Goal: Information Seeking & Learning: Learn about a topic

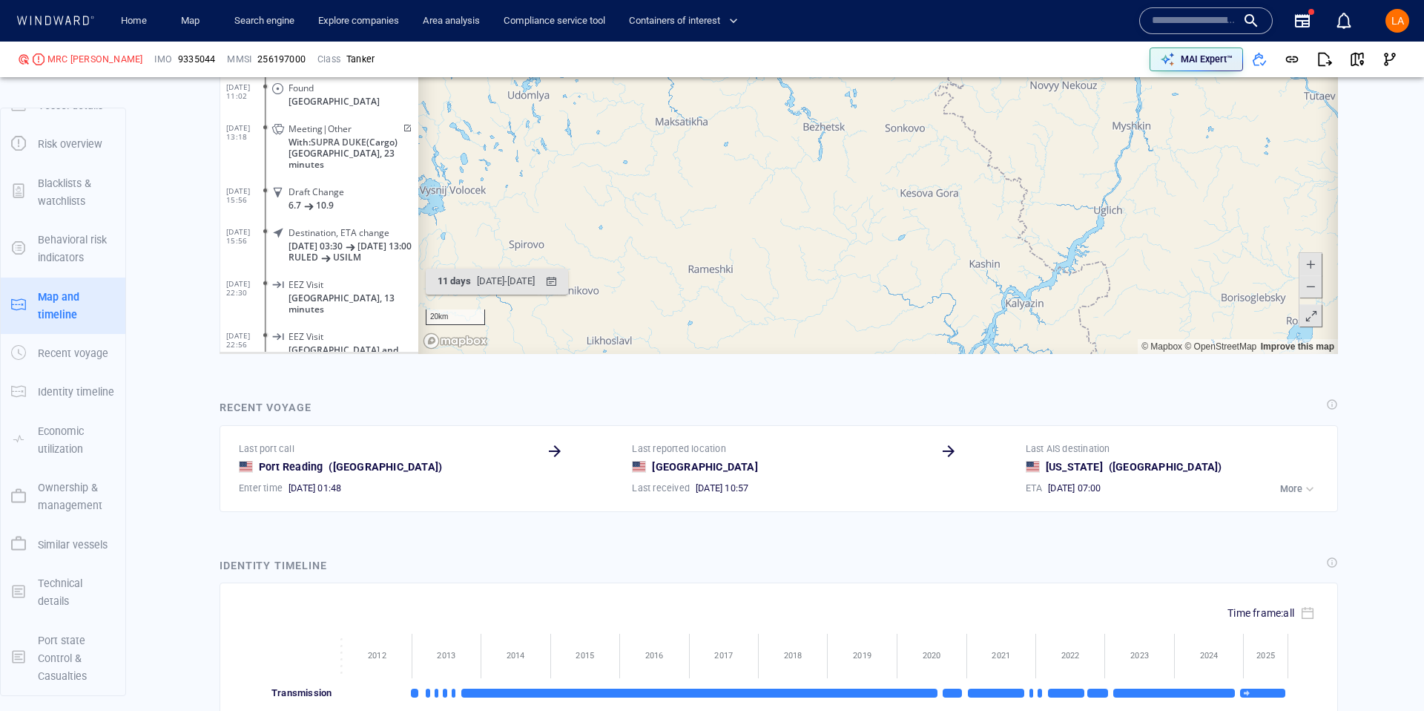
scroll to position [272949, 0]
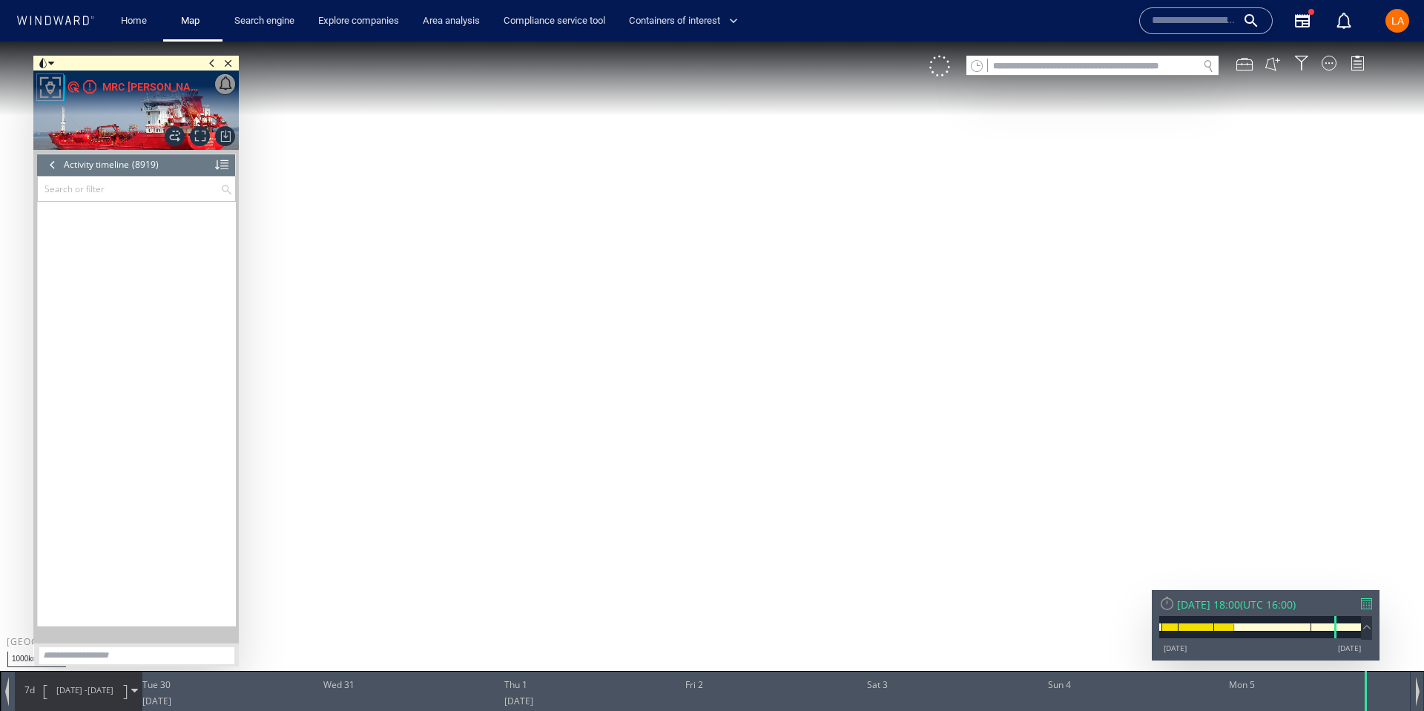
click at [1024, 64] on input "text" at bounding box center [1093, 66] width 210 height 20
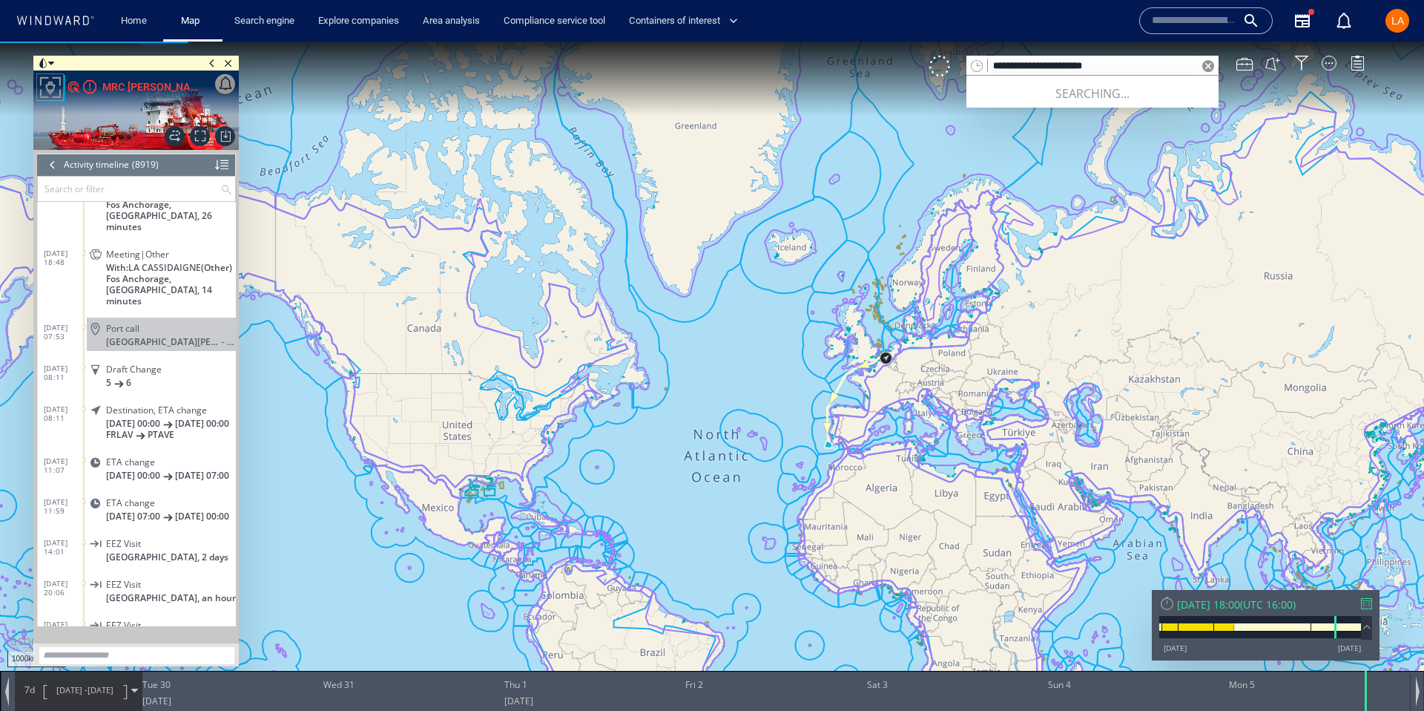
type input "**********"
click at [1213, 67] on span at bounding box center [1208, 66] width 12 height 12
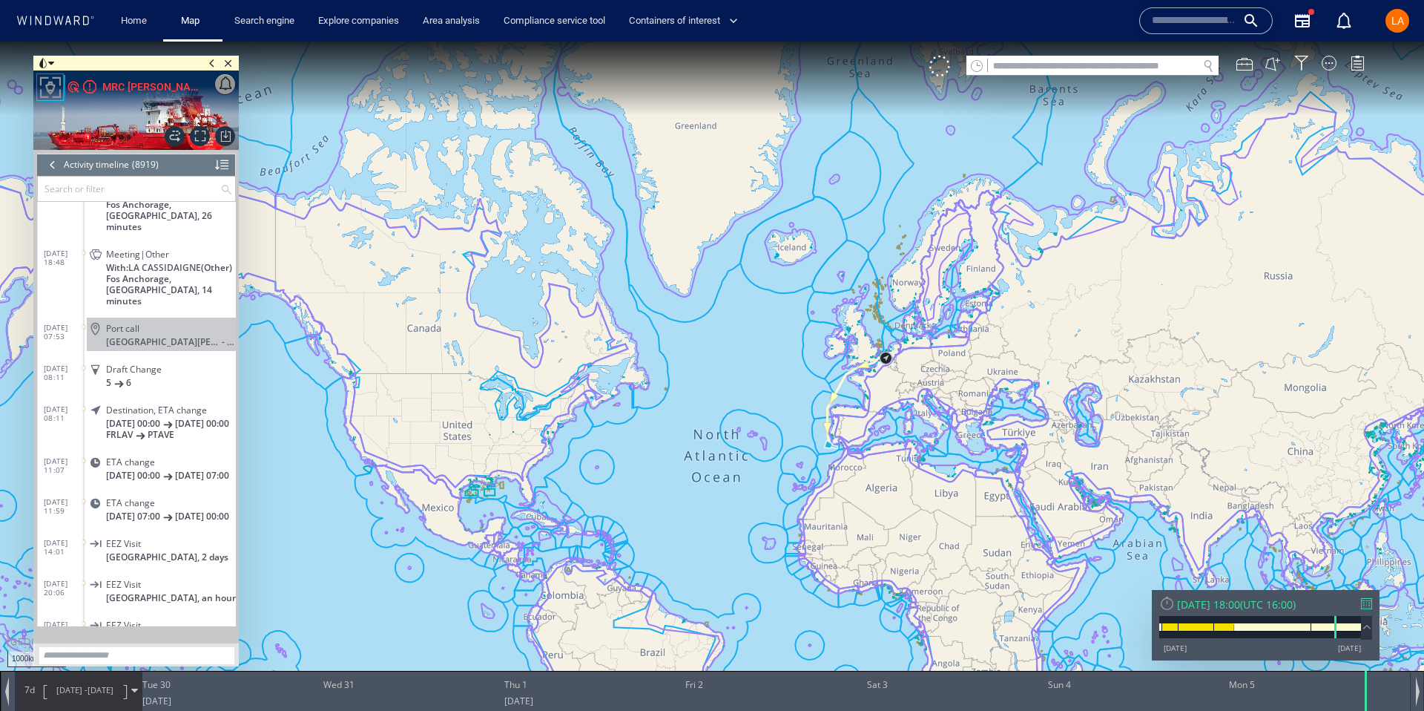
click at [1147, 57] on input "text" at bounding box center [1093, 66] width 210 height 20
paste input "*******"
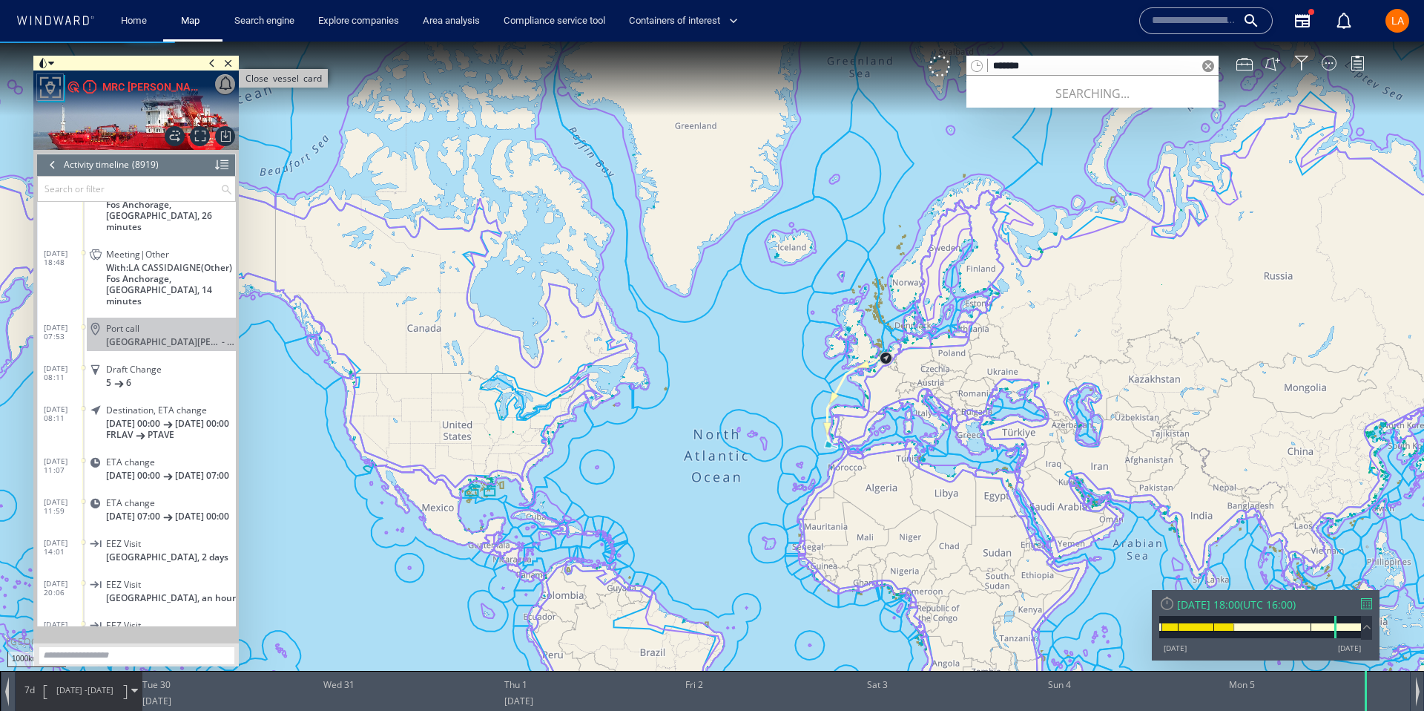
type input "*******"
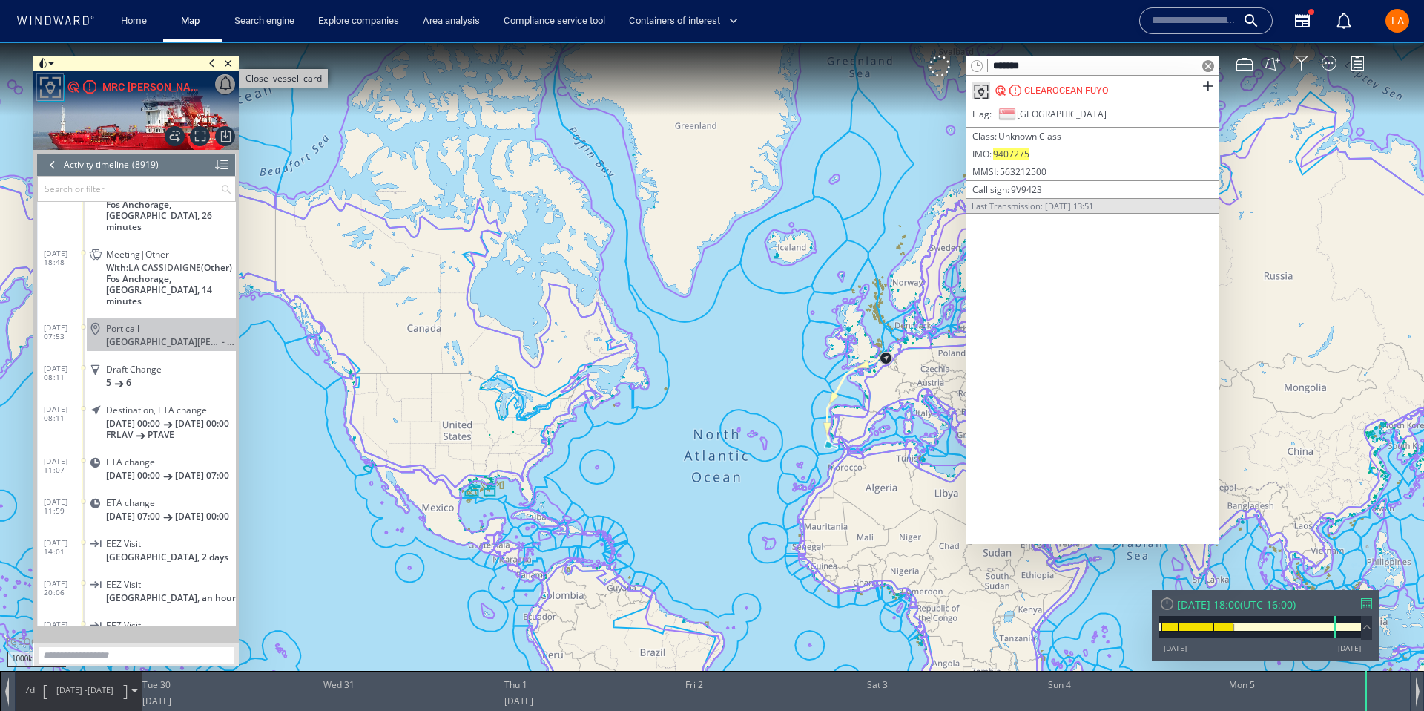
click at [234, 62] on span "Close vessel card" at bounding box center [228, 63] width 16 height 15
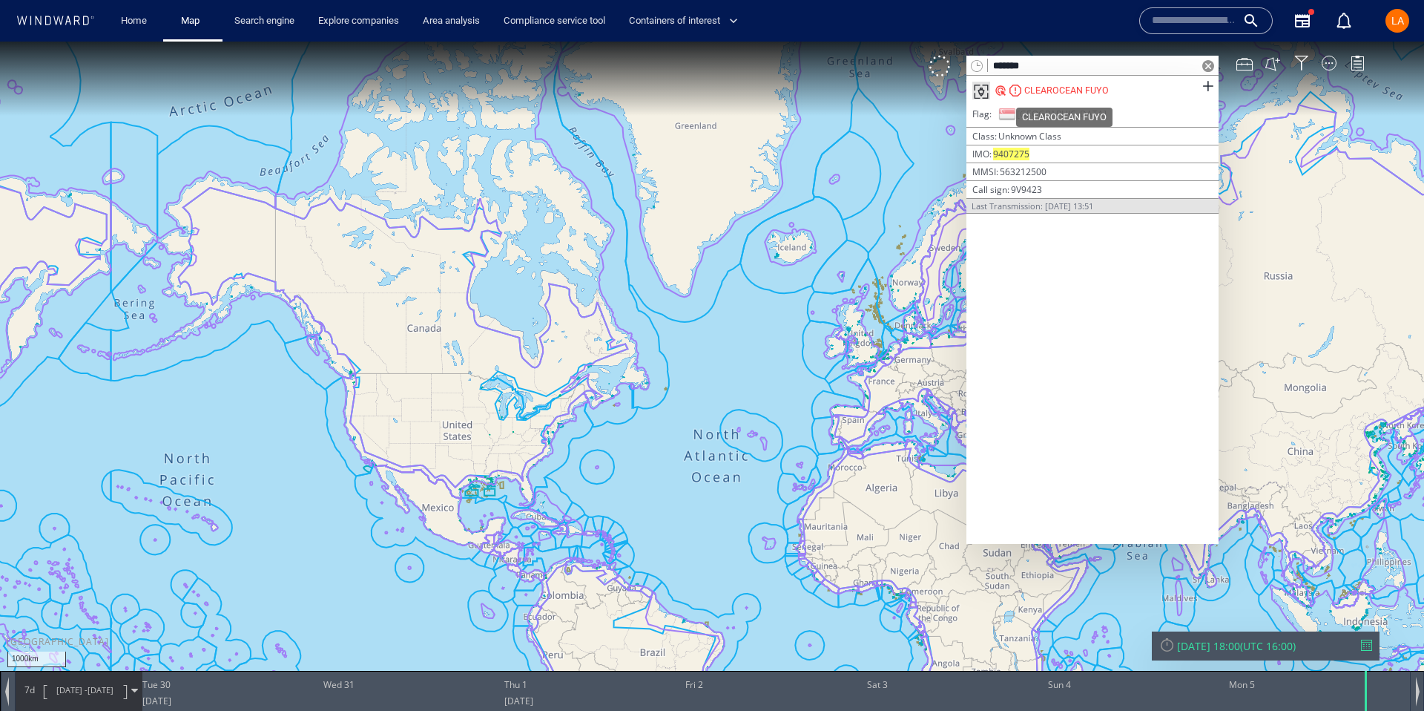
click at [1079, 90] on div "CLEAROCEAN FUYO" at bounding box center [1066, 90] width 85 height 13
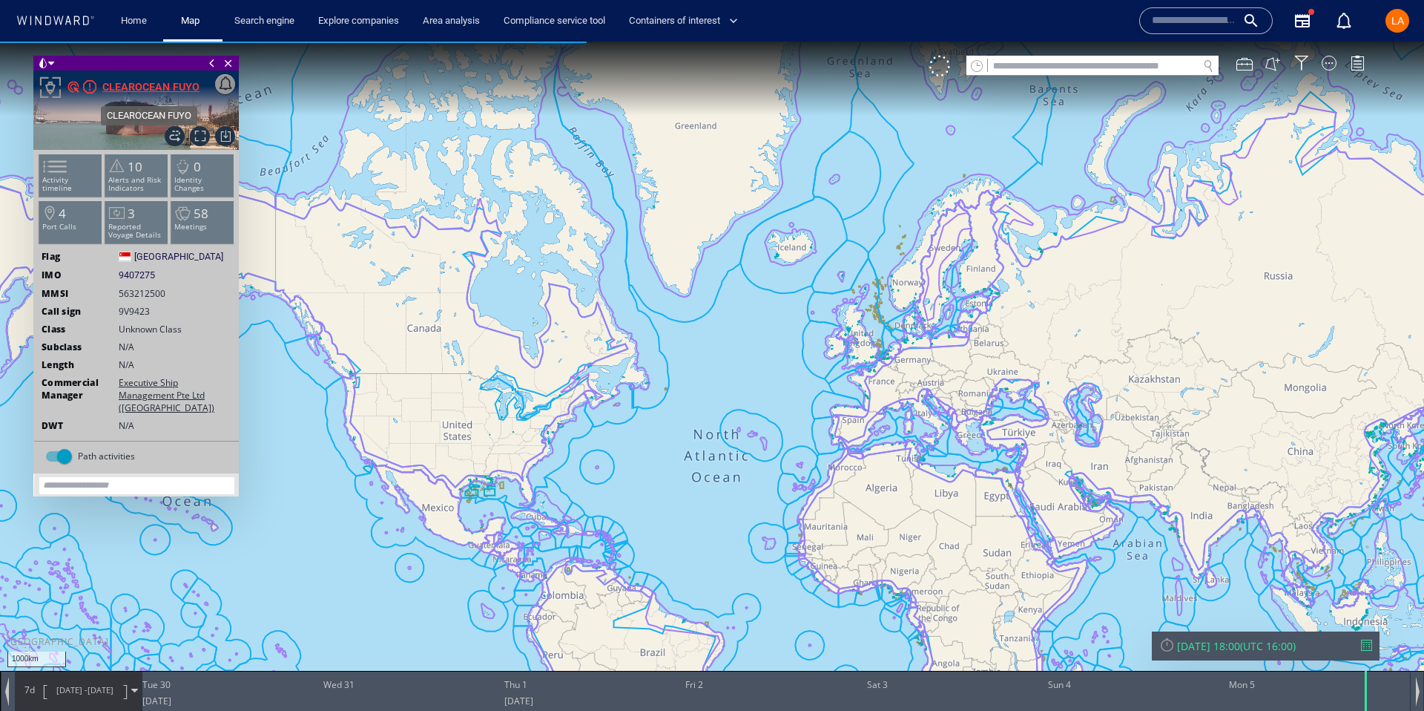
click at [138, 78] on div "CLEAROCEAN FUYO" at bounding box center [150, 87] width 97 height 18
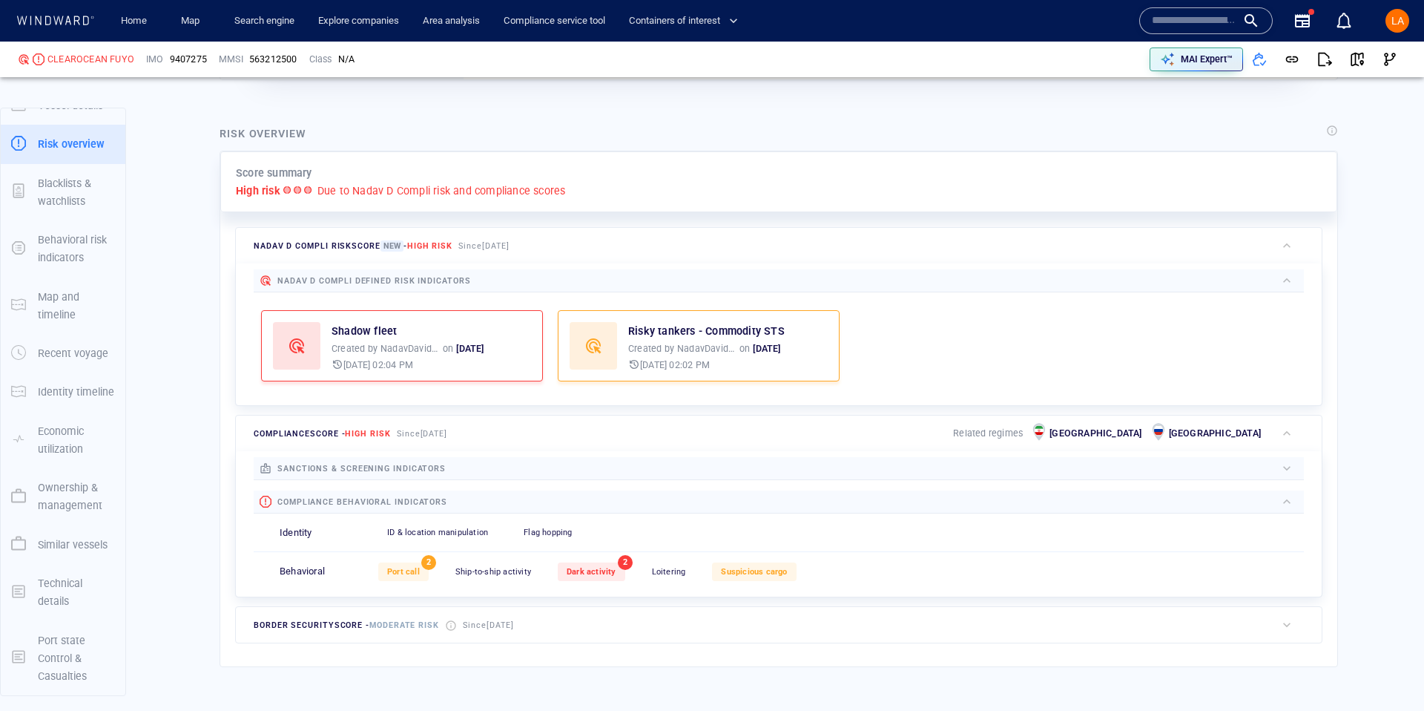
scroll to position [324, 0]
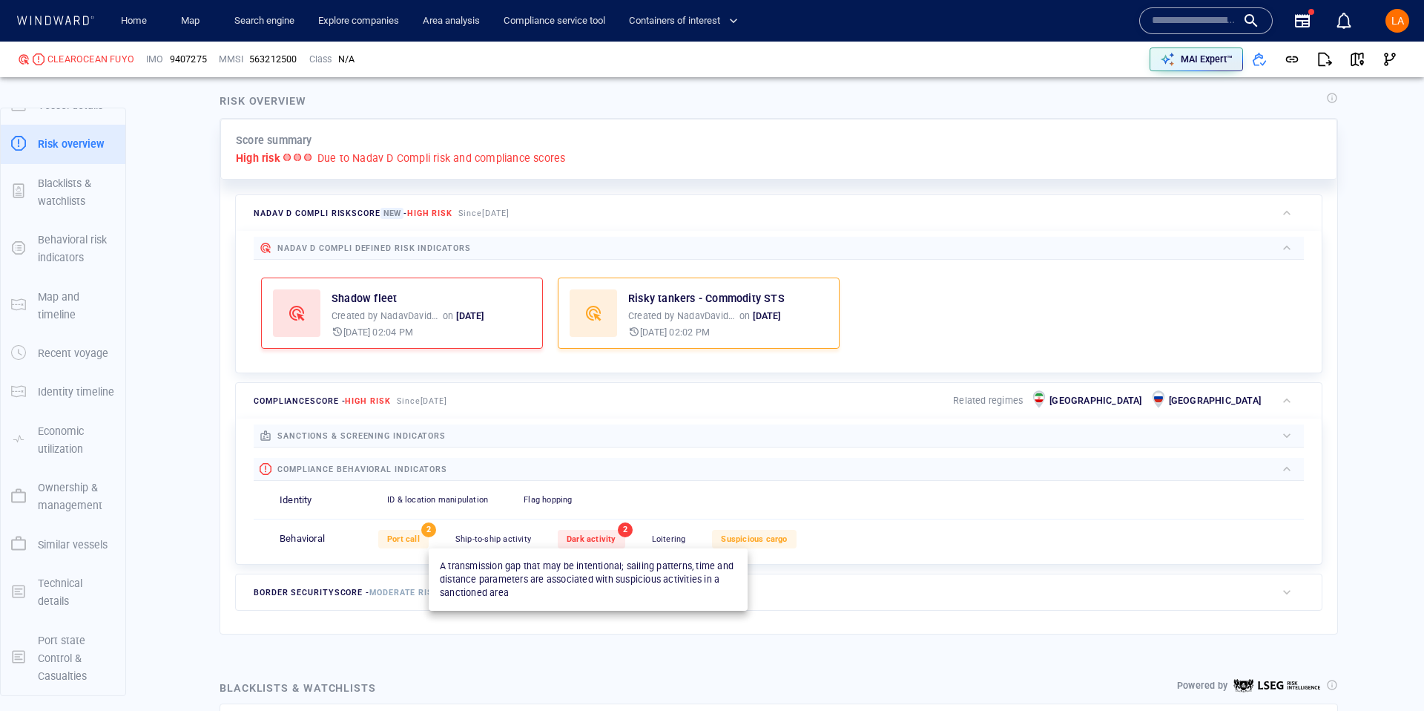
click at [576, 539] on span "Dark activity" at bounding box center [592, 539] width 50 height 10
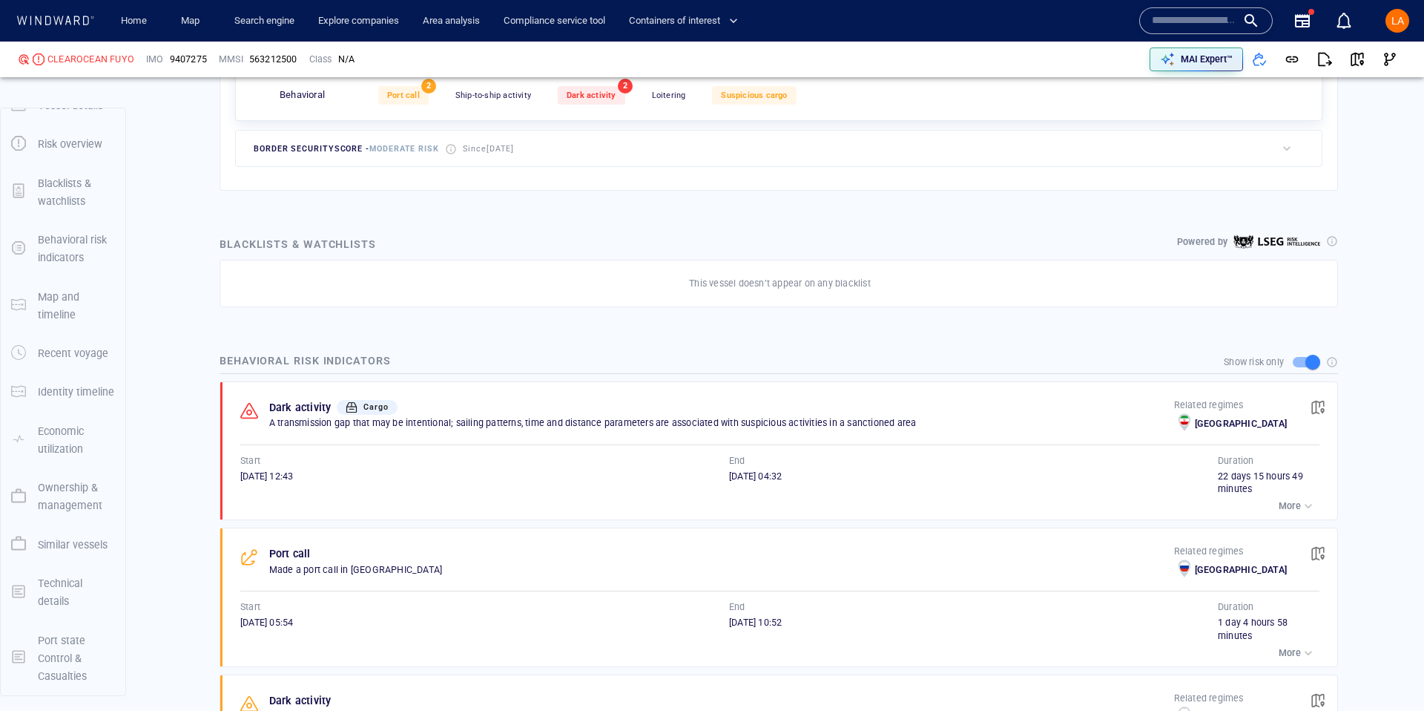
scroll to position [815, 0]
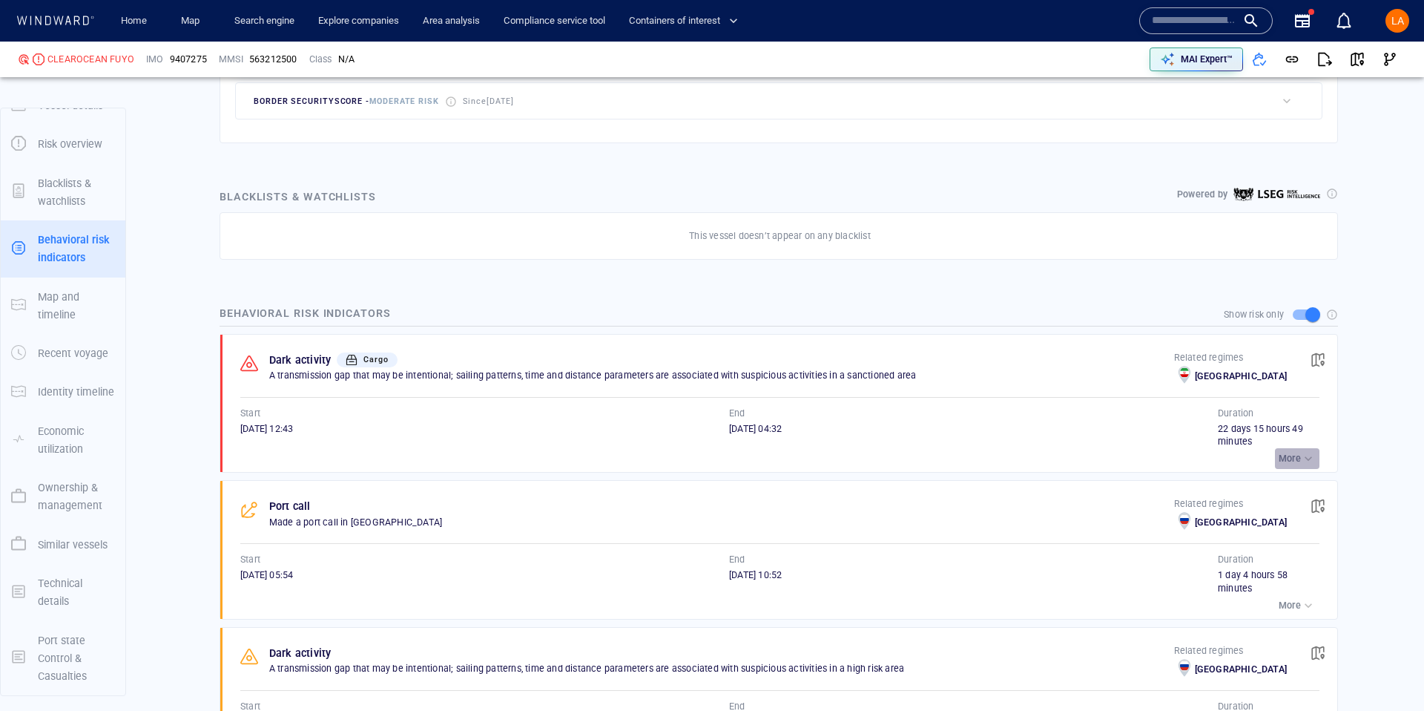
click at [1301, 458] on div "button" at bounding box center [1308, 458] width 15 height 15
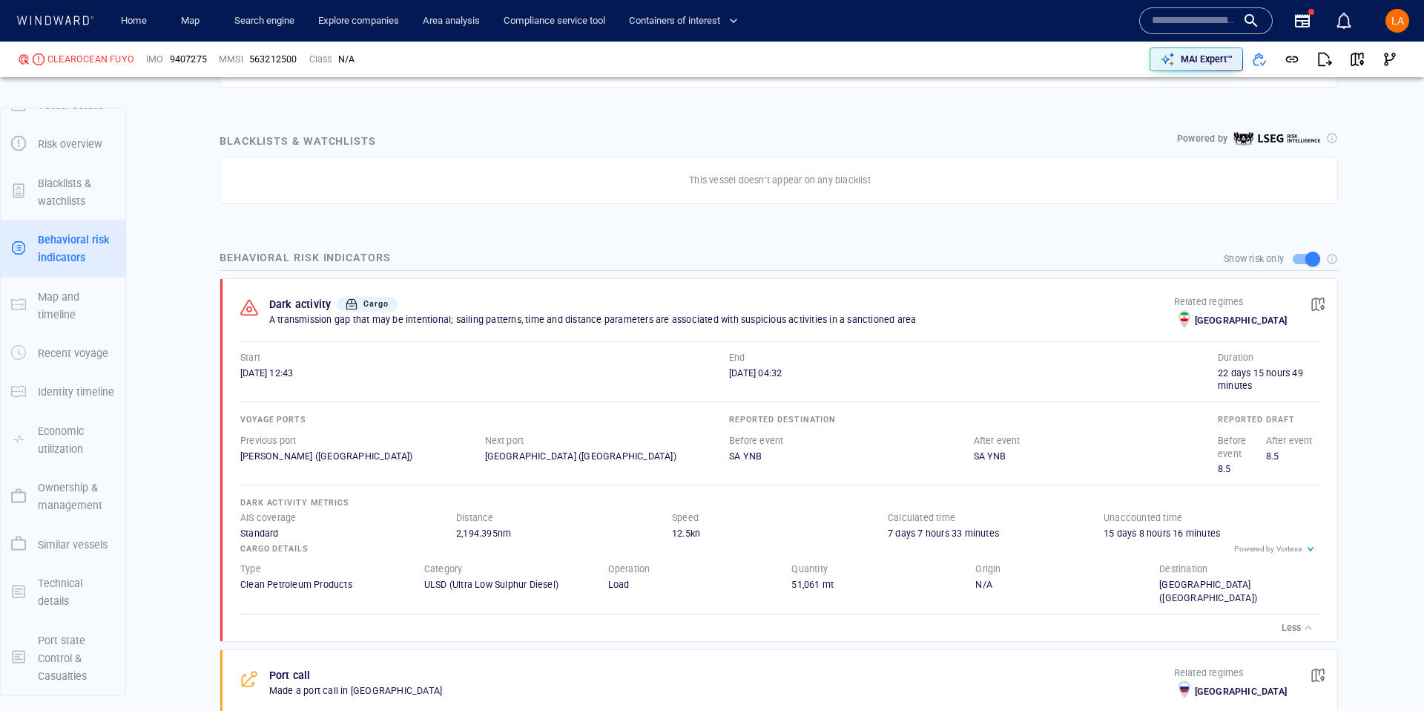
scroll to position [878, 0]
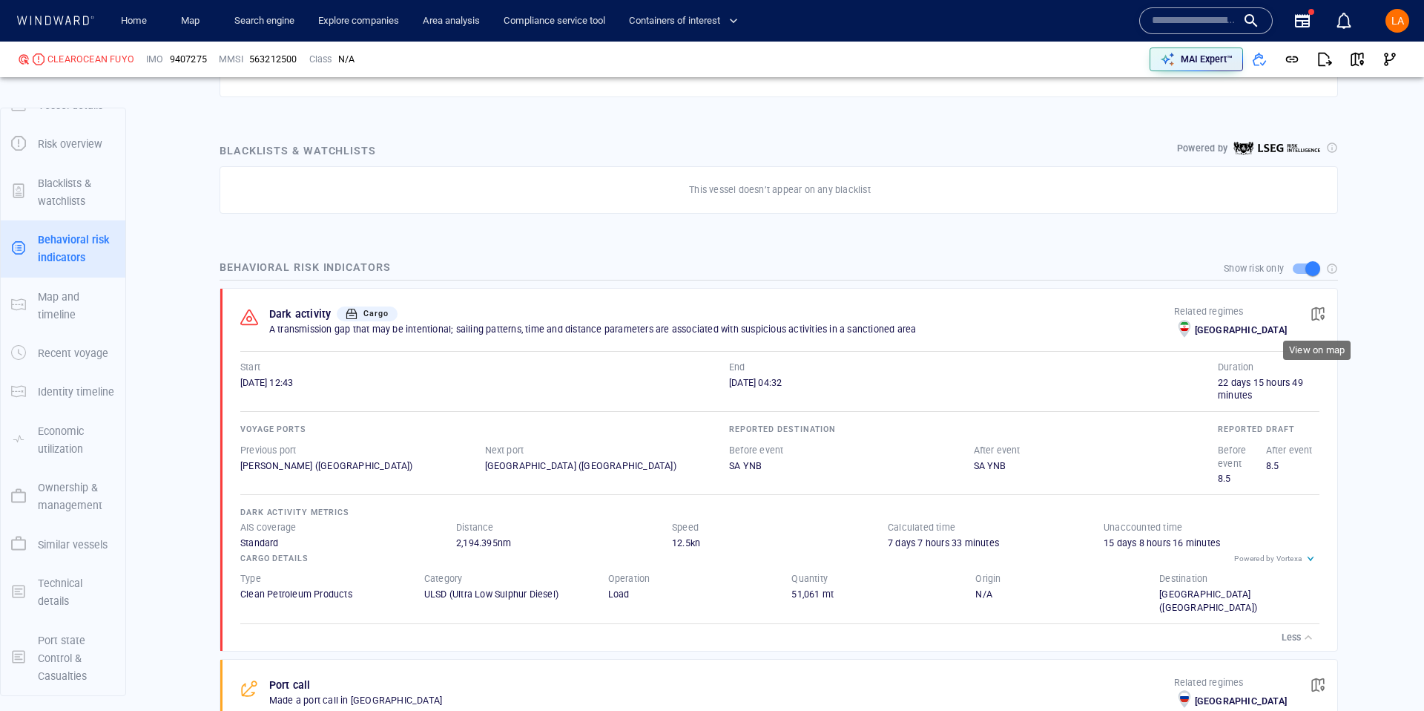
click at [1320, 309] on span "button" at bounding box center [1318, 313] width 15 height 15
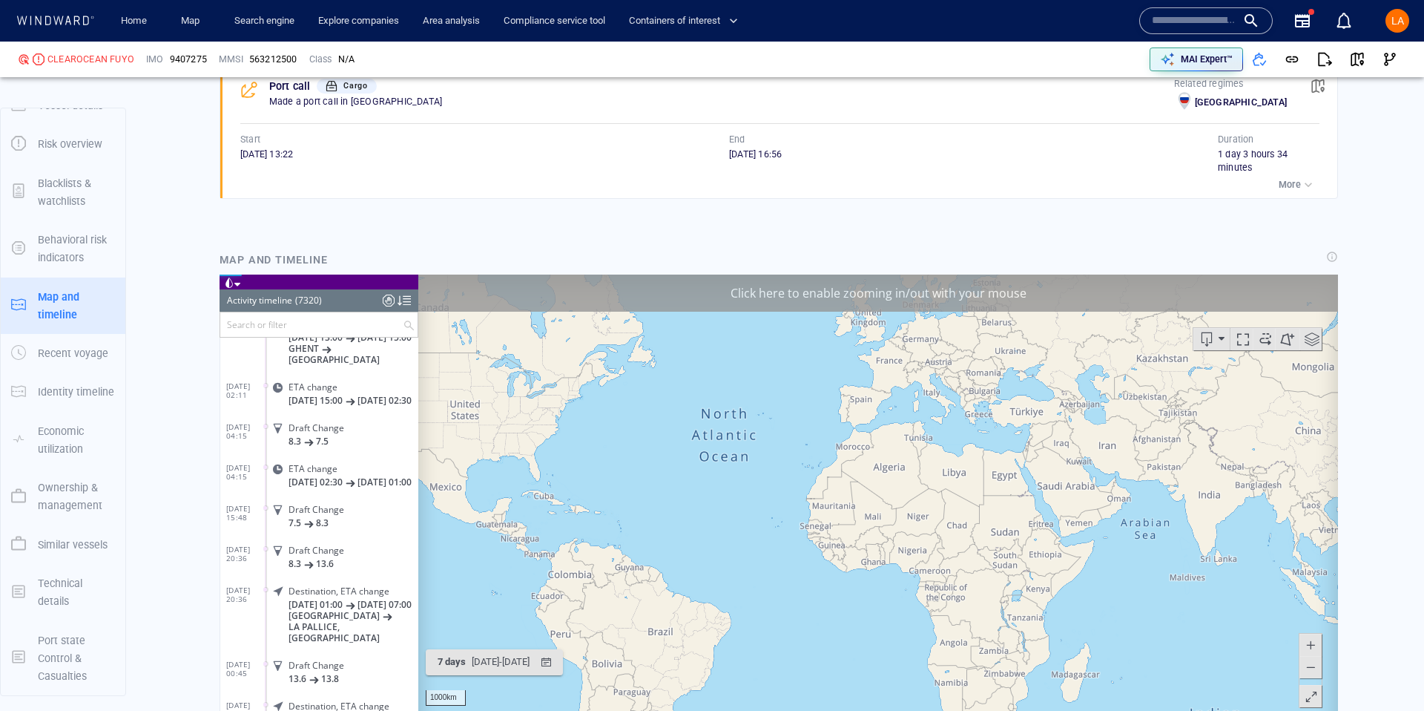
scroll to position [1743, 0]
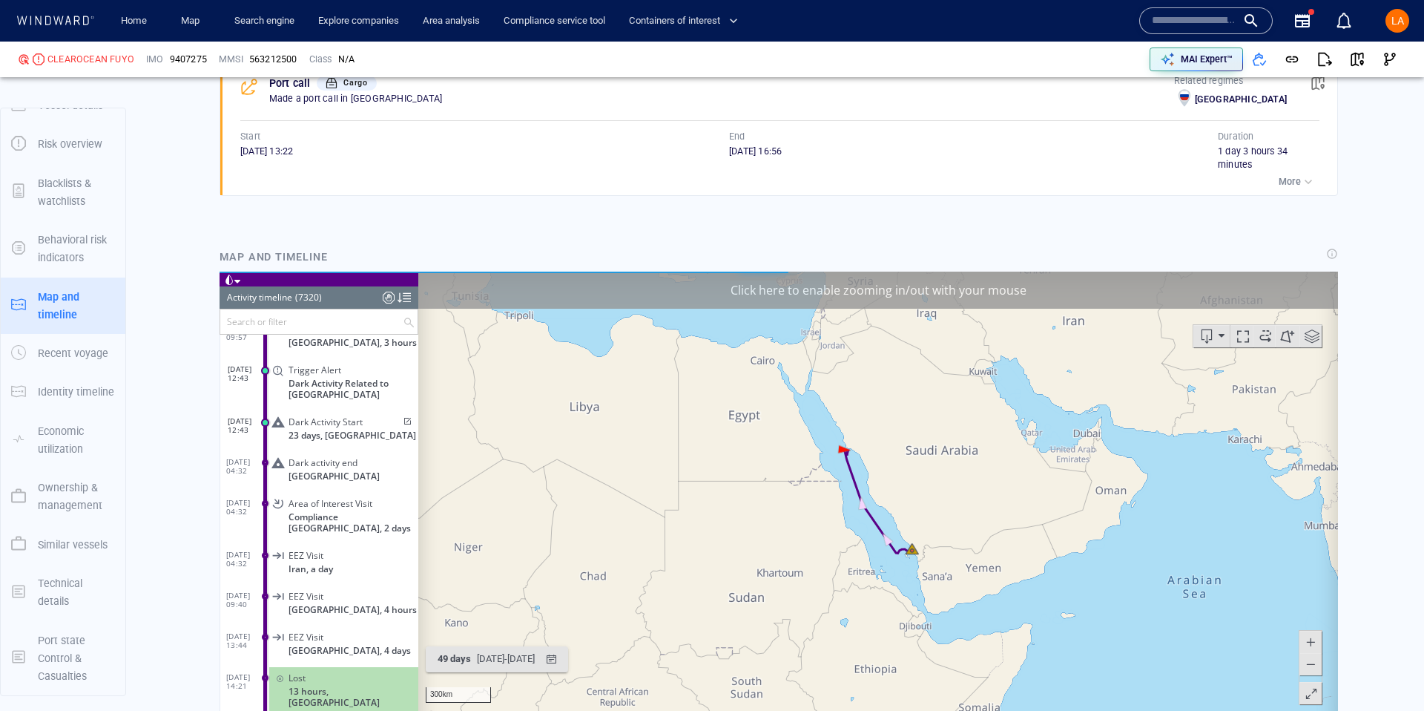
scroll to position [295276, 0]
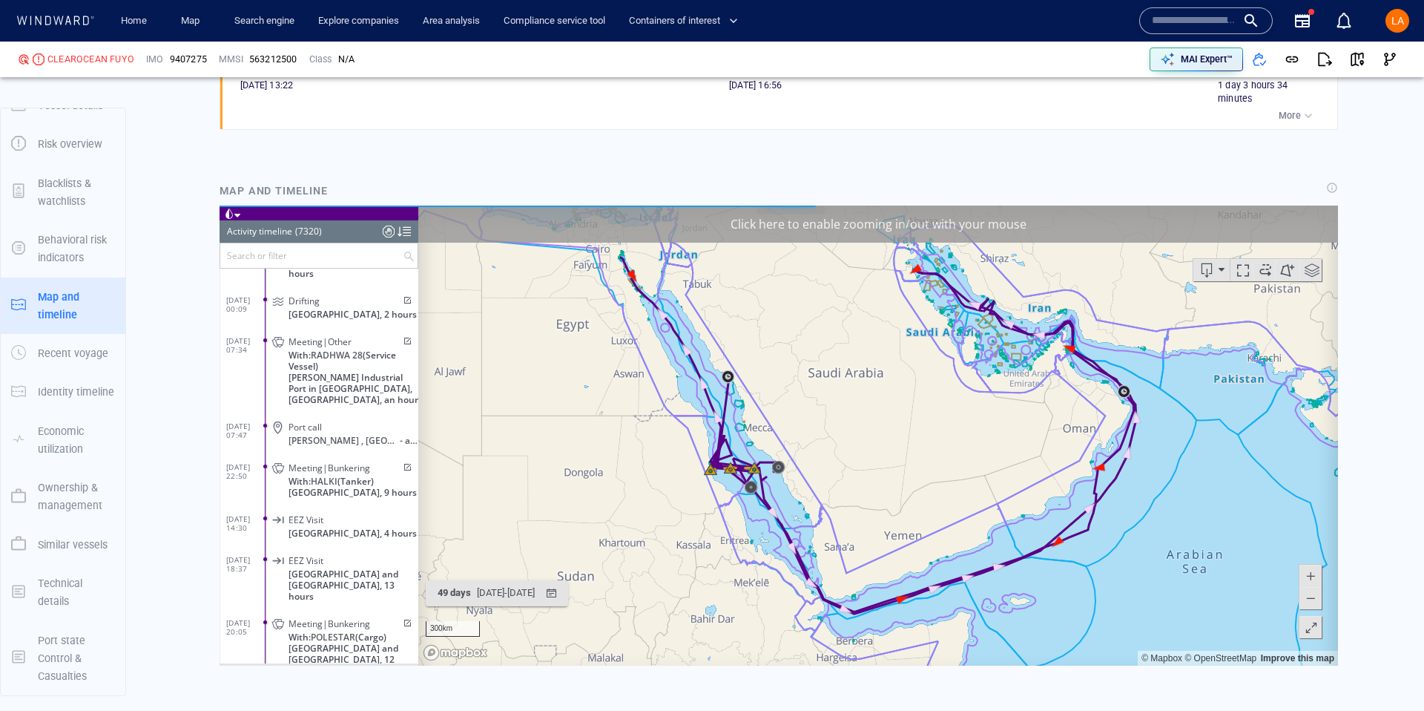
scroll to position [297805, 0]
click at [301, 255] on input "text" at bounding box center [311, 255] width 182 height 24
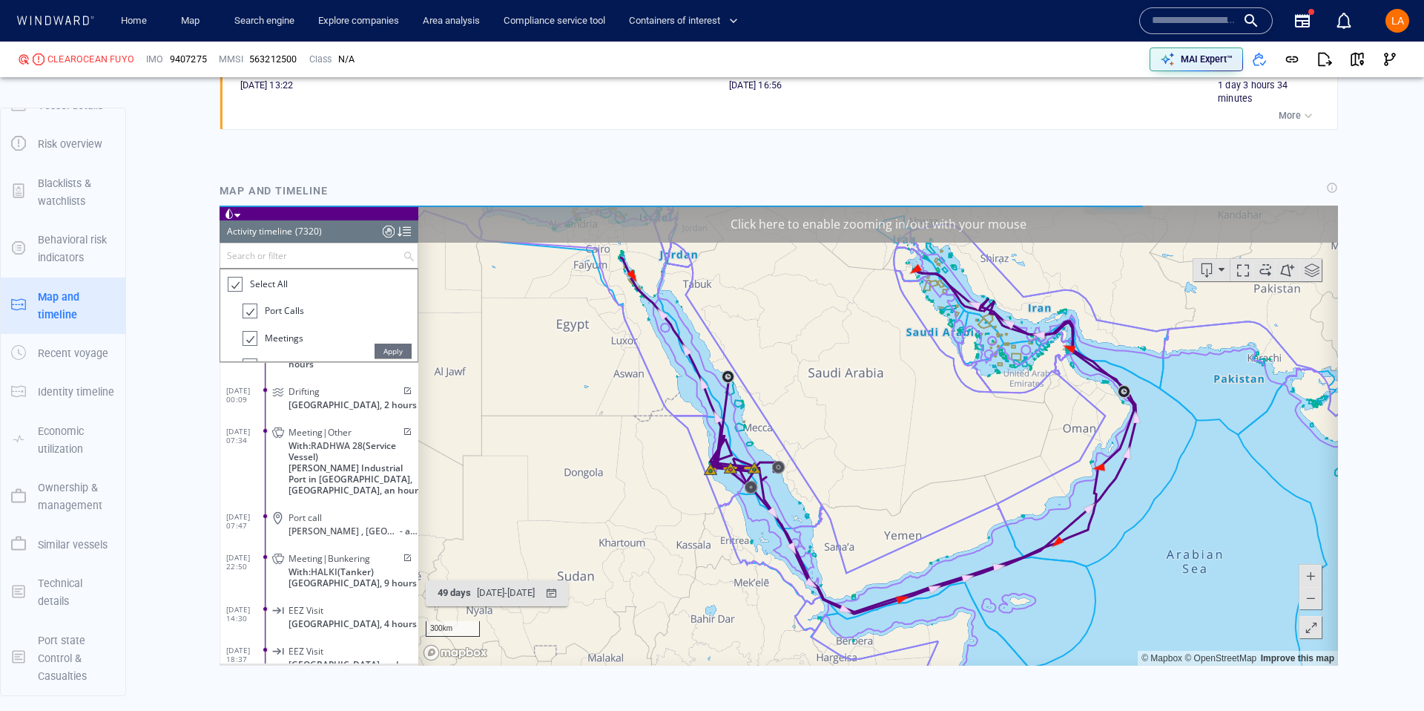
click at [241, 282] on div at bounding box center [234, 284] width 15 height 17
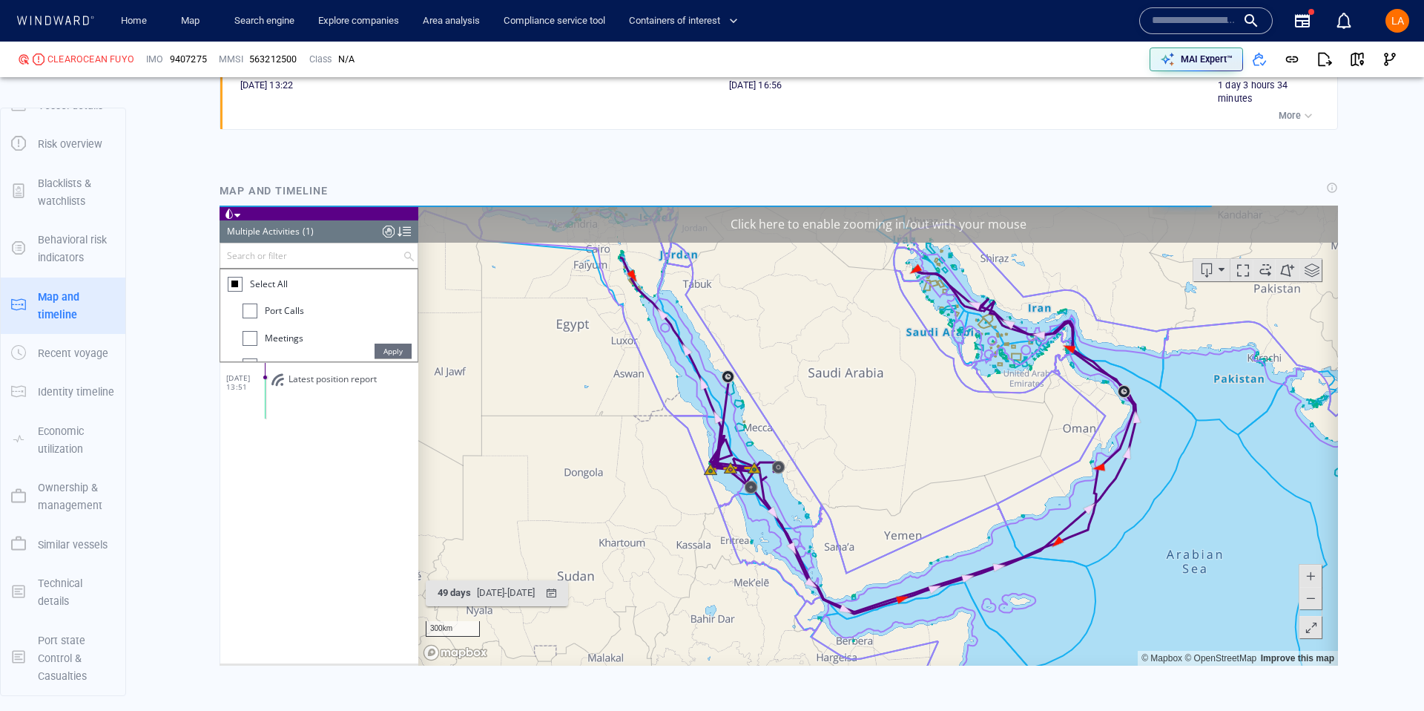
click at [241, 281] on div at bounding box center [235, 284] width 15 height 15
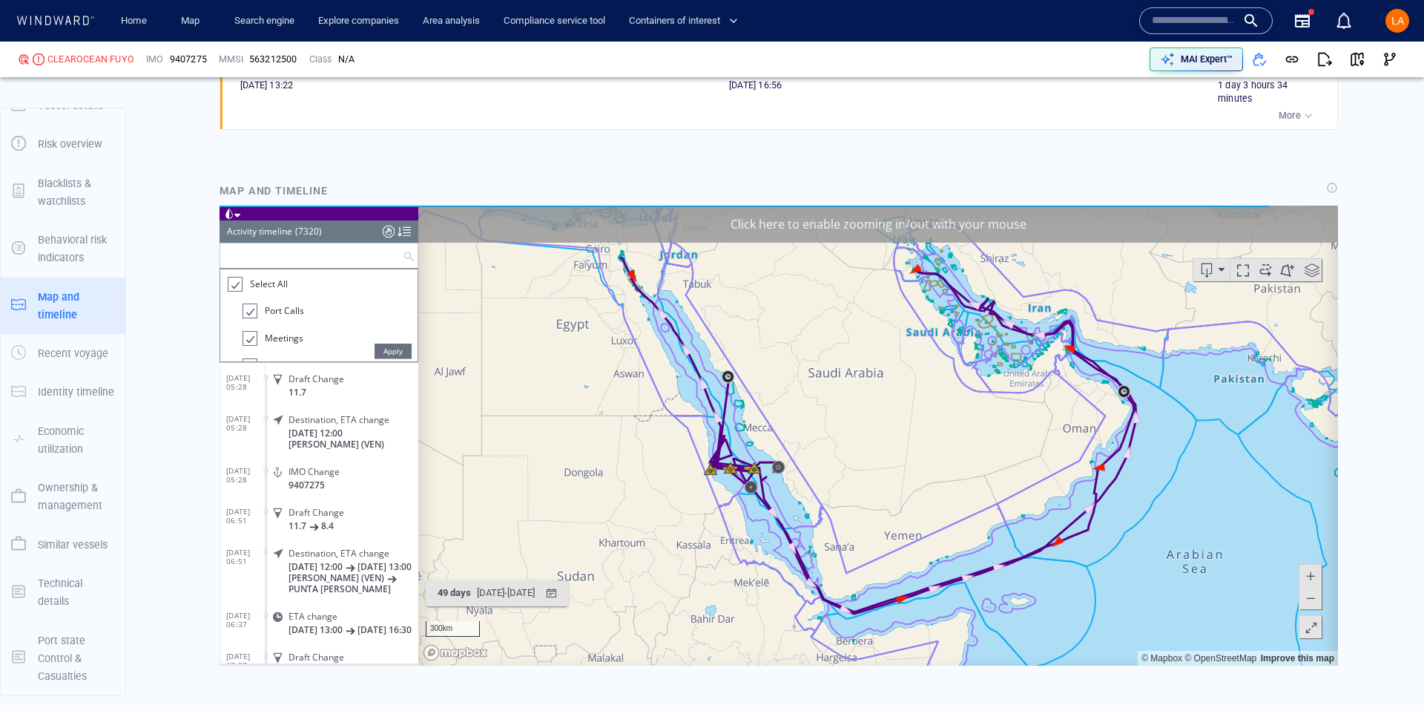
click at [249, 248] on input "text" at bounding box center [311, 255] width 182 height 24
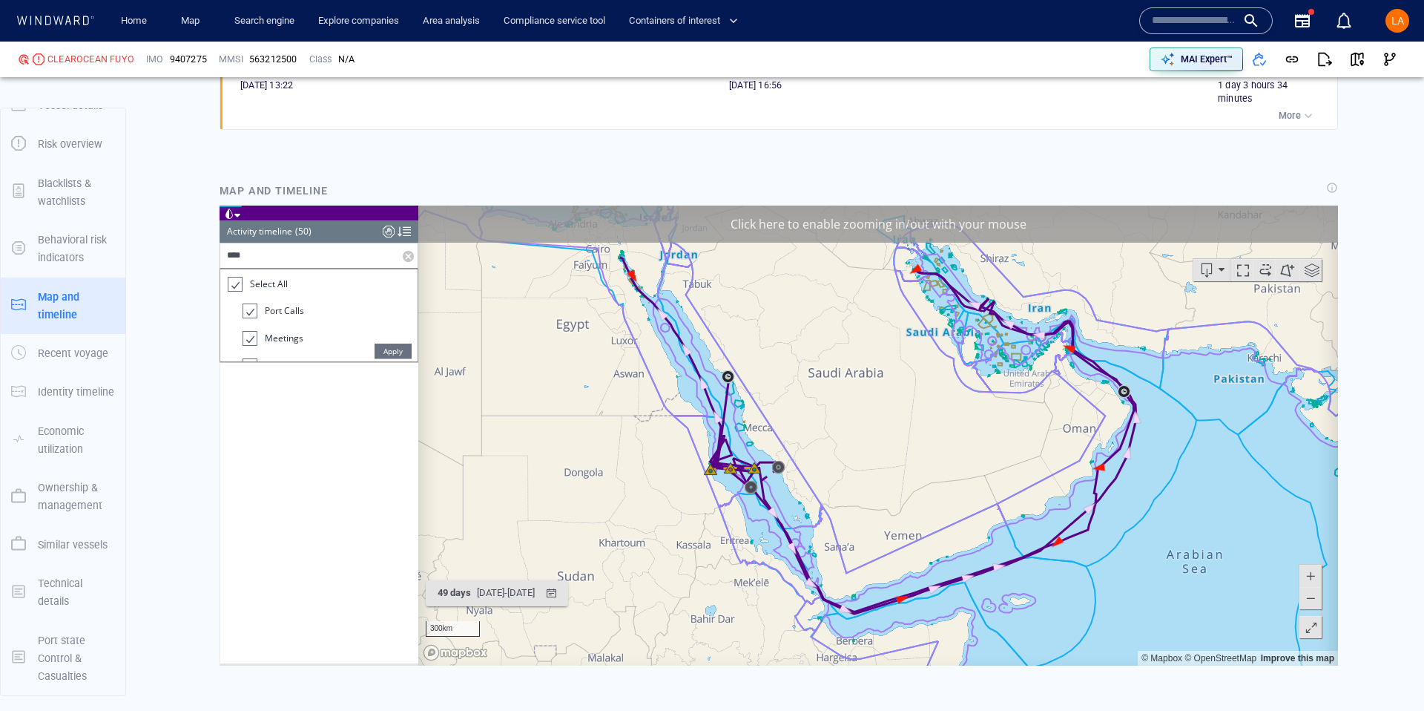
scroll to position [1740, 0]
type input "****"
click at [380, 346] on span "Apply" at bounding box center [393, 350] width 37 height 15
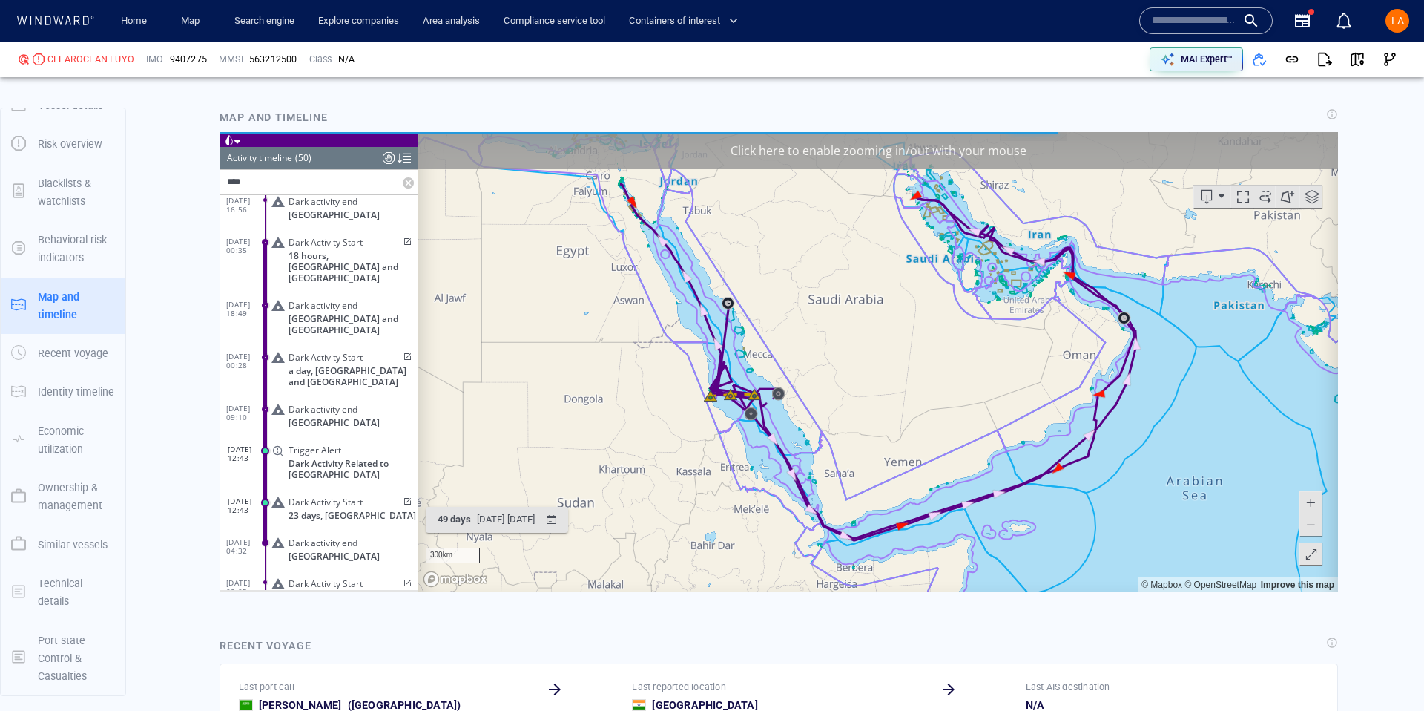
scroll to position [1892, 0]
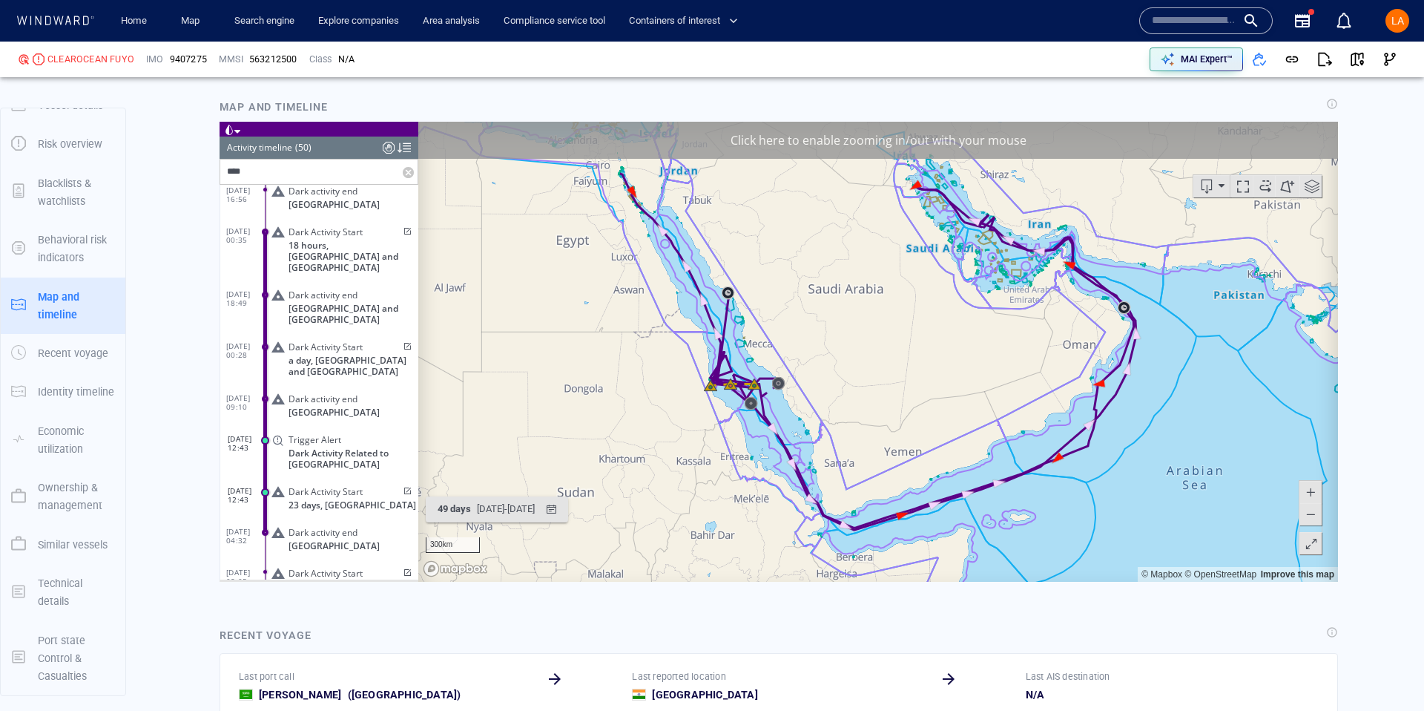
click at [404, 487] on span at bounding box center [406, 491] width 13 height 9
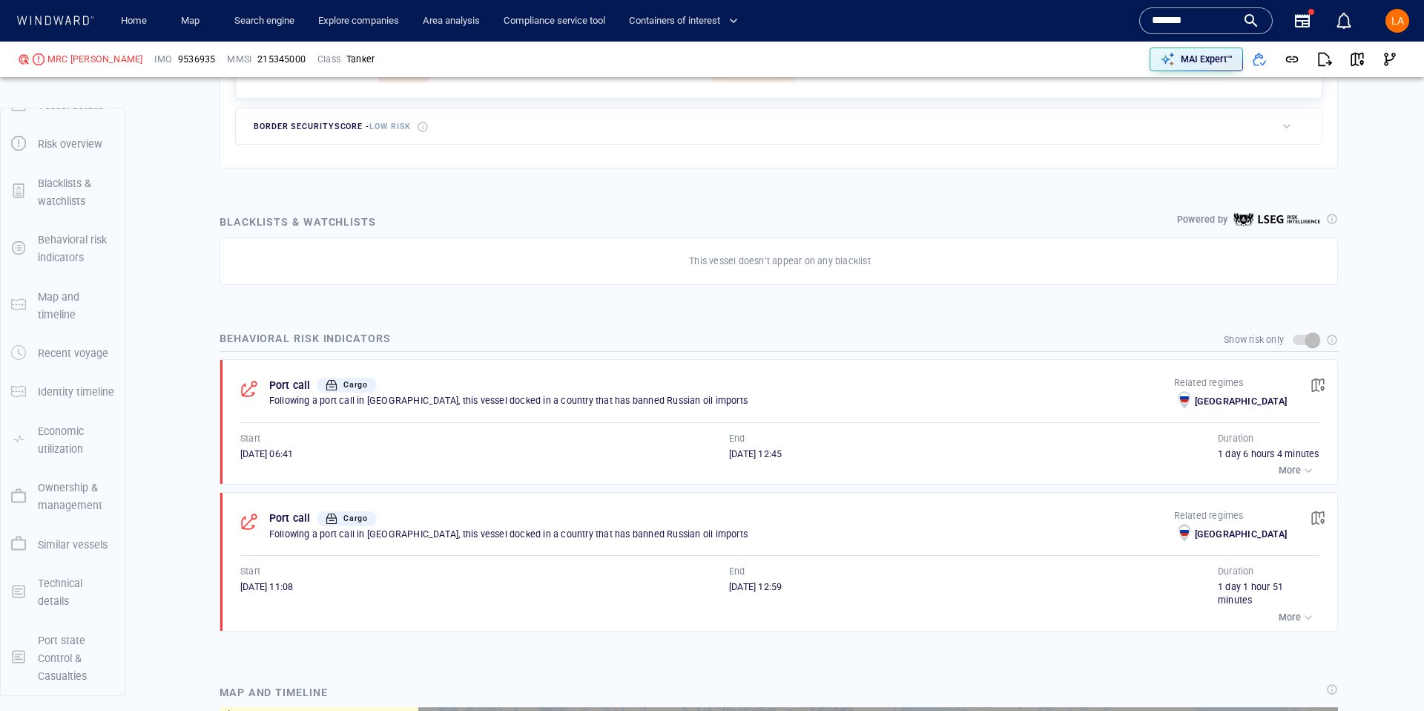
scroll to position [22, 0]
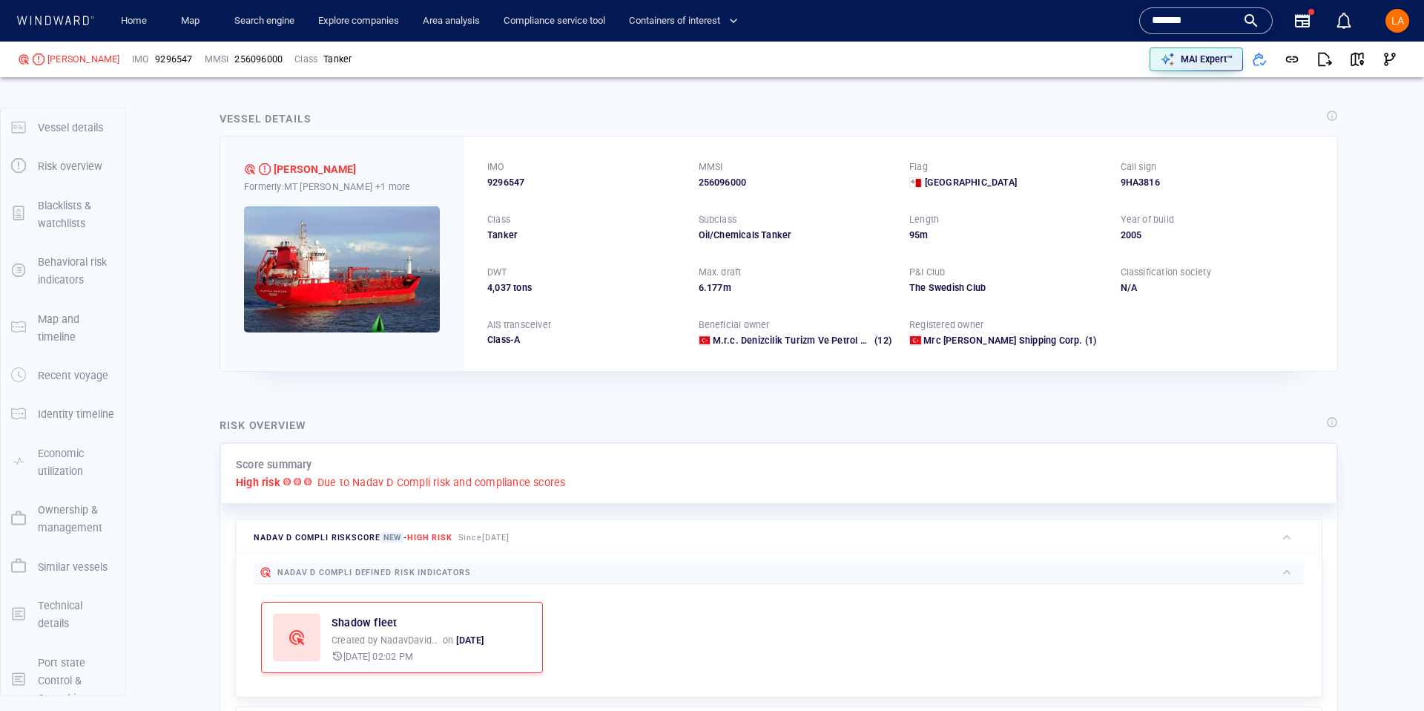
scroll to position [22, 0]
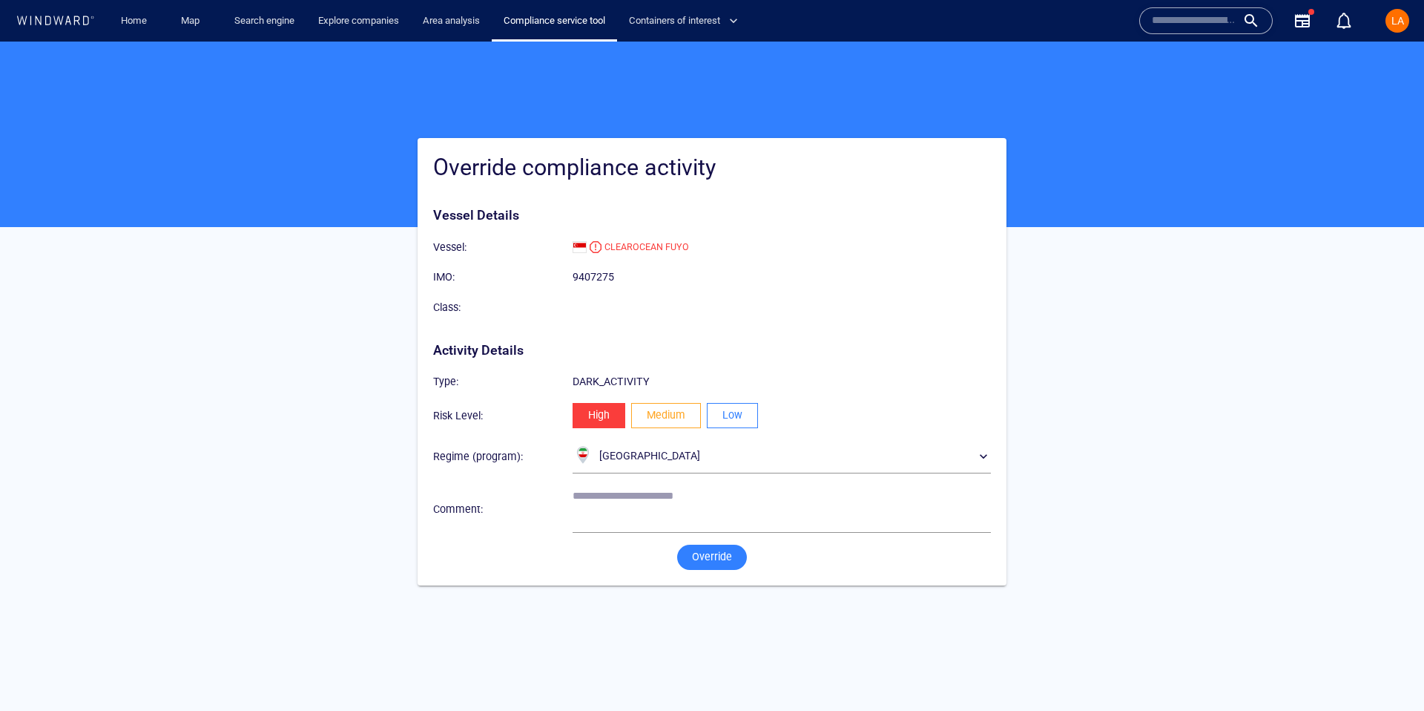
click at [731, 412] on span "Low" at bounding box center [733, 415] width 20 height 19
click at [715, 548] on span "Override" at bounding box center [712, 556] width 40 height 19
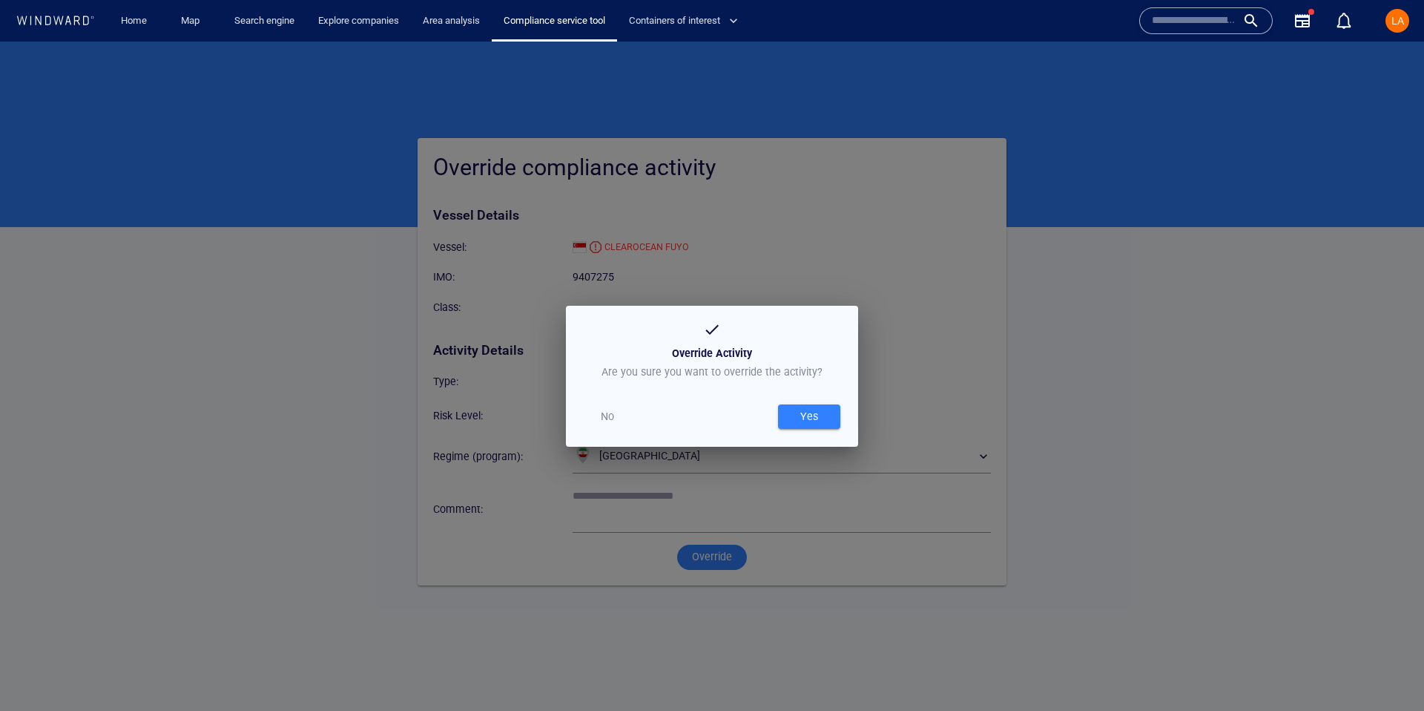
click at [817, 418] on div "Yes" at bounding box center [809, 416] width 24 height 24
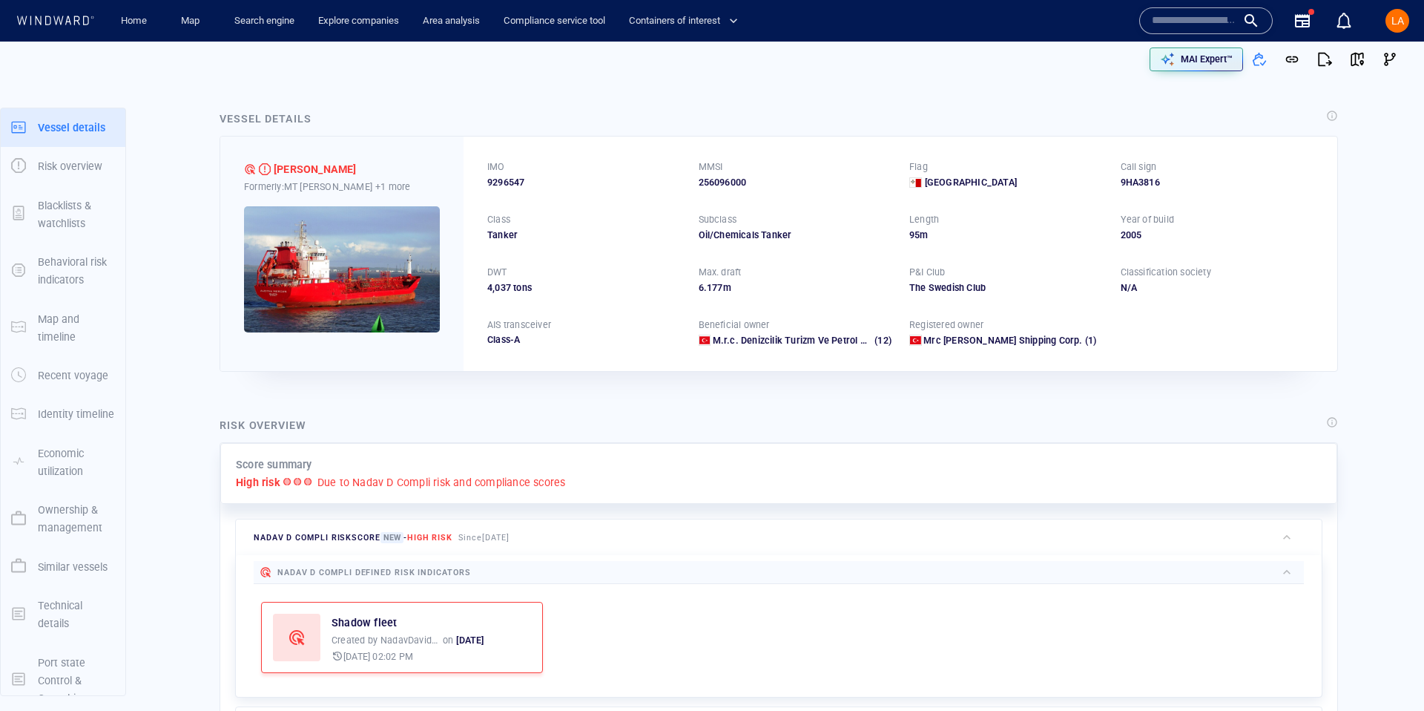
click at [1166, 21] on input "text" at bounding box center [1194, 21] width 85 height 22
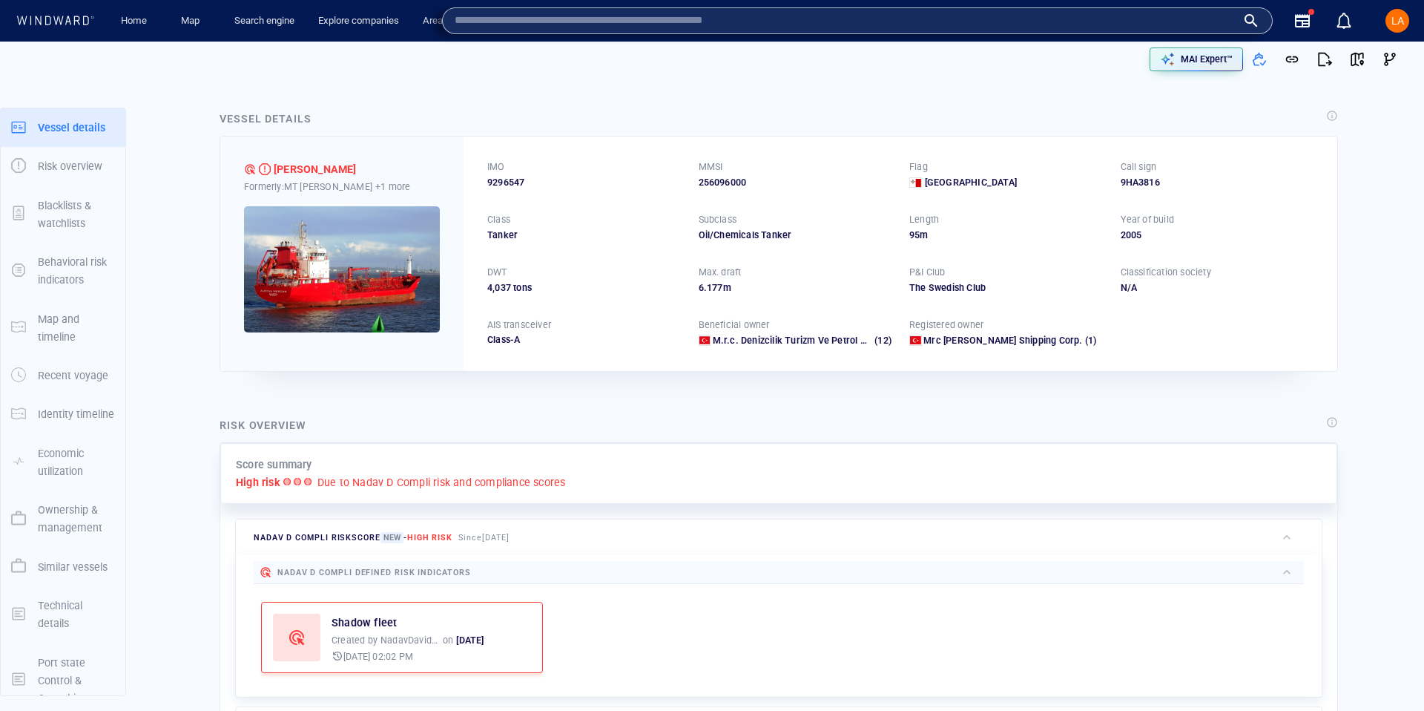
paste input "*******"
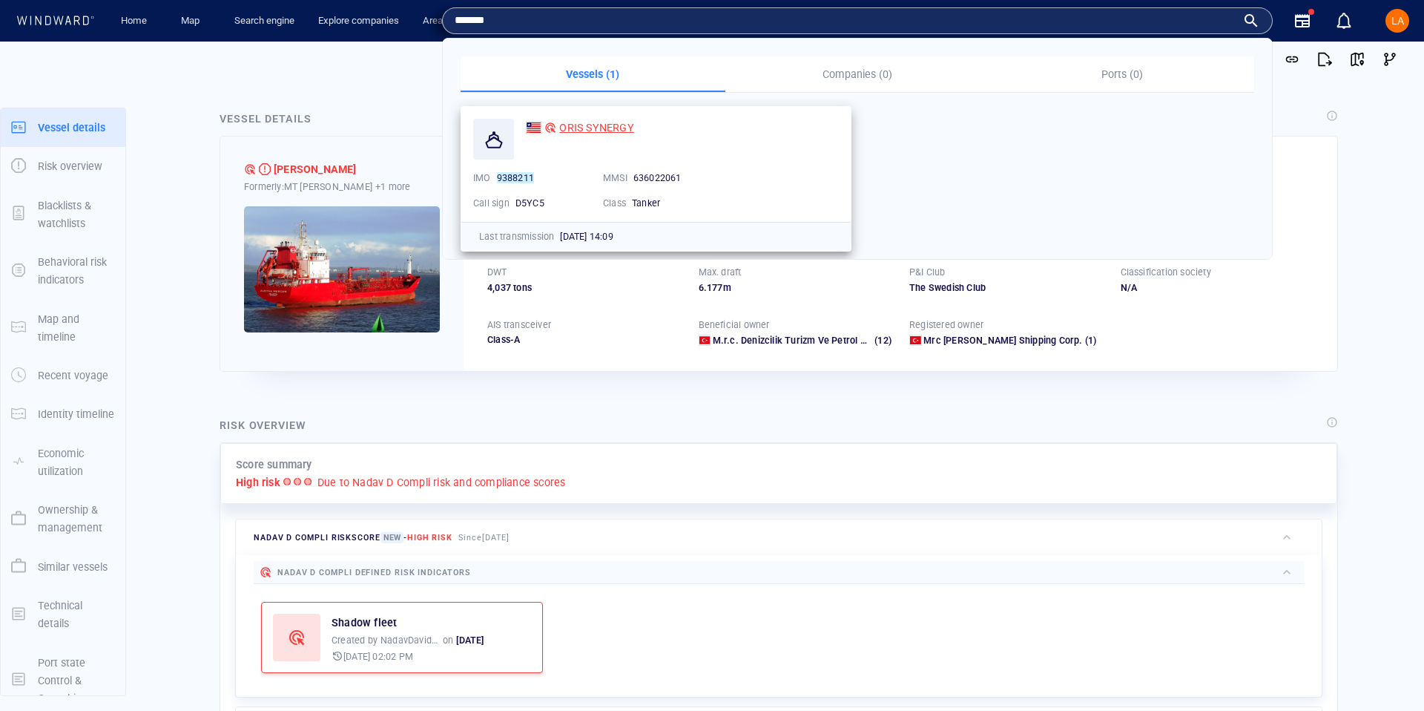
type input "*******"
click at [575, 130] on span "ORIS SYNERGY" at bounding box center [596, 128] width 74 height 12
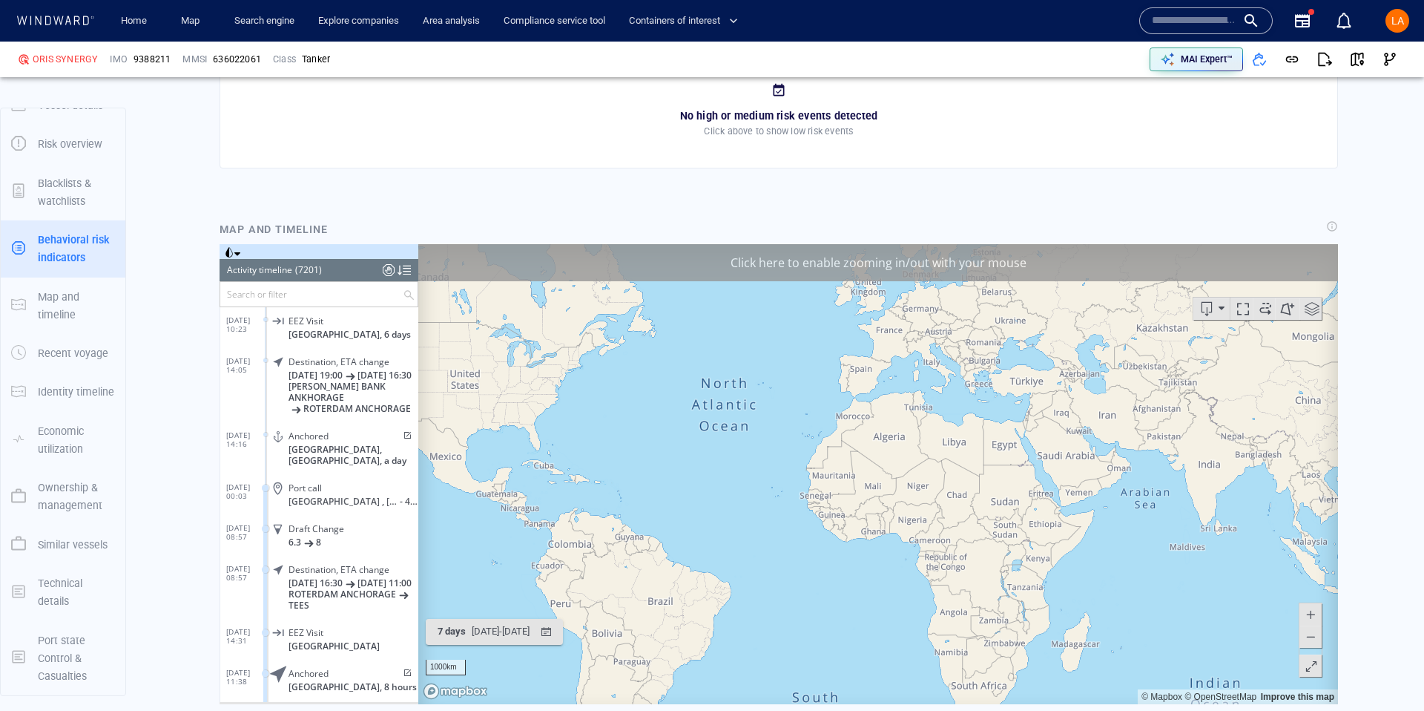
scroll to position [1099, 0]
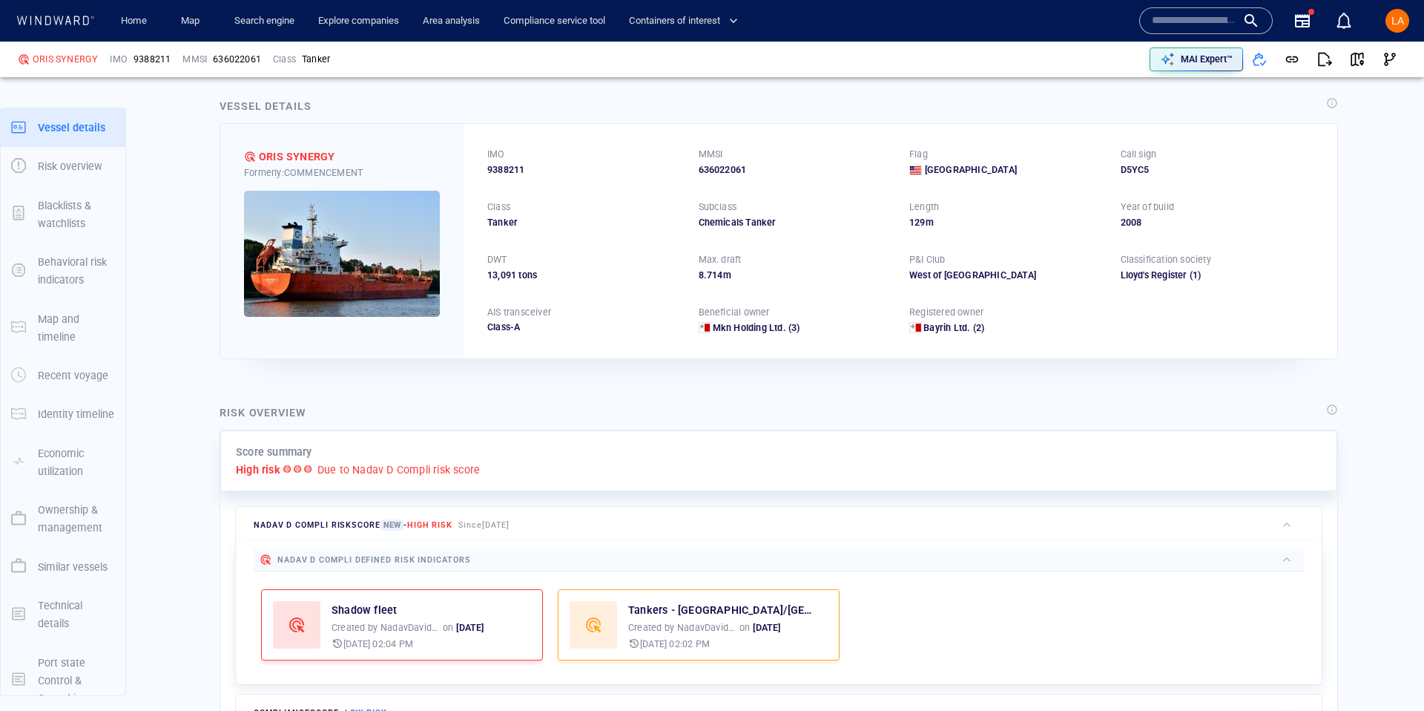
scroll to position [13, 0]
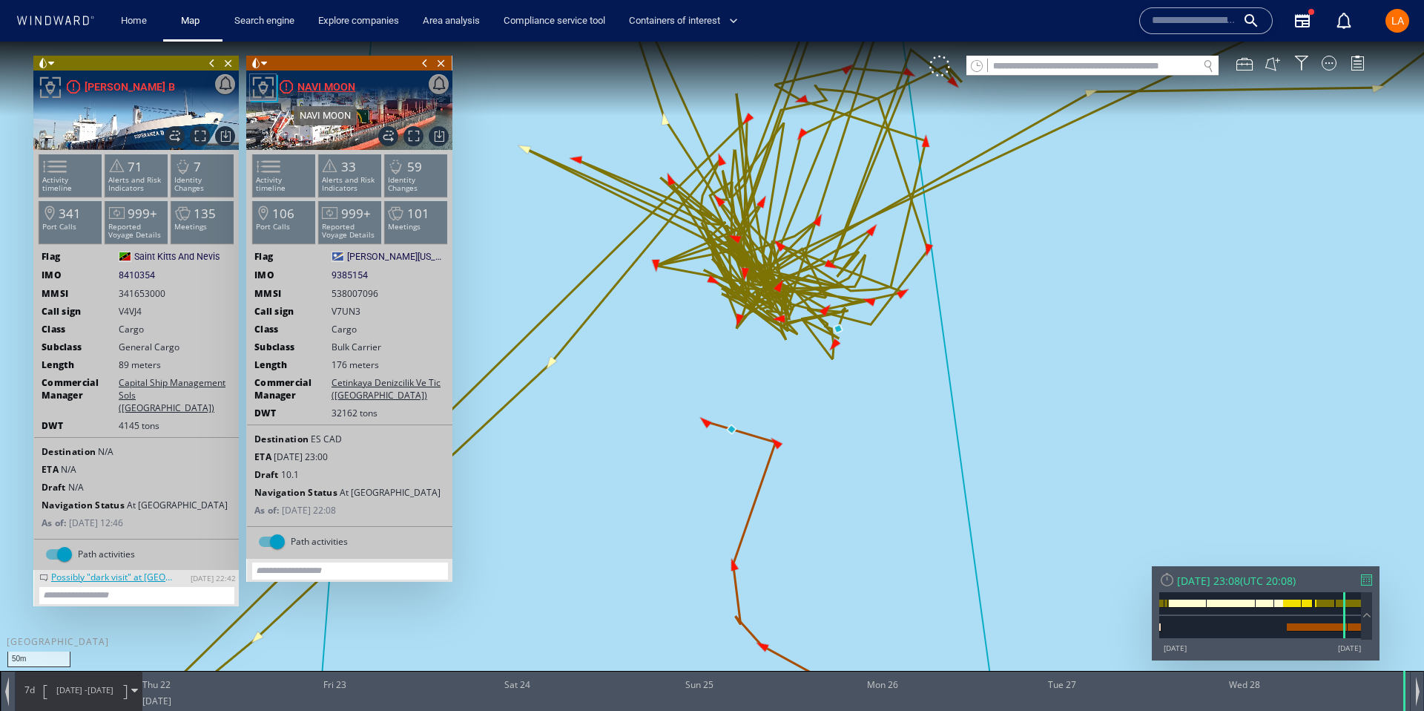
click at [315, 88] on div "NAVI MOON" at bounding box center [326, 87] width 58 height 18
click at [86, 180] on p "Activity timeline" at bounding box center [70, 184] width 63 height 16
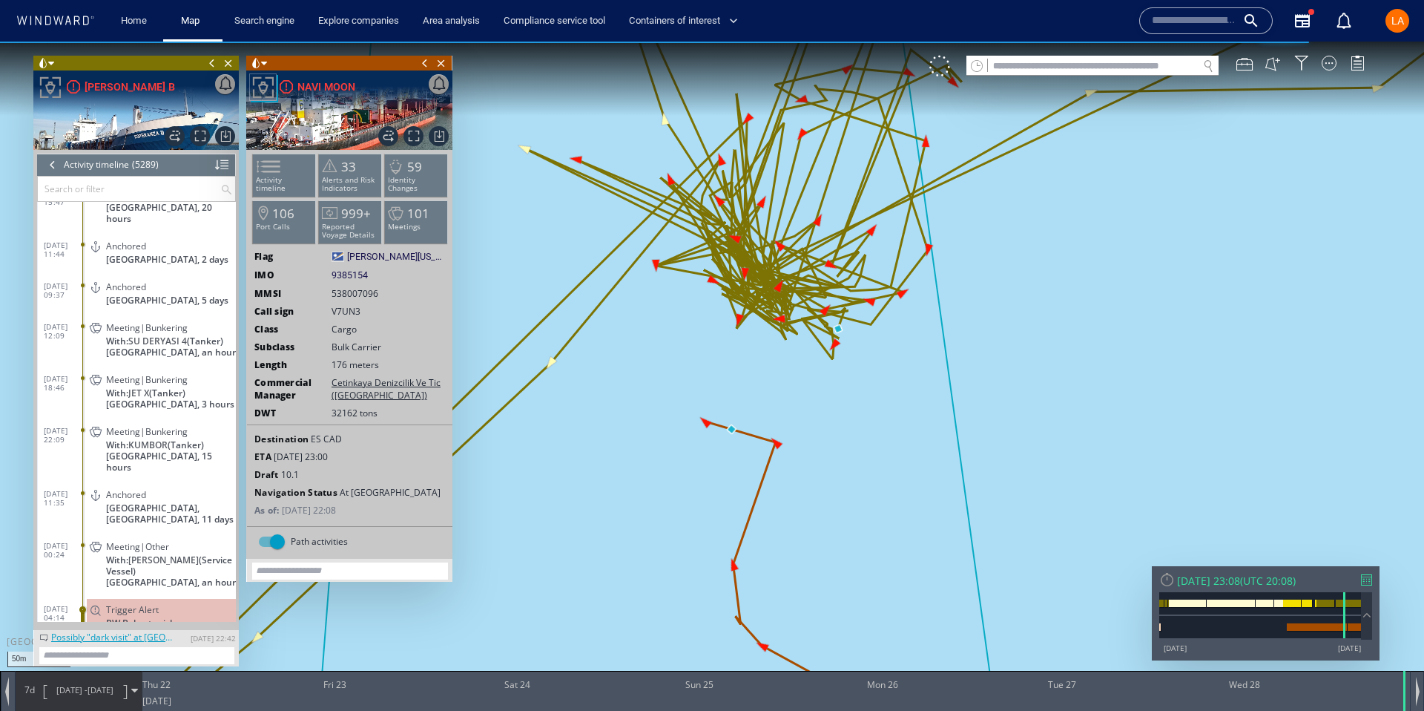
scroll to position [208489, 0]
click at [78, 191] on input "text" at bounding box center [129, 189] width 182 height 24
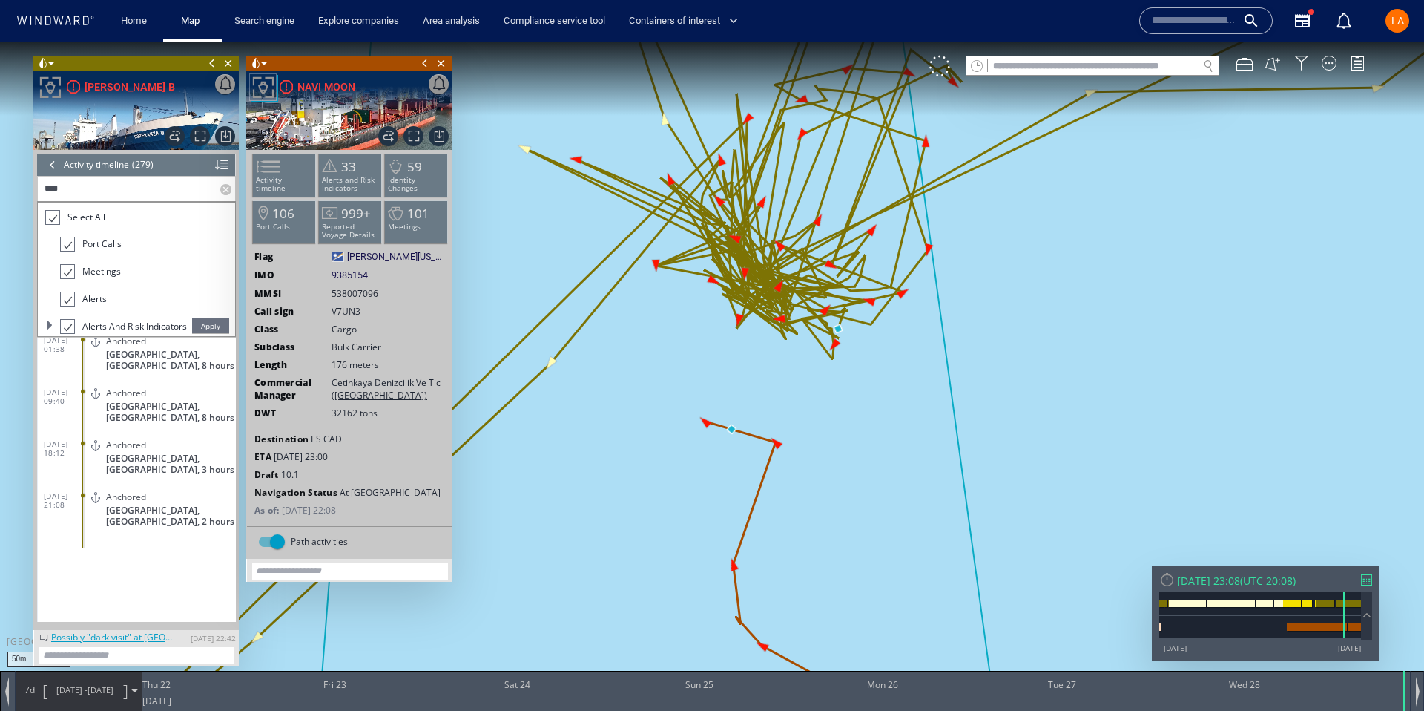
scroll to position [4775, 0]
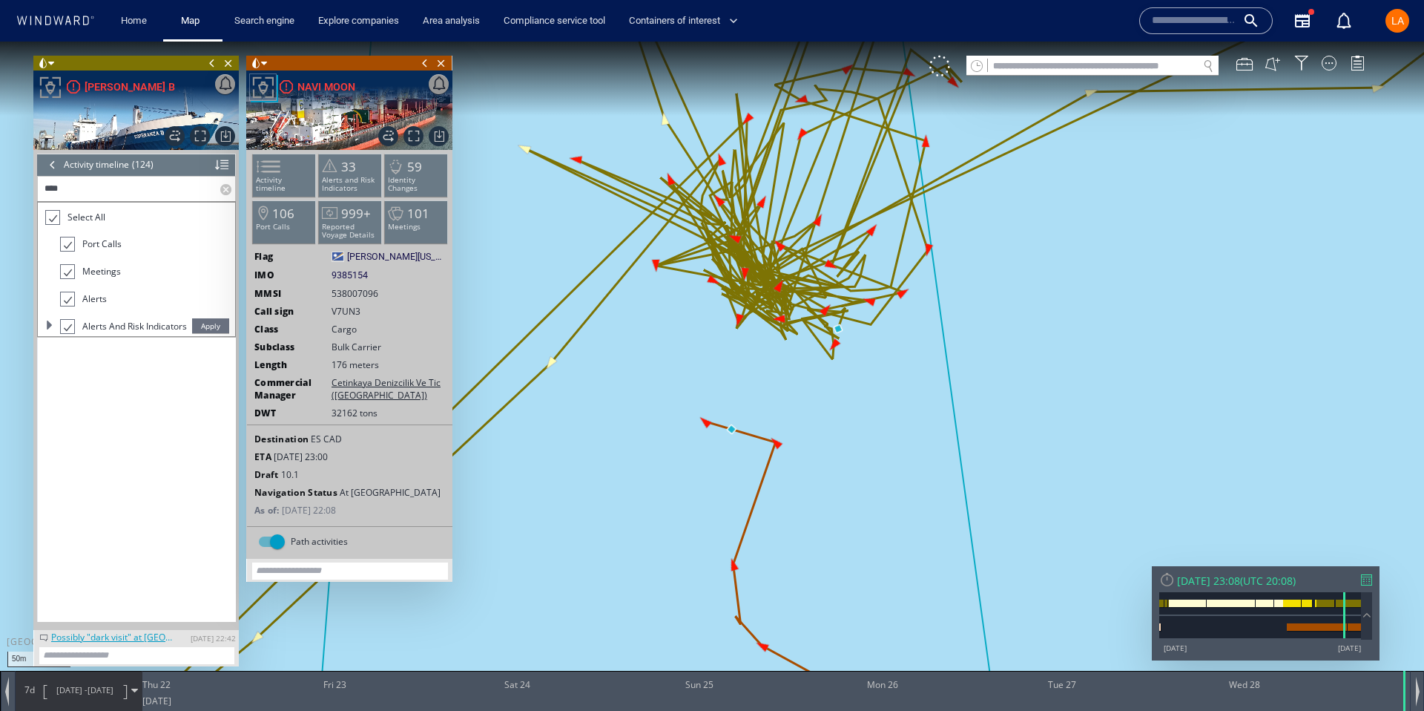
type input "****"
click at [212, 318] on span "Apply" at bounding box center [210, 325] width 37 height 15
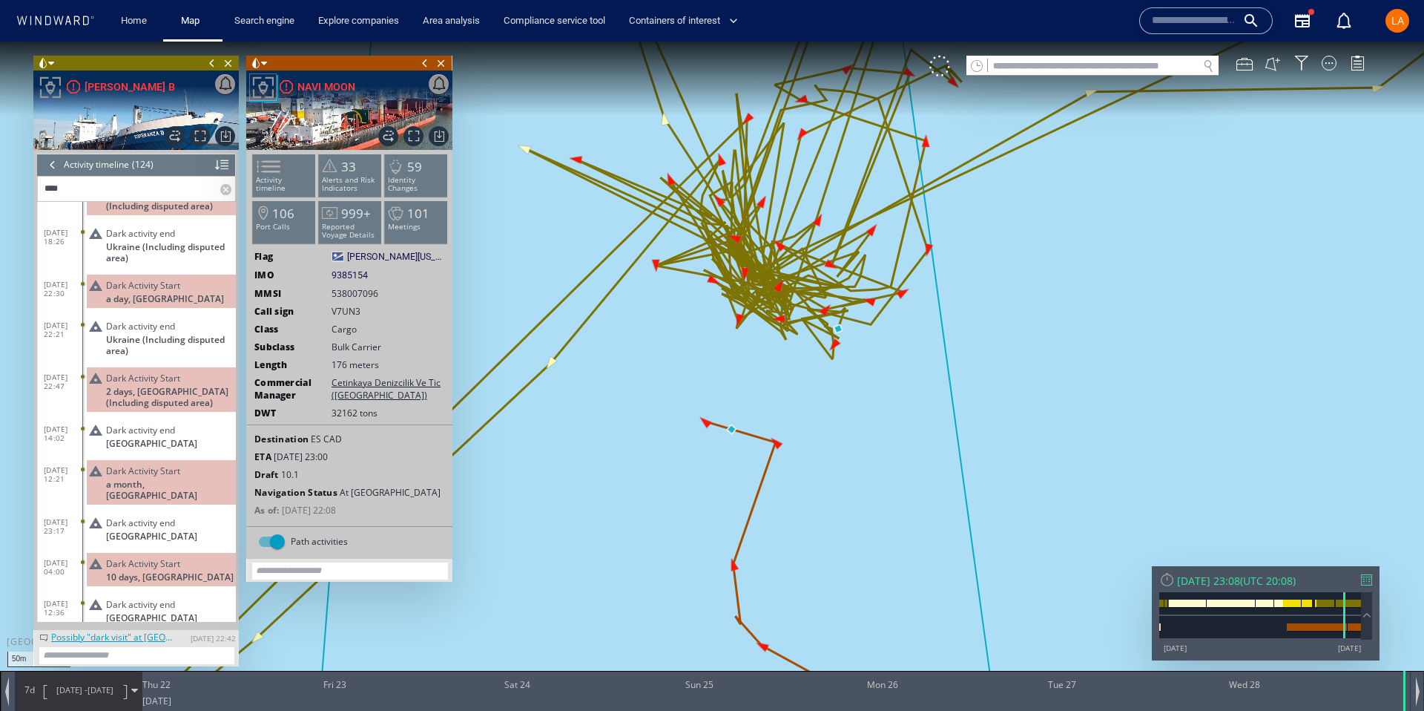
click at [113, 558] on span "Dark Activity Start" at bounding box center [143, 563] width 74 height 11
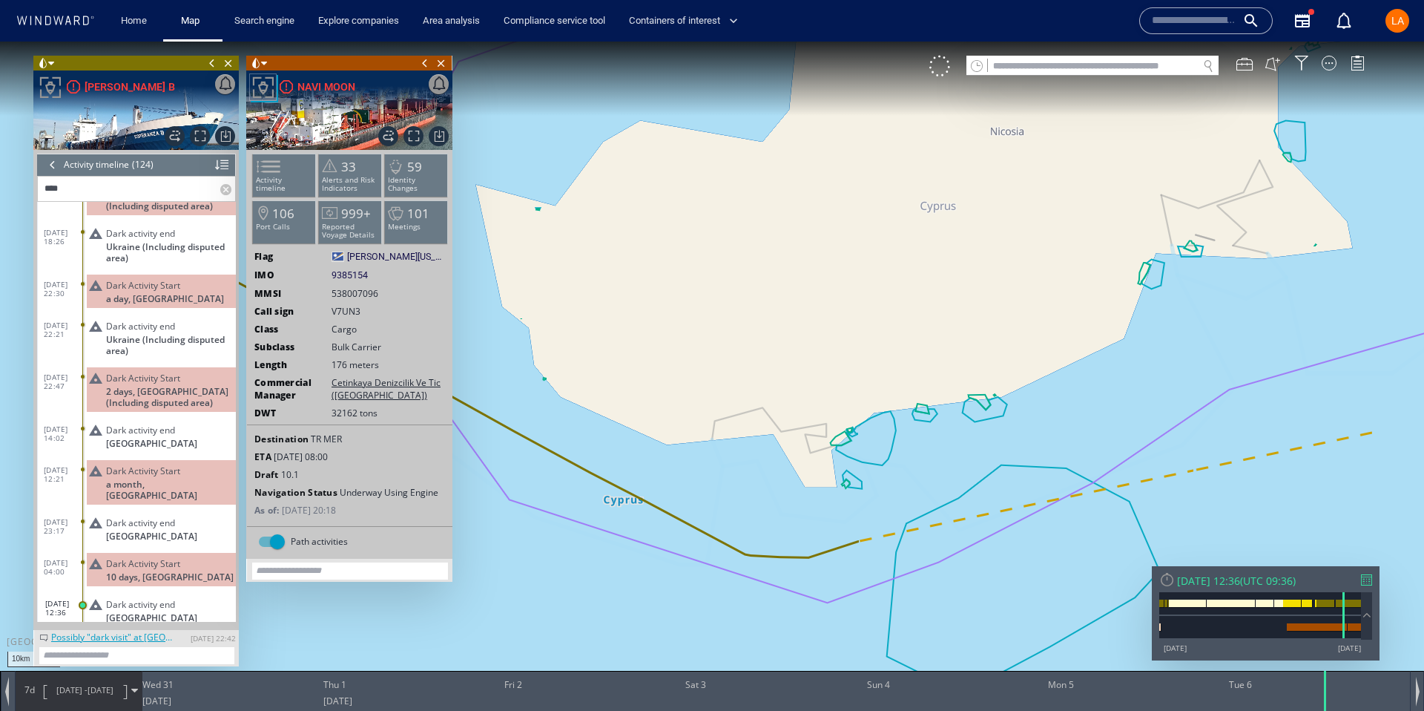
scroll to position [4699, 0]
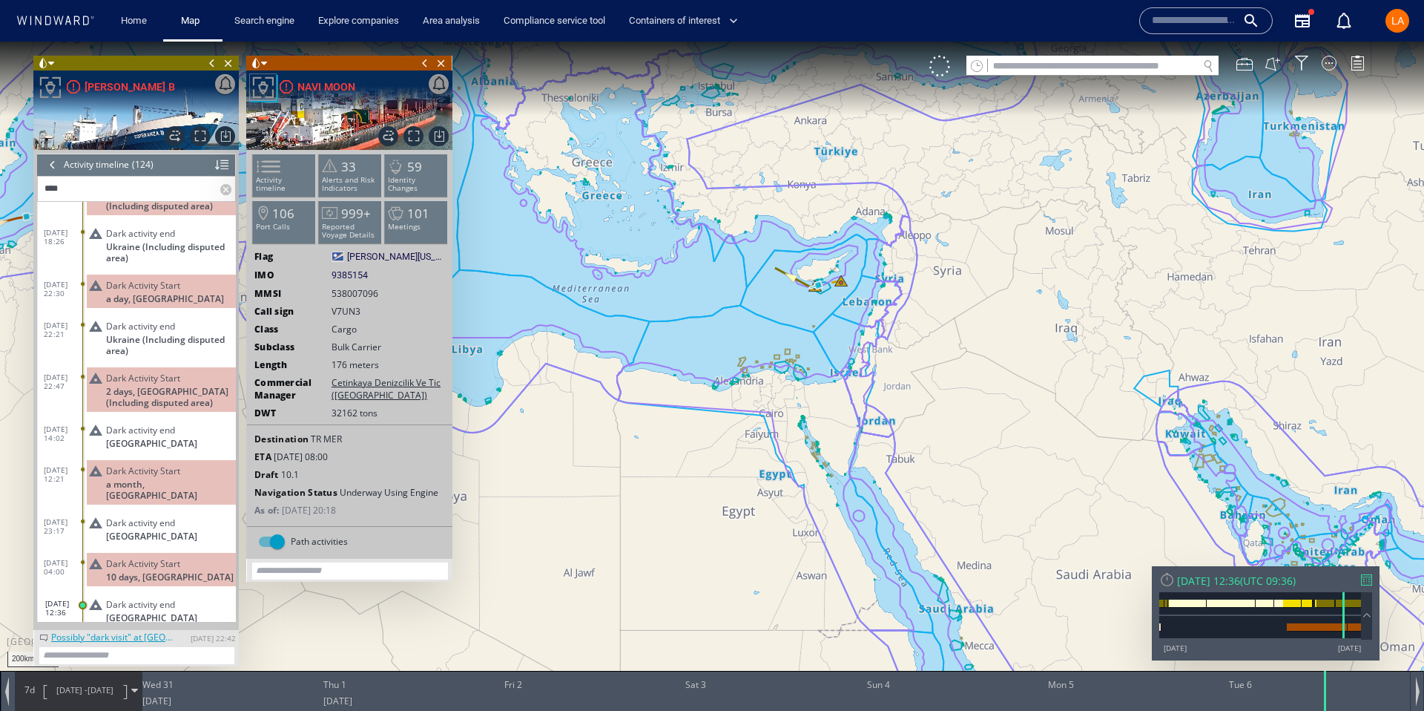
click at [228, 188] on label at bounding box center [227, 189] width 15 height 24
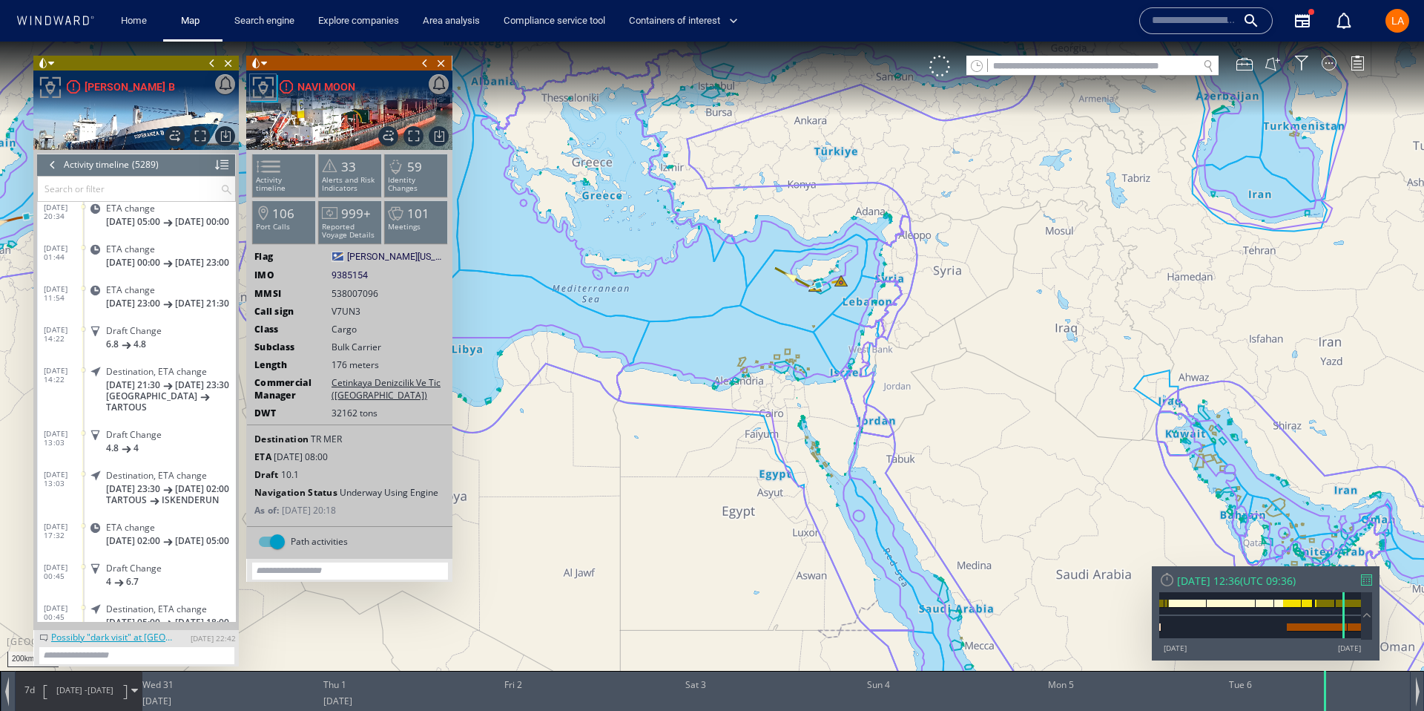
scroll to position [12028, 0]
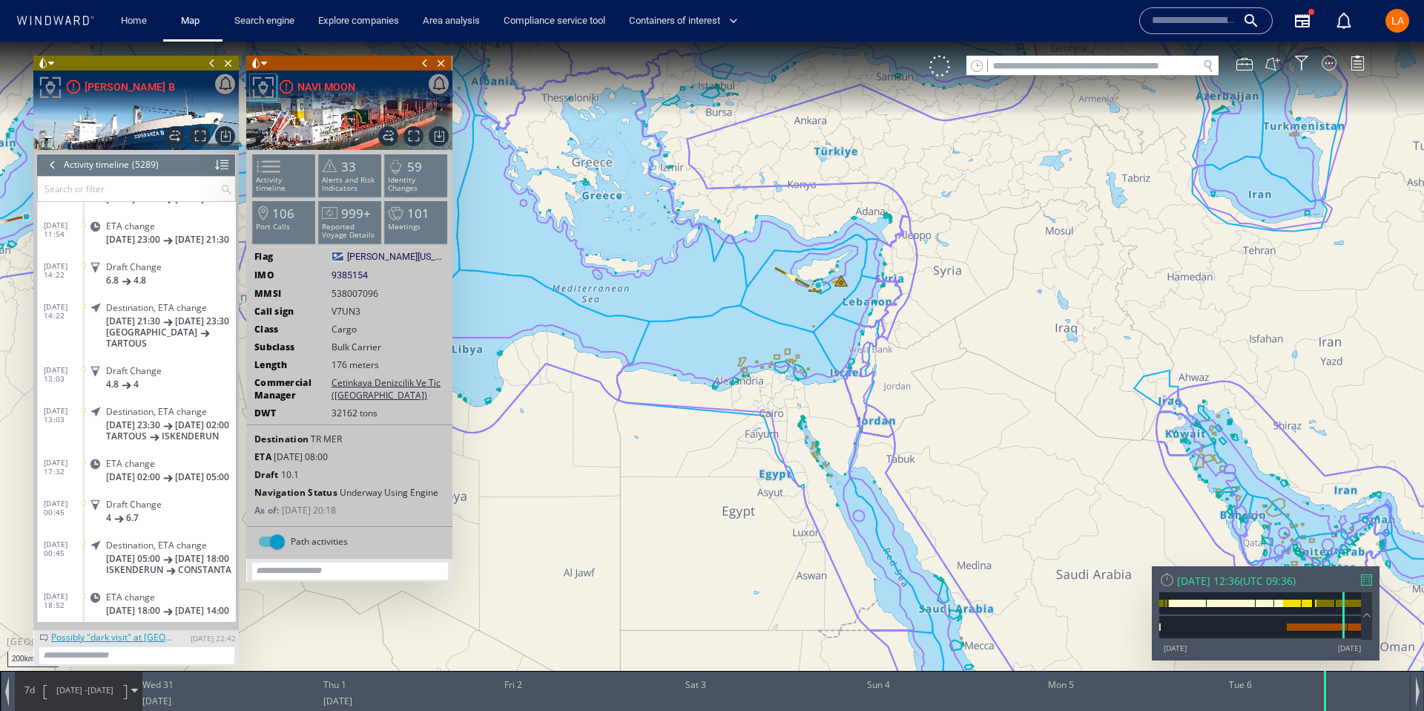
click at [55, 169] on div at bounding box center [53, 165] width 16 height 22
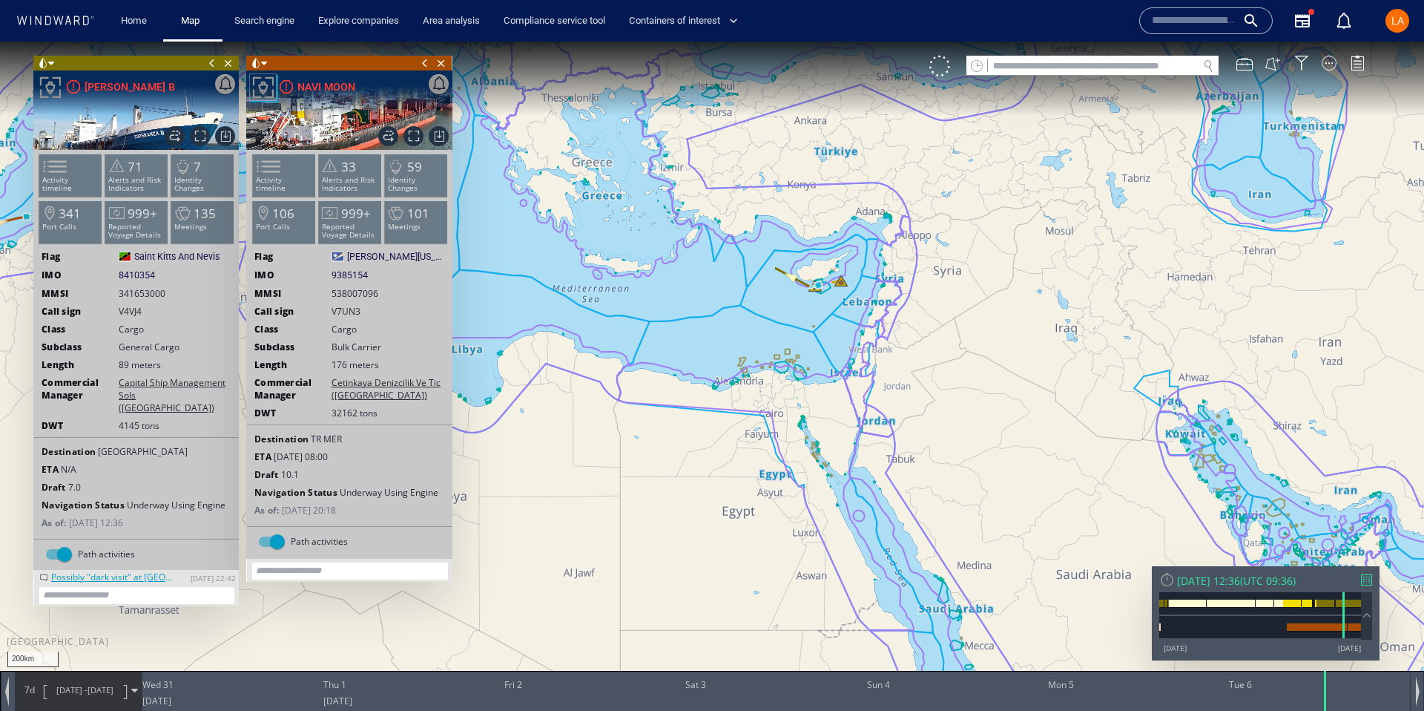
click at [363, 92] on div at bounding box center [349, 92] width 206 height 45
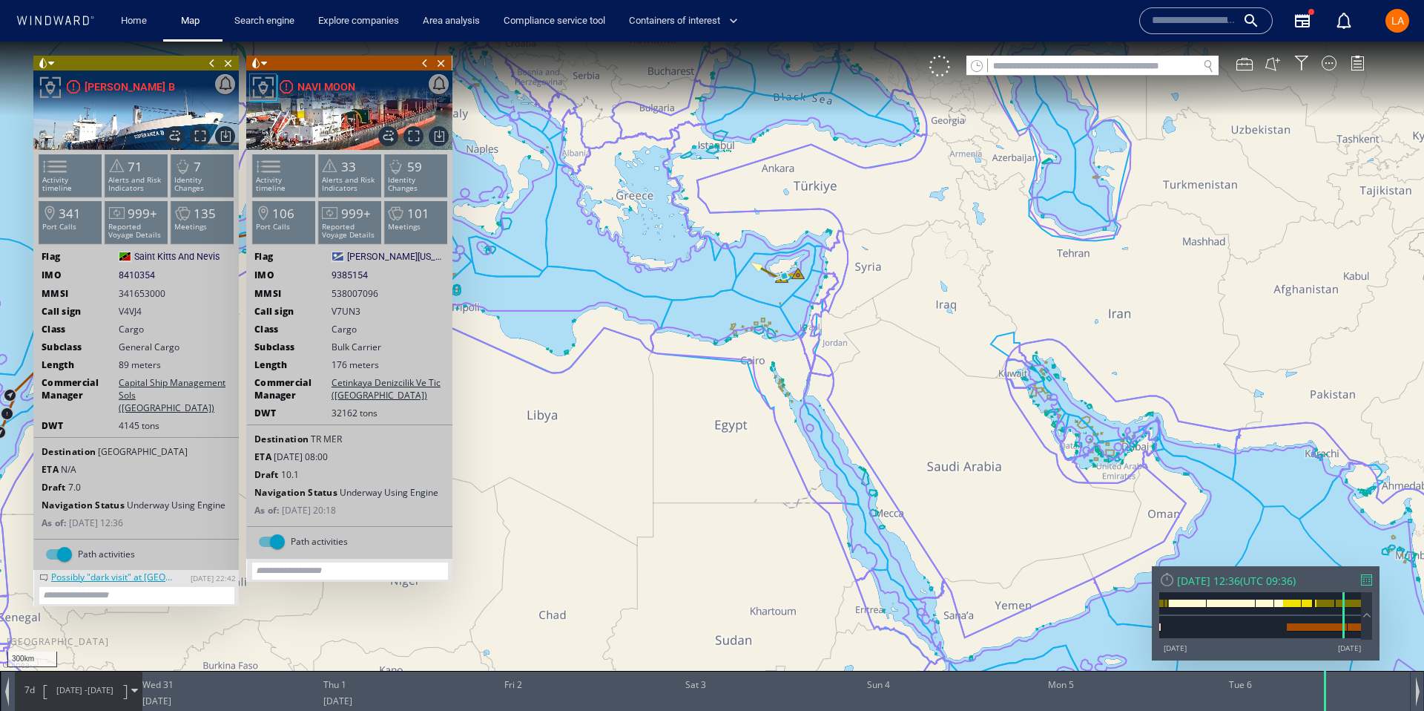
click at [1240, 578] on div "Tue 06/08/2024 12:36" at bounding box center [1208, 580] width 63 height 14
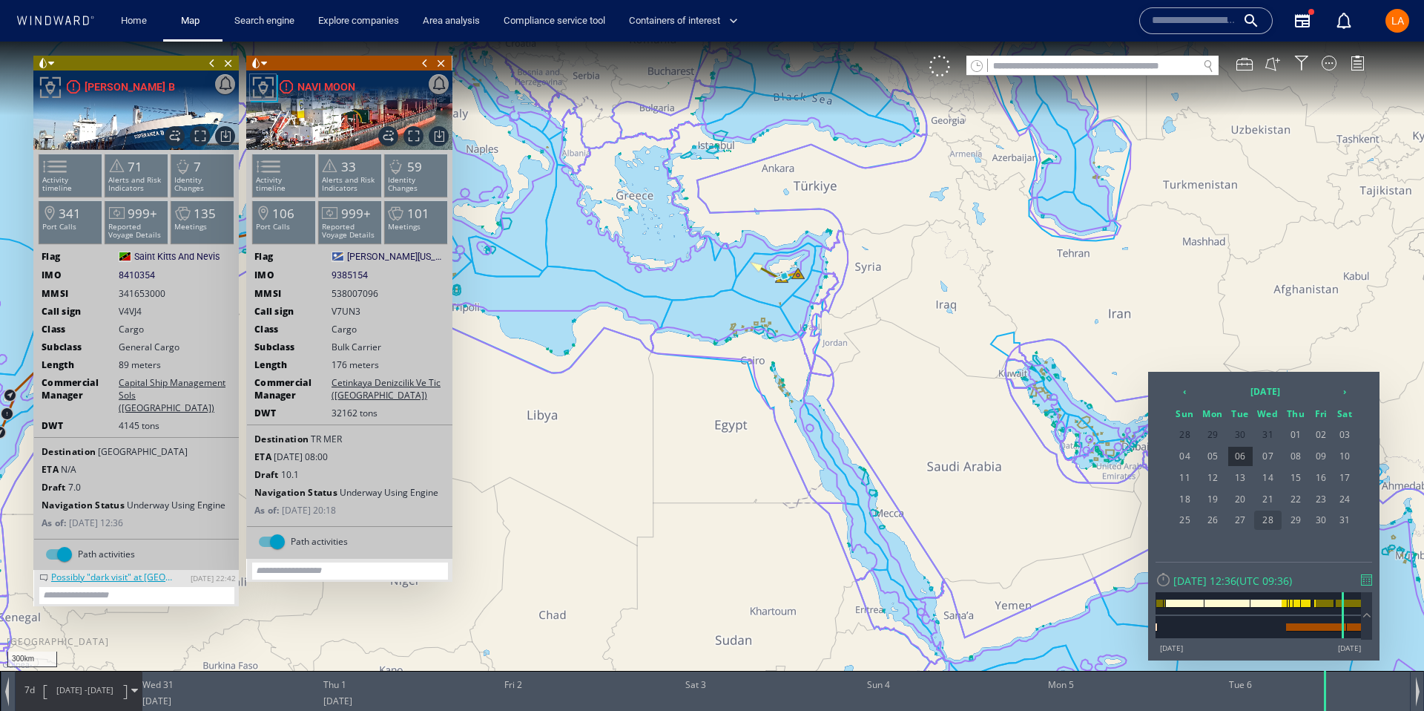
click at [1269, 523] on span "28" at bounding box center [1268, 519] width 28 height 19
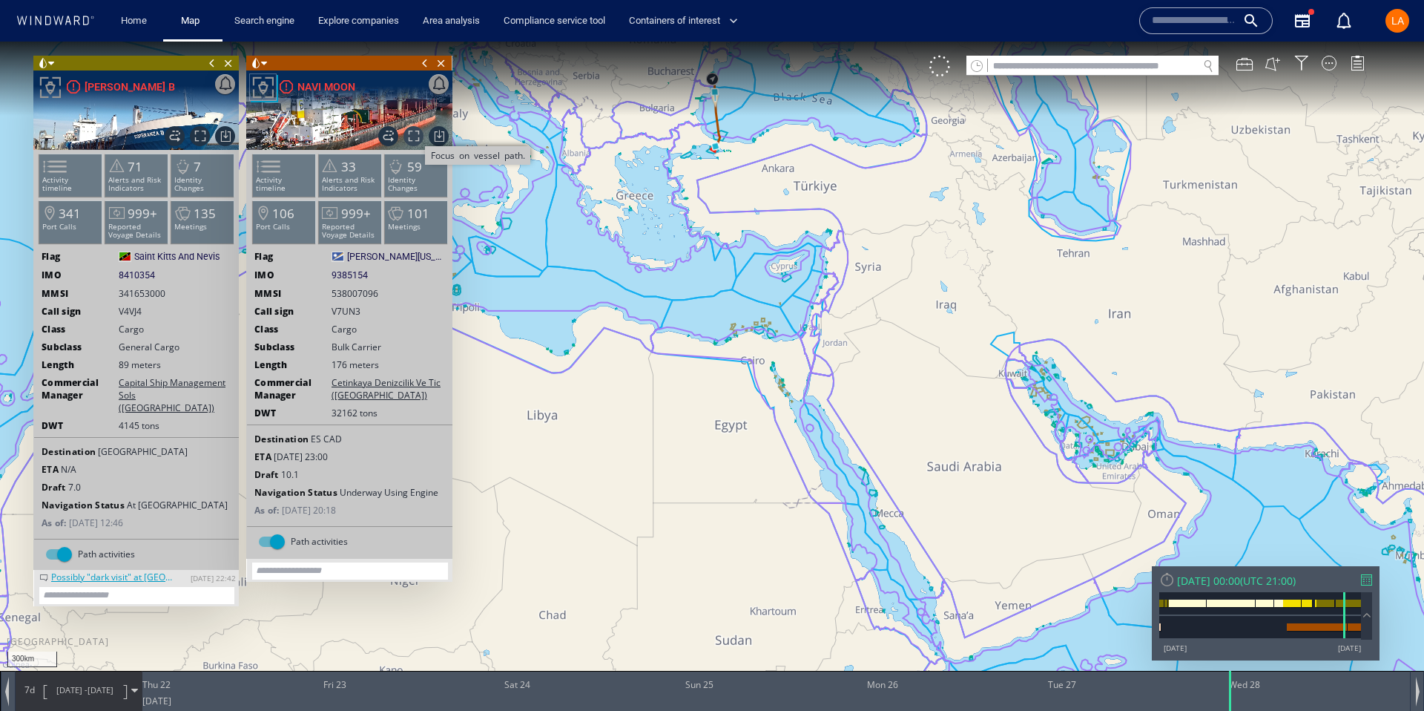
click at [410, 135] on span "Focus on vessel path." at bounding box center [414, 136] width 20 height 20
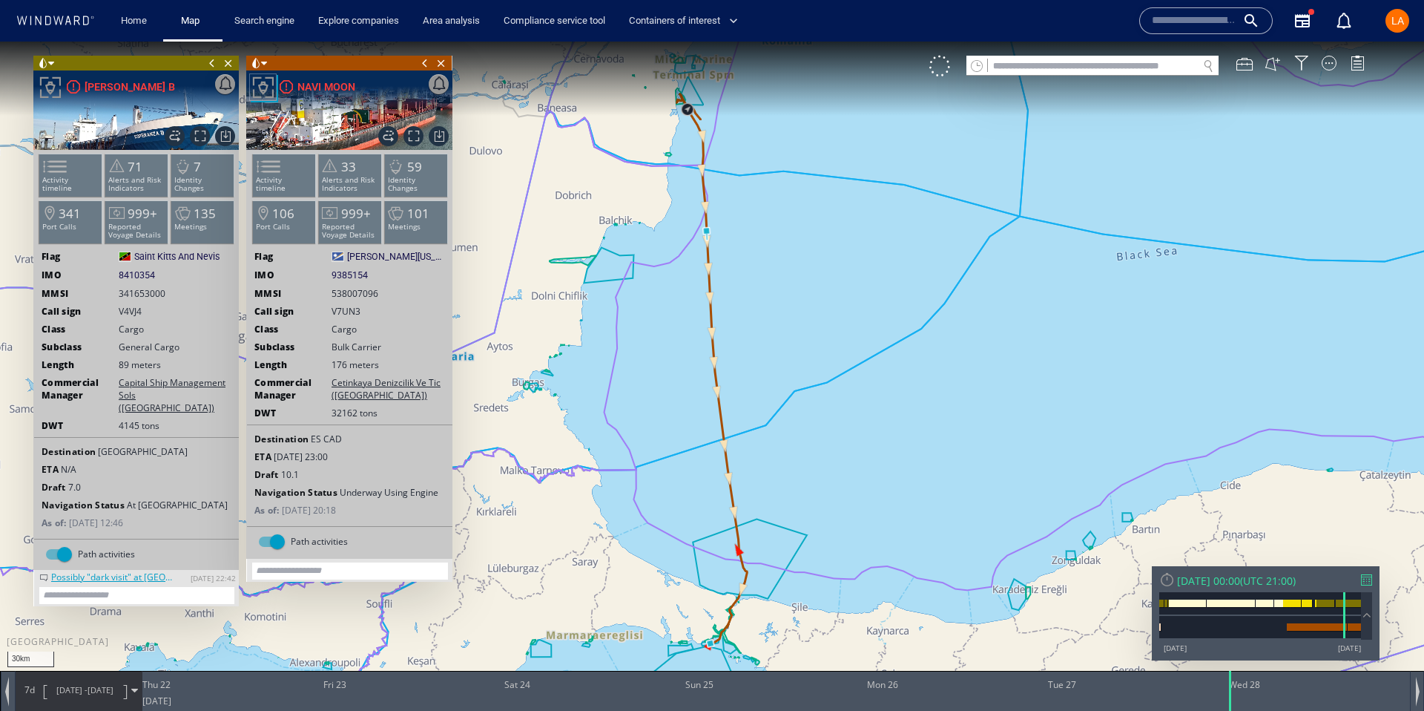
drag, startPoint x: 694, startPoint y: 183, endPoint x: 697, endPoint y: 306, distance: 123.2
click at [697, 306] on canvas "Map" at bounding box center [712, 369] width 1424 height 654
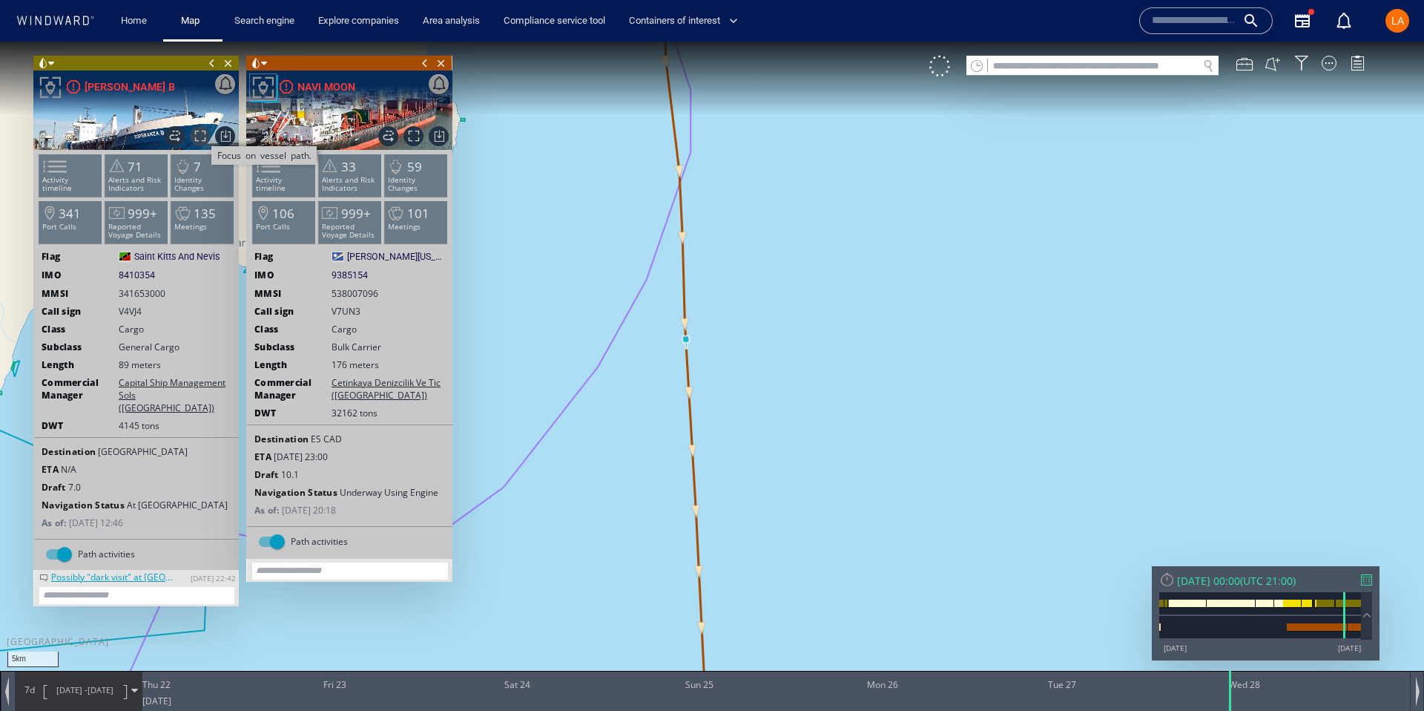
click at [196, 136] on span "Focus on vessel path." at bounding box center [200, 136] width 20 height 20
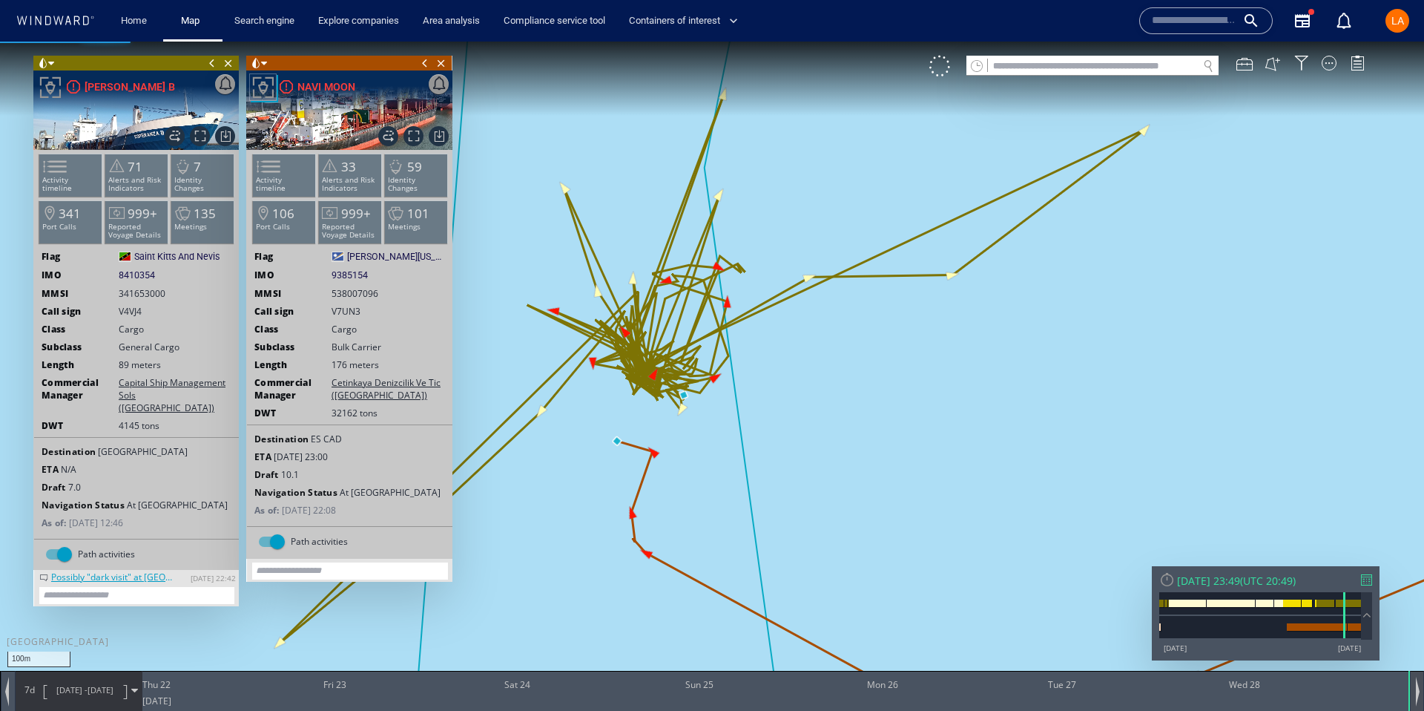
click at [1422, 691] on div at bounding box center [1417, 691] width 14 height 40
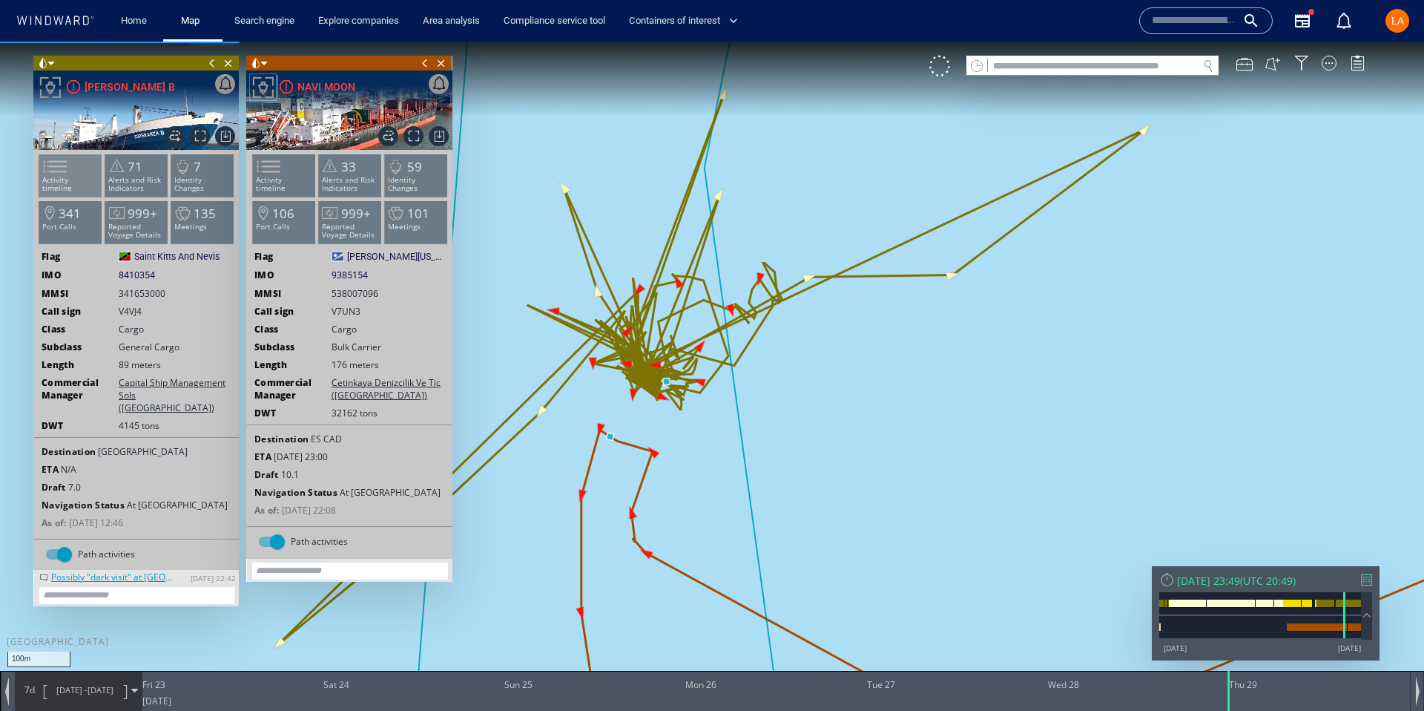
click at [76, 168] on li "Activity timeline" at bounding box center [70, 175] width 63 height 43
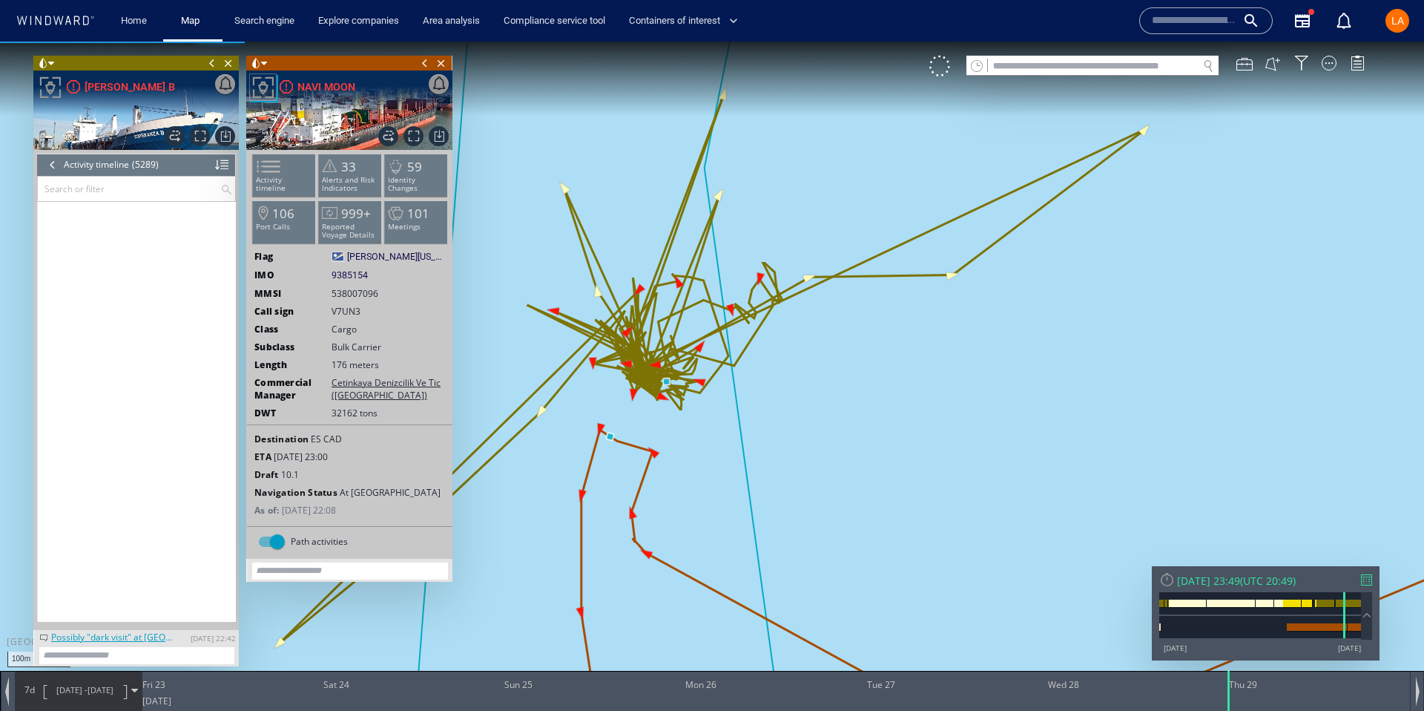
scroll to position [208853, 0]
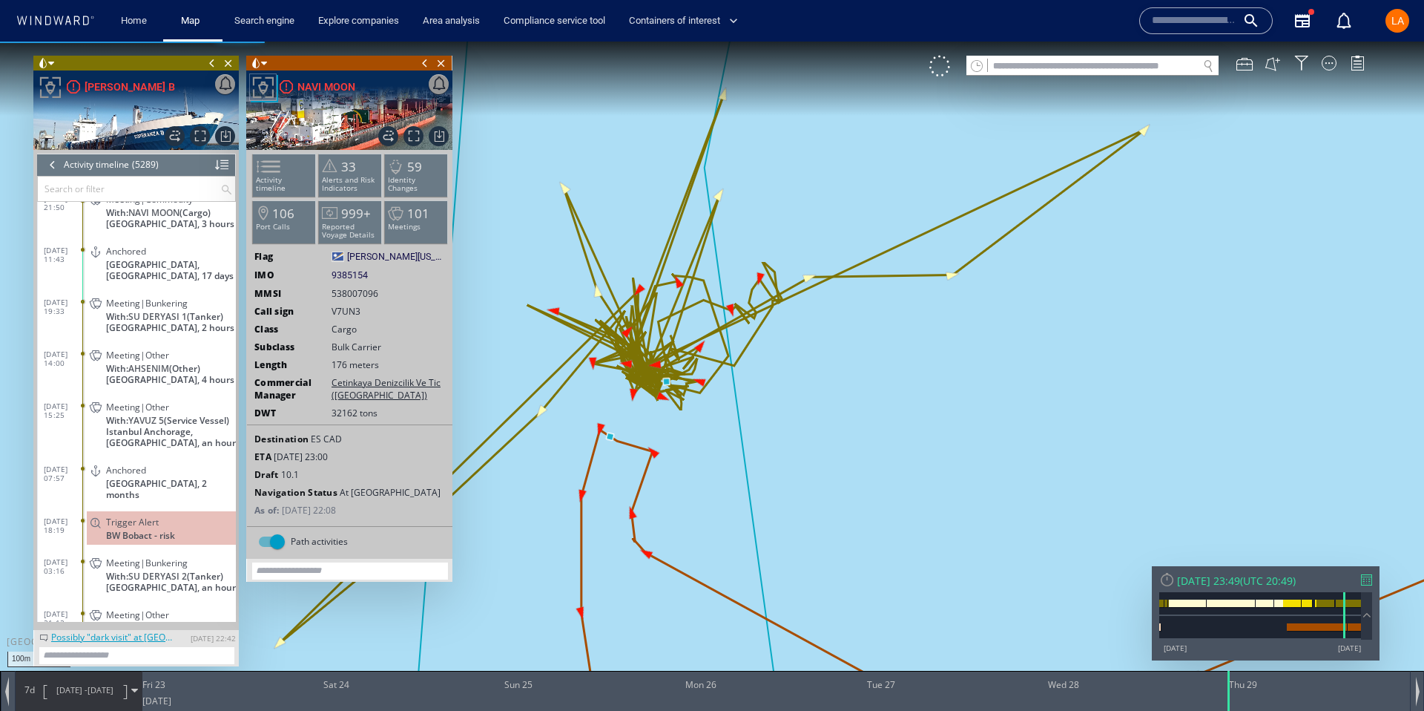
click at [78, 188] on input "text" at bounding box center [129, 189] width 182 height 24
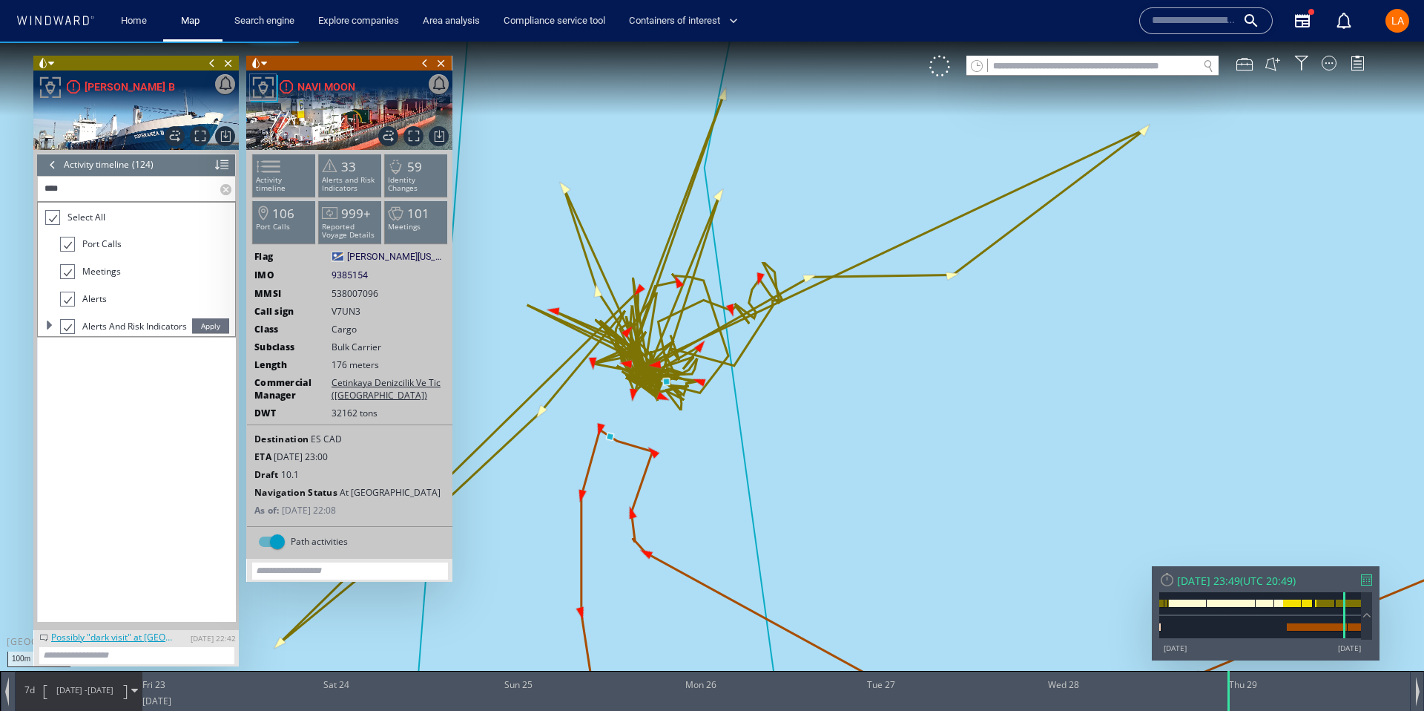
scroll to position [4775, 0]
type input "****"
click at [217, 323] on span "Apply" at bounding box center [210, 325] width 37 height 15
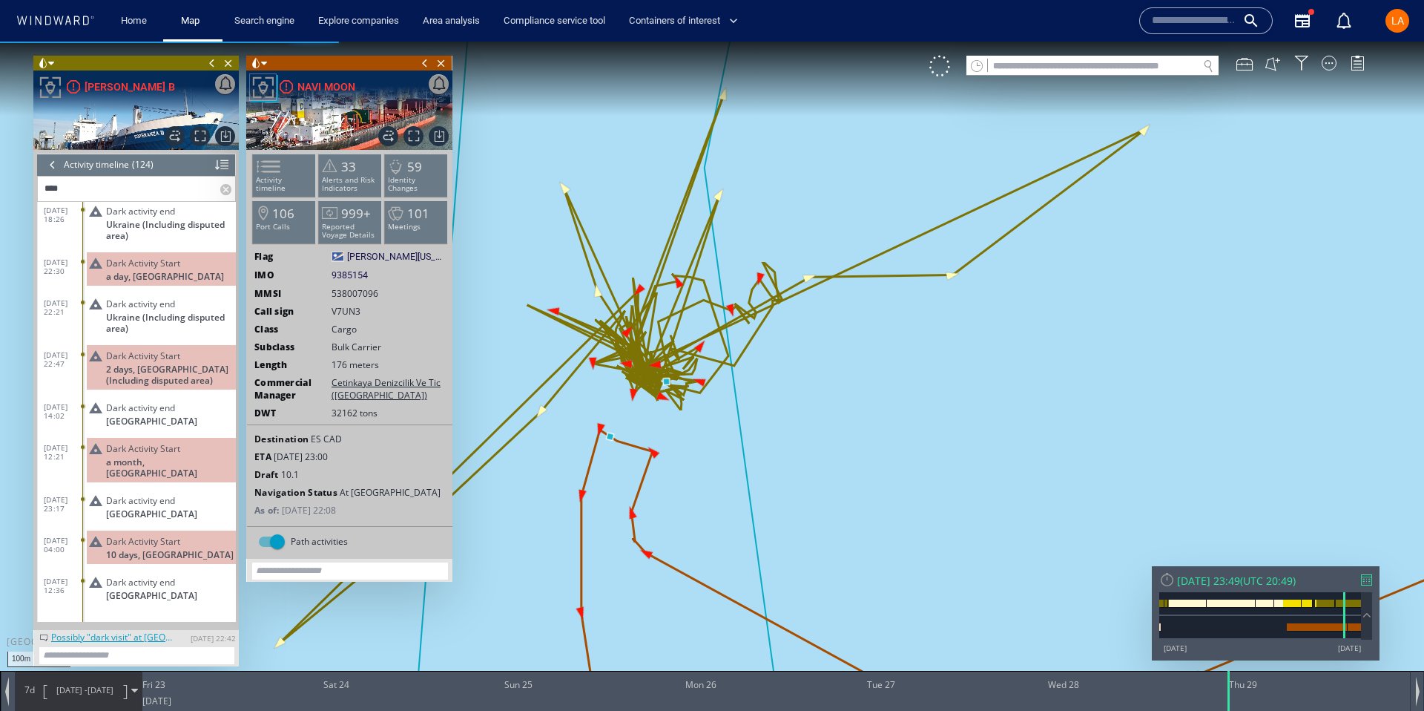
scroll to position [4699, 0]
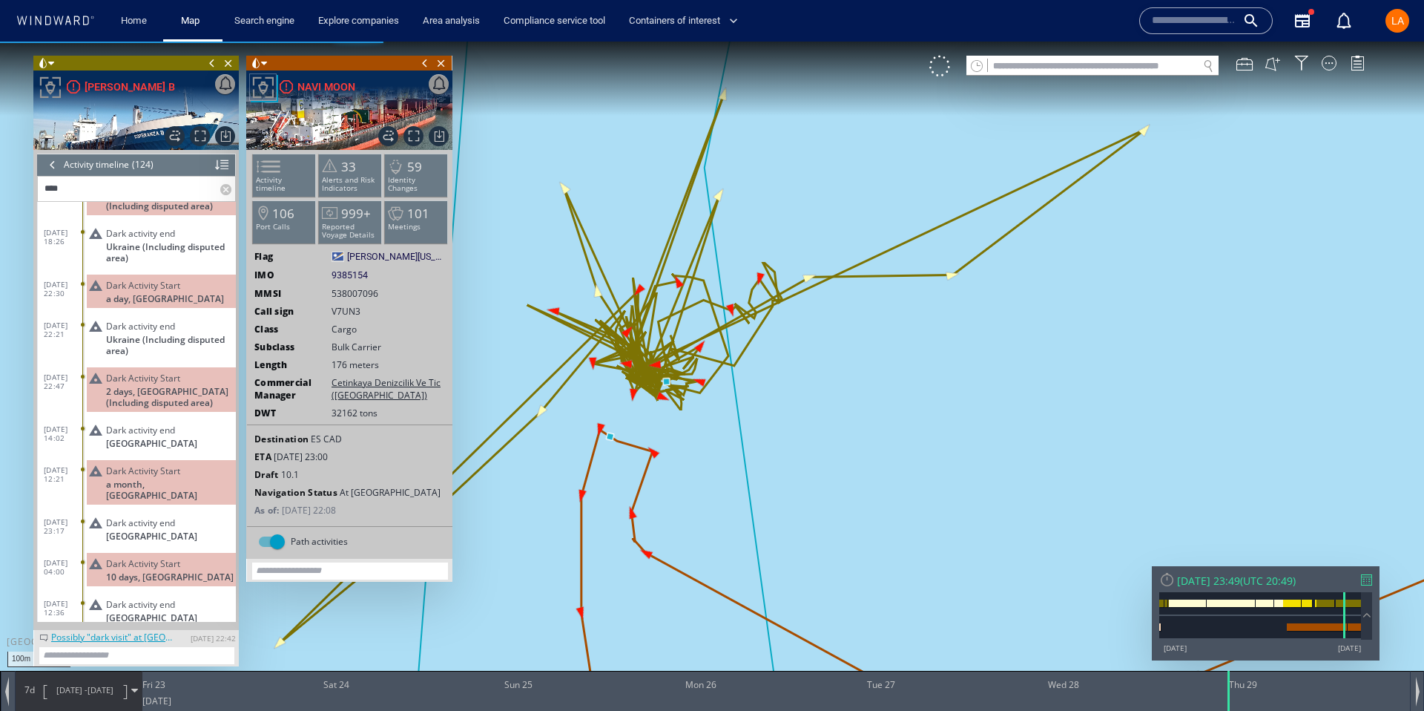
click at [119, 571] on span "10 days, Cyprus" at bounding box center [170, 576] width 128 height 11
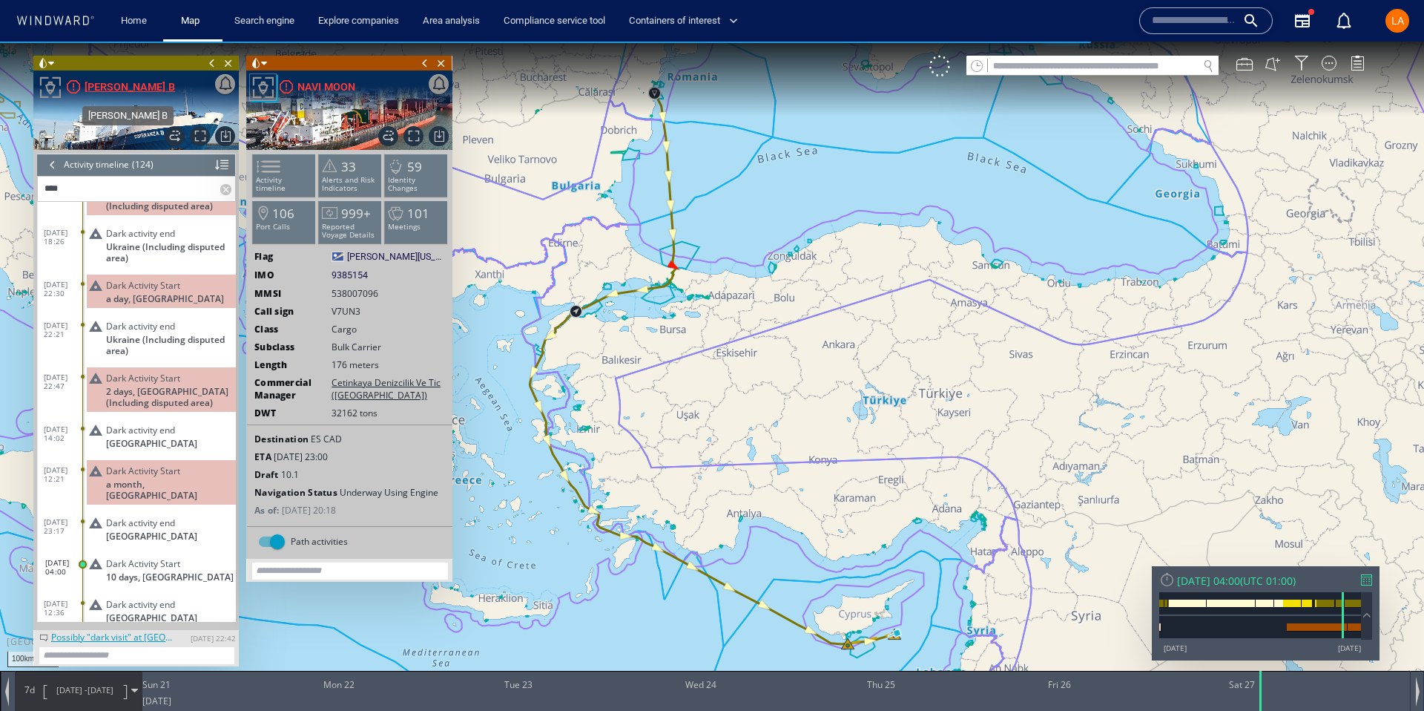
click at [111, 85] on div "[PERSON_NAME] B" at bounding box center [130, 87] width 91 height 18
drag, startPoint x: 783, startPoint y: 221, endPoint x: 749, endPoint y: 325, distance: 109.3
click at [748, 324] on canvas "Map" at bounding box center [712, 369] width 1424 height 654
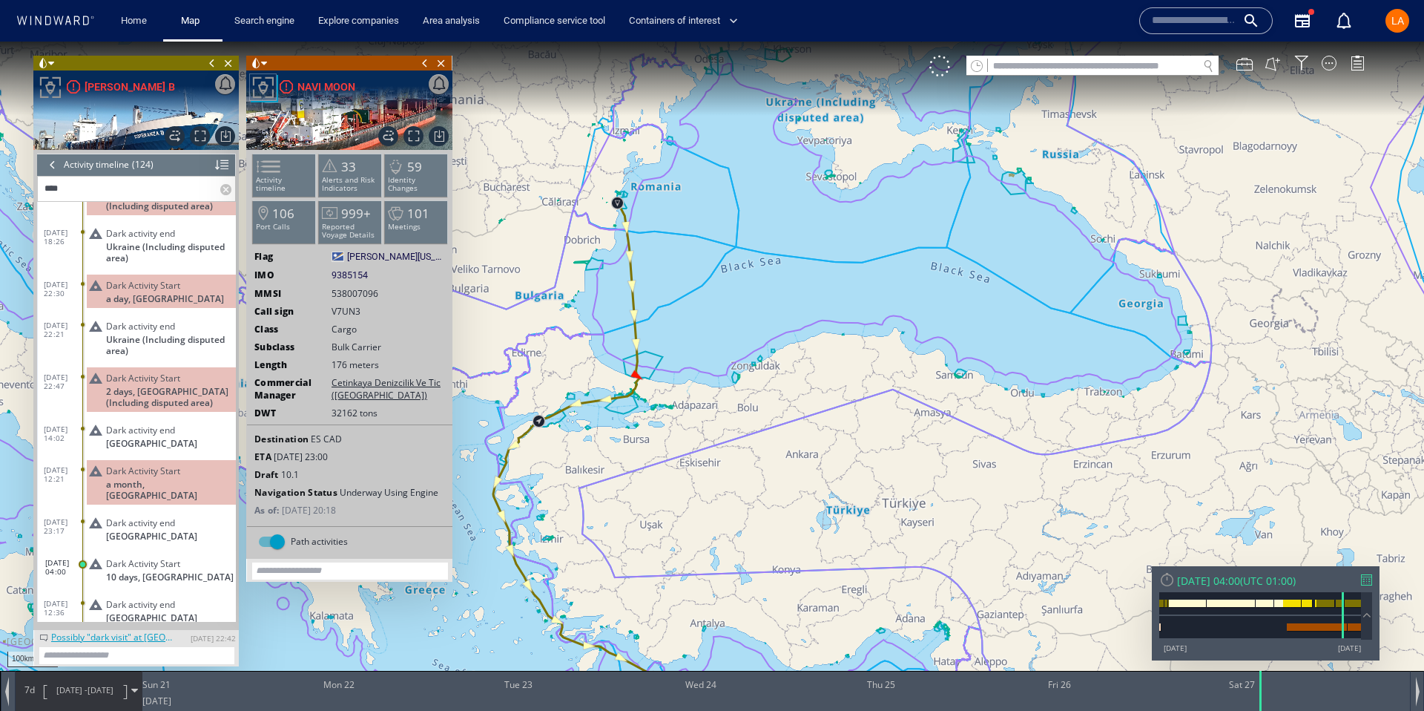
drag, startPoint x: 723, startPoint y: 228, endPoint x: 639, endPoint y: 42, distance: 204.2
click at [639, 42] on canvas "Map" at bounding box center [712, 369] width 1424 height 654
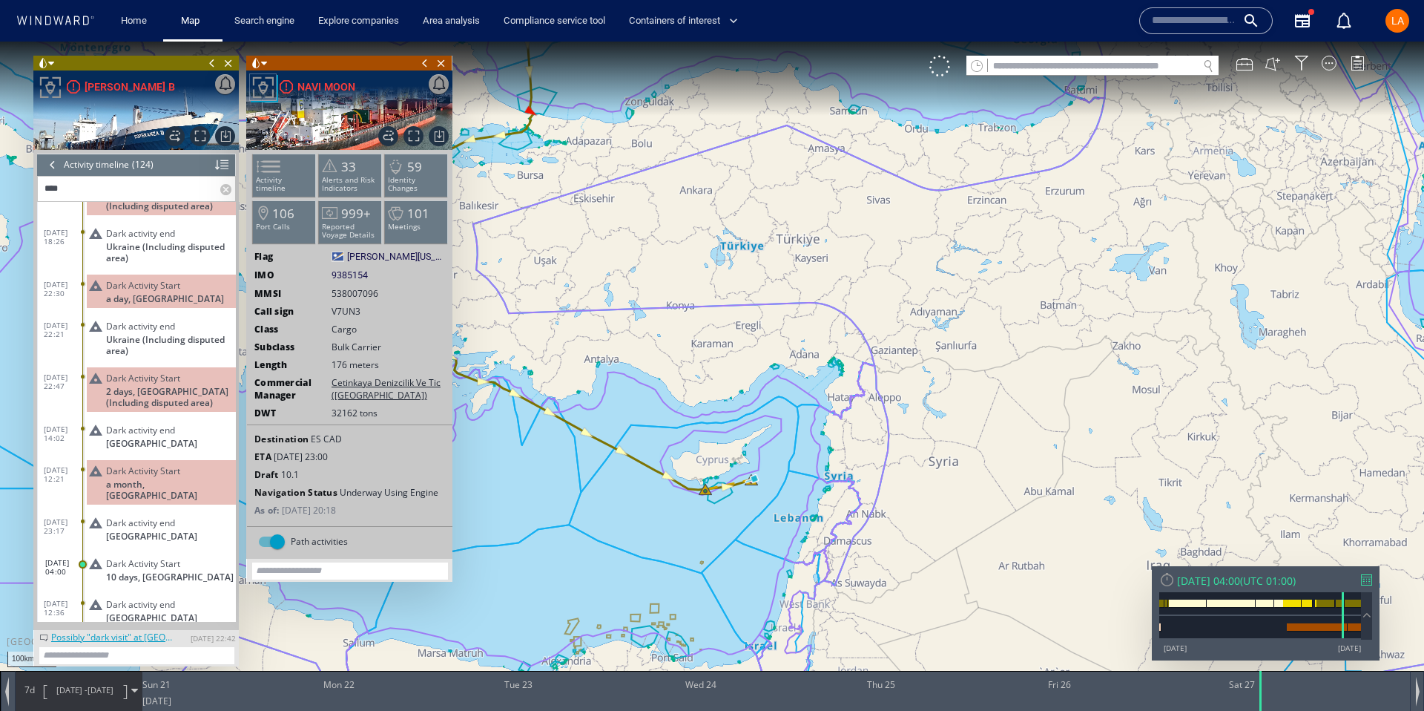
drag, startPoint x: 783, startPoint y: 273, endPoint x: 748, endPoint y: 435, distance: 166.2
click at [753, 181] on canvas "Map" at bounding box center [712, 369] width 1424 height 654
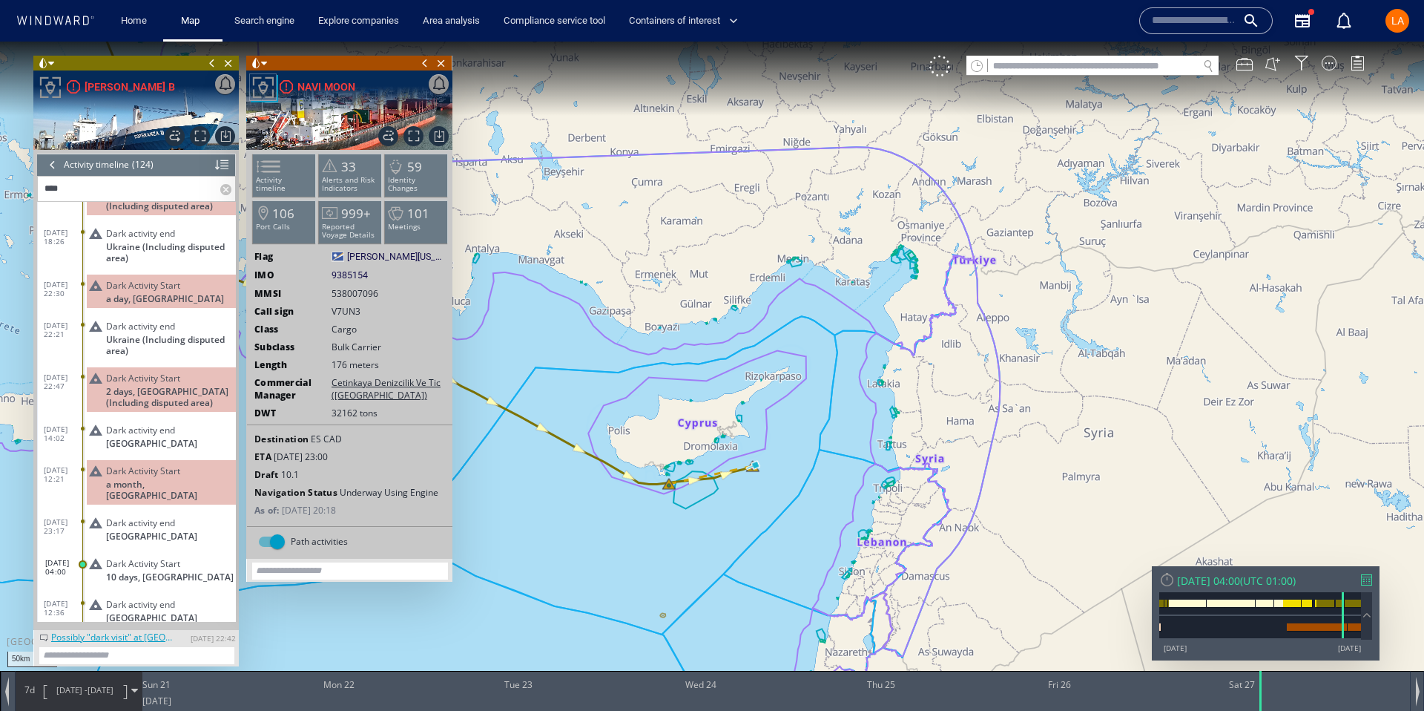
drag, startPoint x: 780, startPoint y: 488, endPoint x: 782, endPoint y: 358, distance: 130.6
click at [782, 358] on canvas "Map" at bounding box center [712, 369] width 1424 height 654
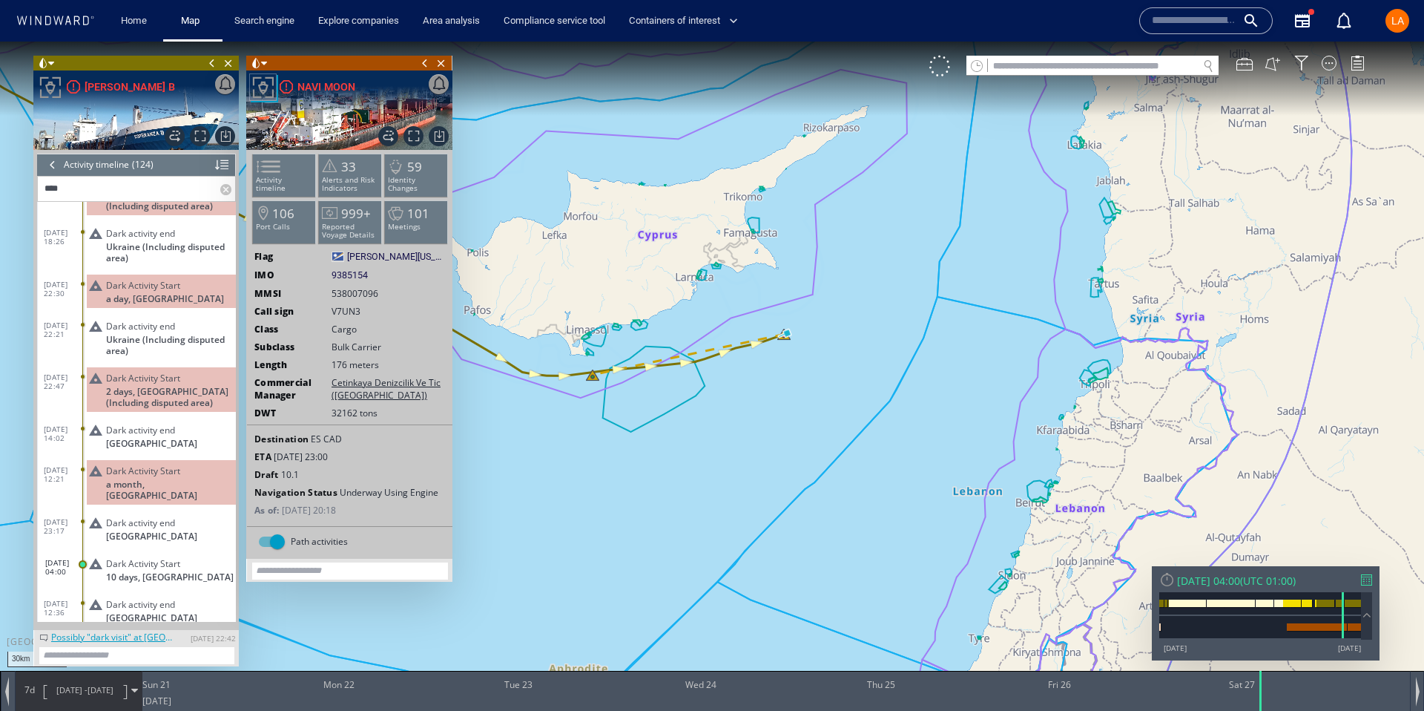
click at [131, 465] on span "Dark Activity Start" at bounding box center [143, 470] width 74 height 11
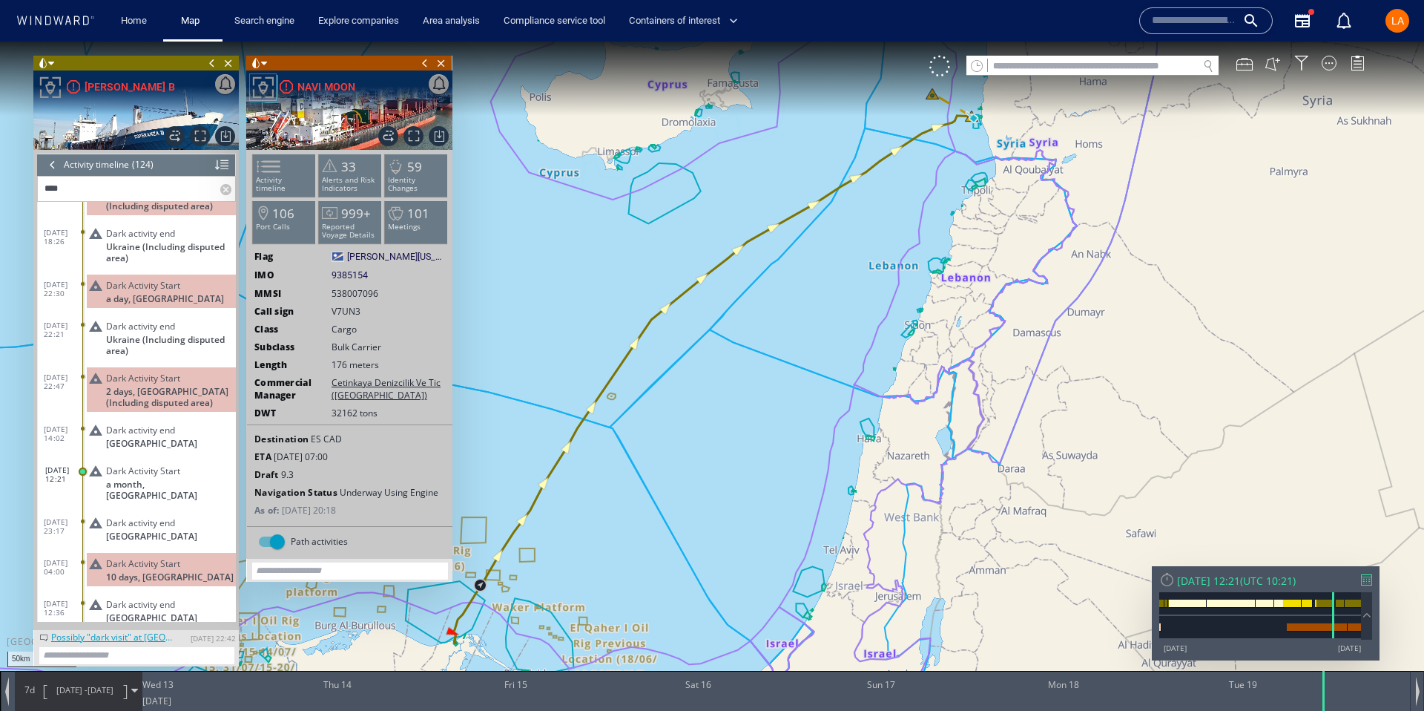
click at [132, 558] on span "Dark Activity Start" at bounding box center [143, 563] width 74 height 11
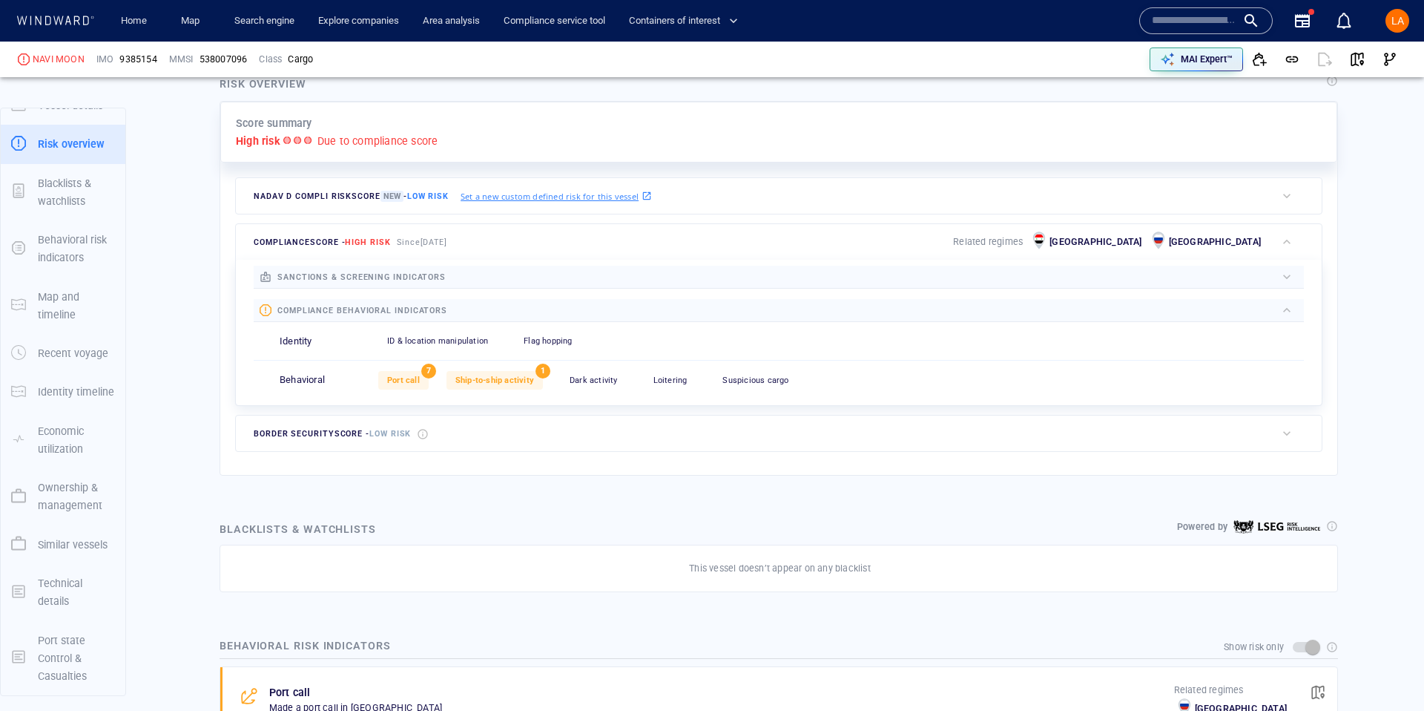
scroll to position [356, 0]
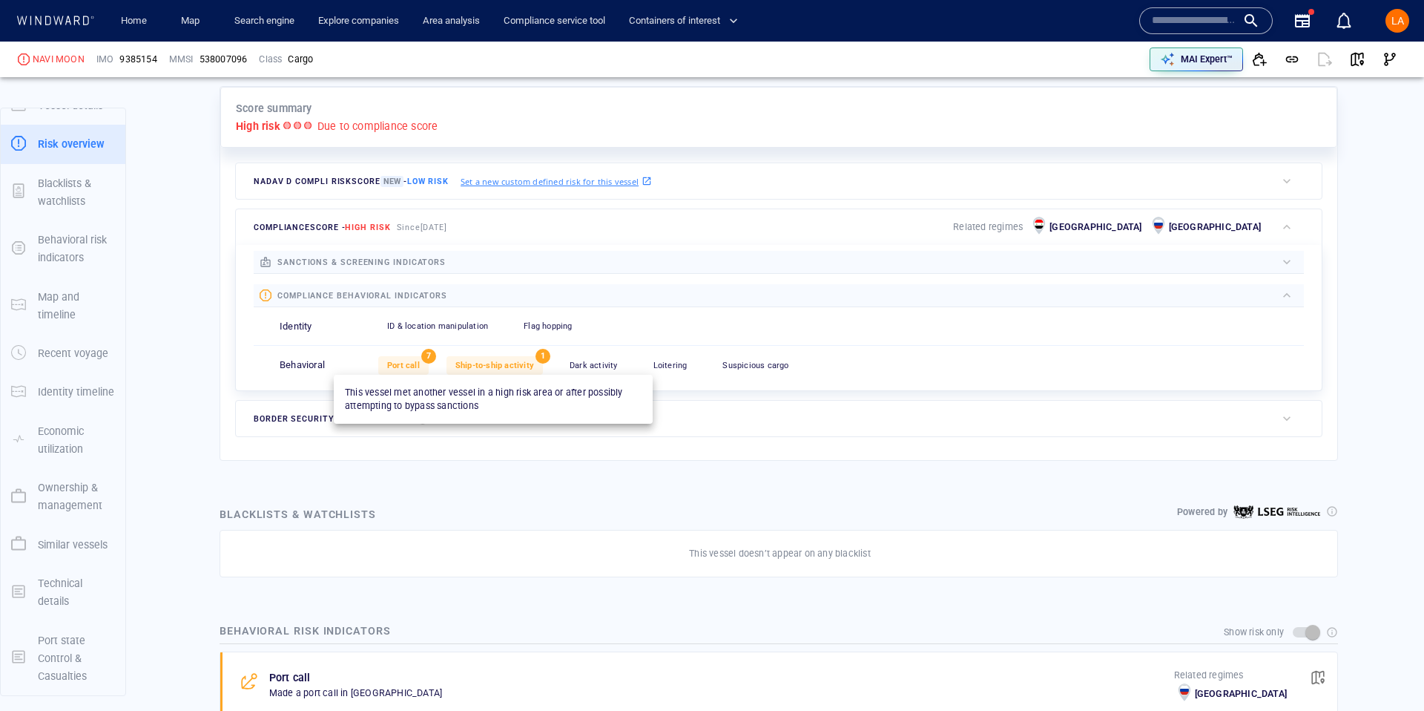
click at [528, 358] on div "Ship-to-ship activity" at bounding box center [495, 365] width 96 height 19
click at [484, 363] on span "Ship-to-ship activity" at bounding box center [494, 366] width 79 height 10
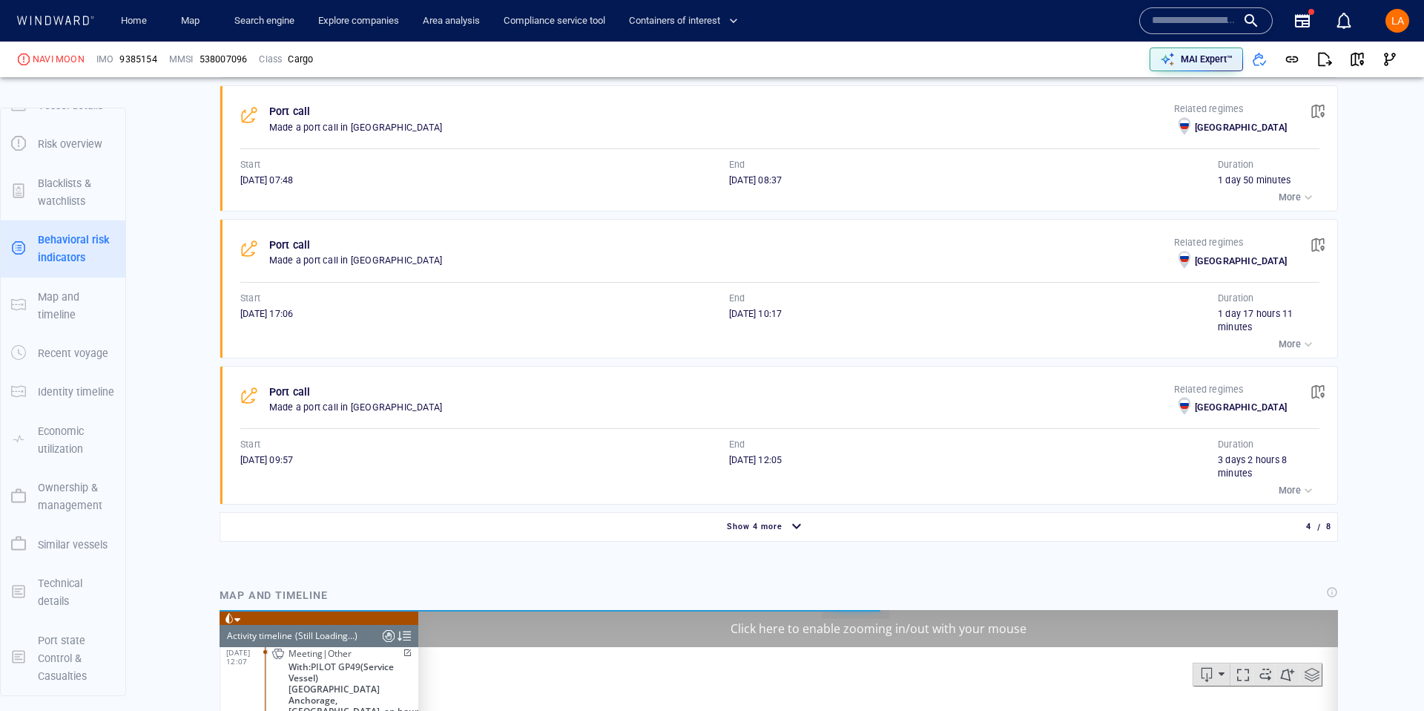
scroll to position [1064, 0]
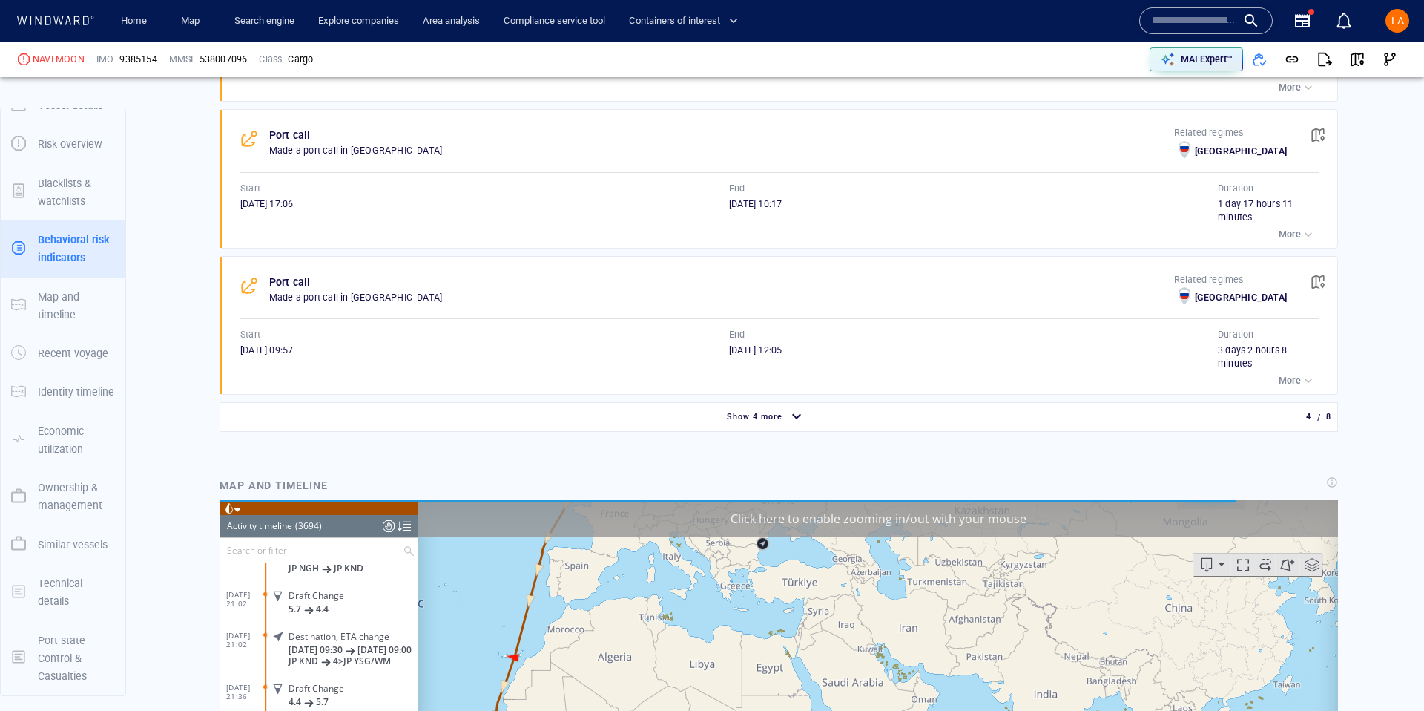
scroll to position [1191, 0]
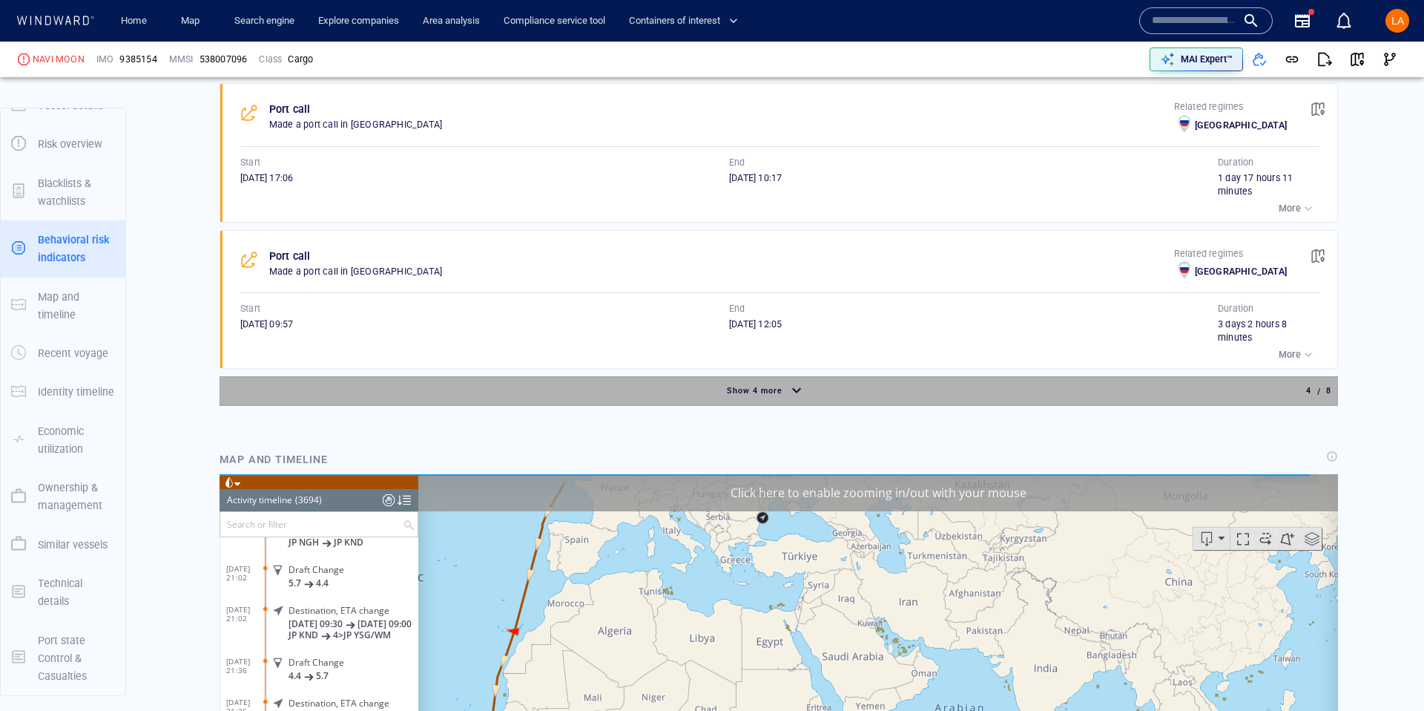
click at [825, 398] on div "Show 4 more" at bounding box center [766, 391] width 1086 height 26
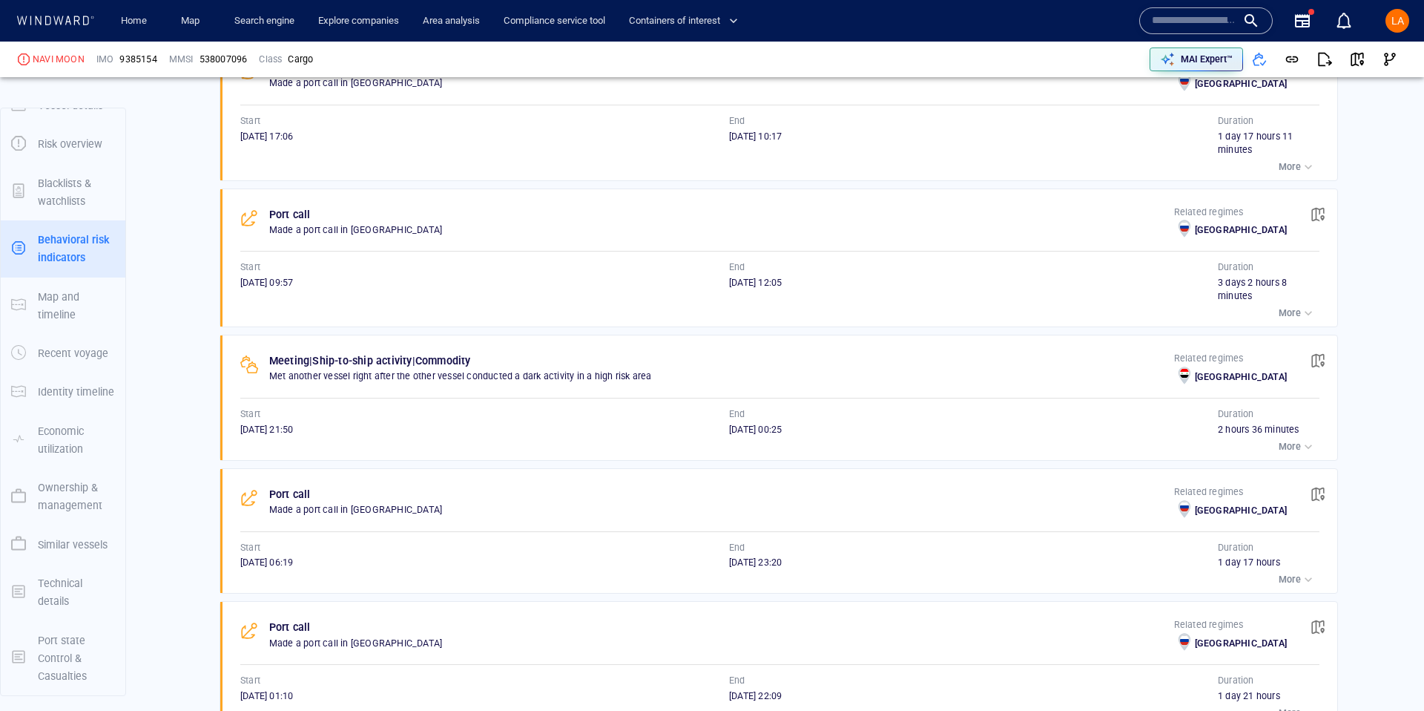
scroll to position [1230, 0]
click at [1293, 444] on p "More" at bounding box center [1290, 448] width 22 height 13
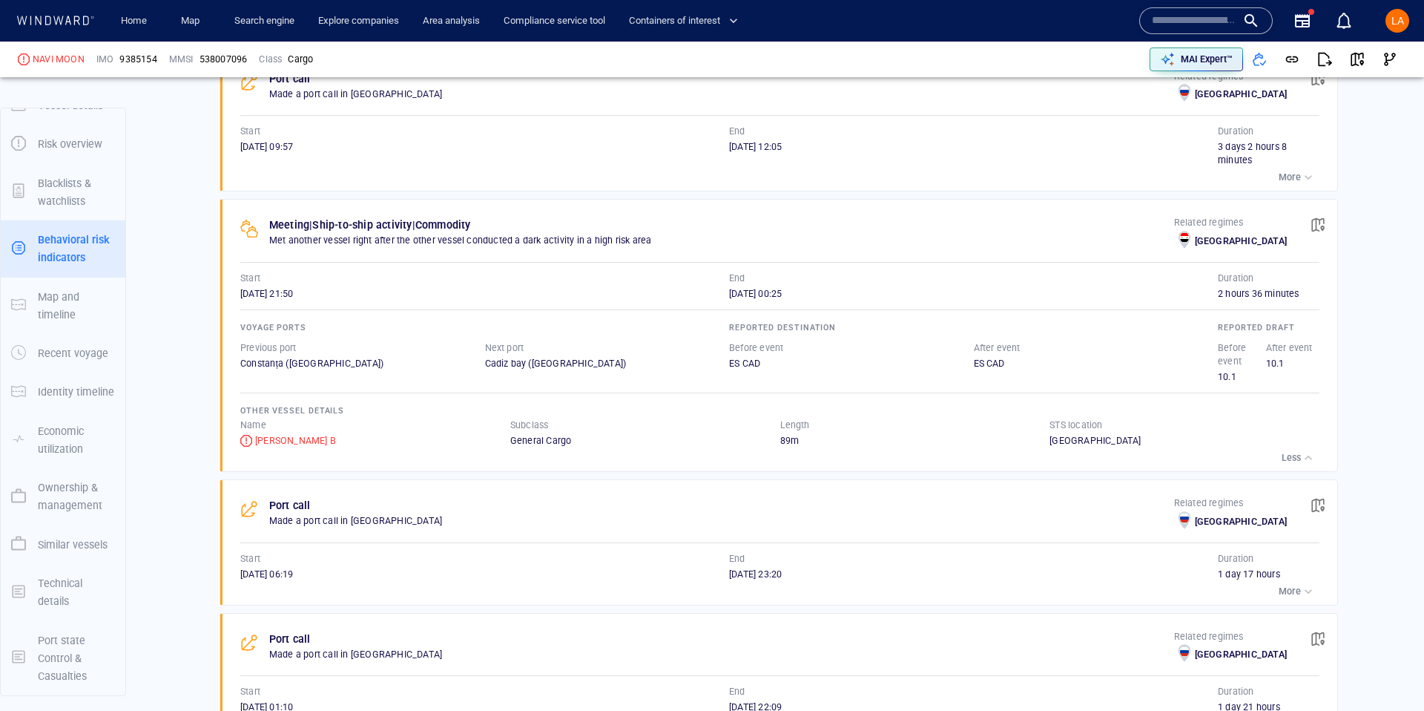
scroll to position [1364, 0]
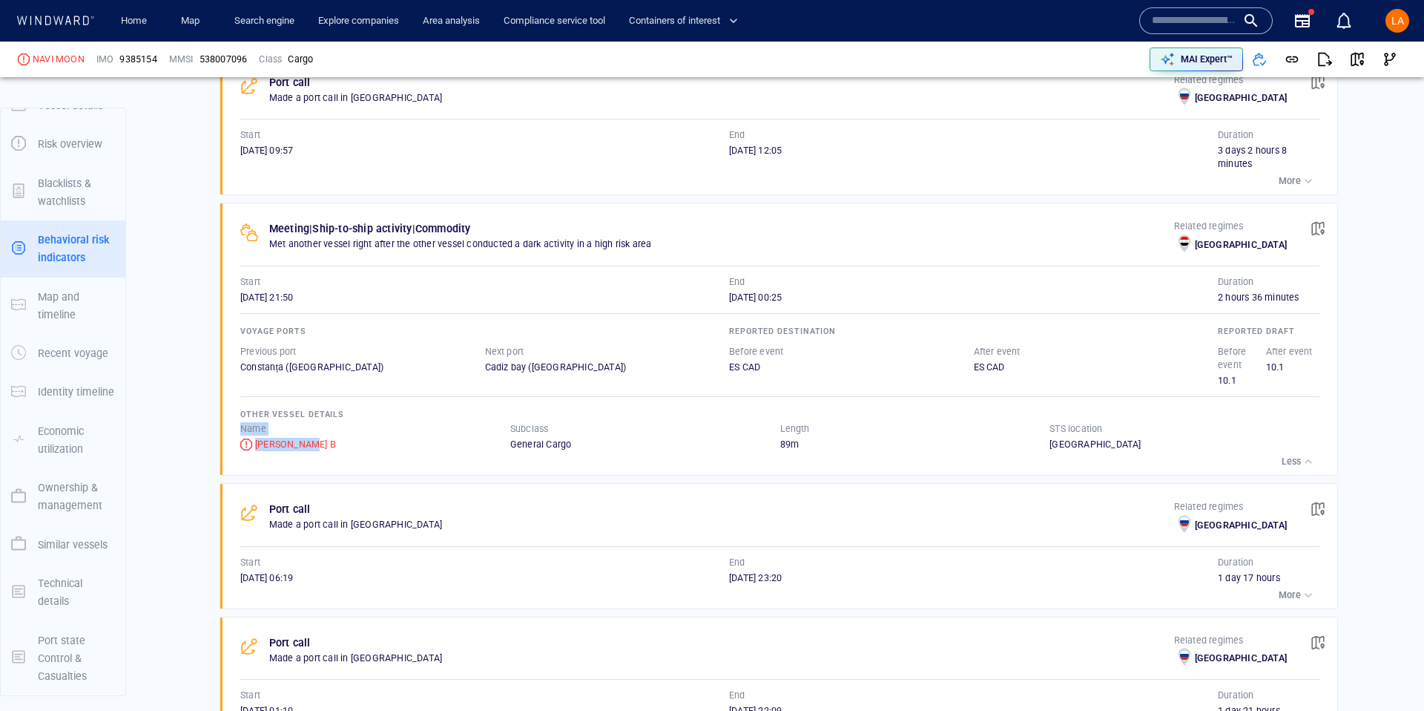
drag, startPoint x: 328, startPoint y: 448, endPoint x: 201, endPoint y: 411, distance: 132.2
click at [234, 432] on div "Meeting | Ship-to-ship activity | Commodity Met another vessel right after the …" at bounding box center [784, 339] width 1108 height 272
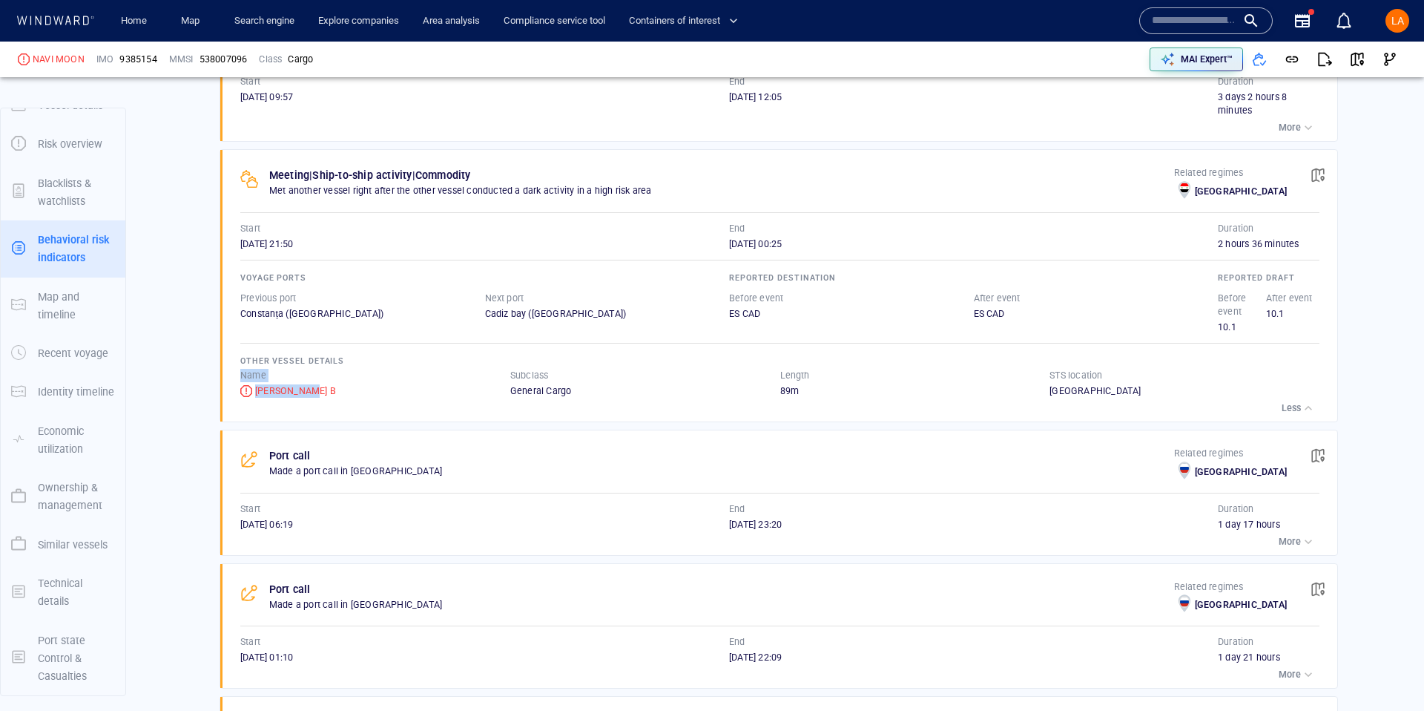
scroll to position [1417, 0]
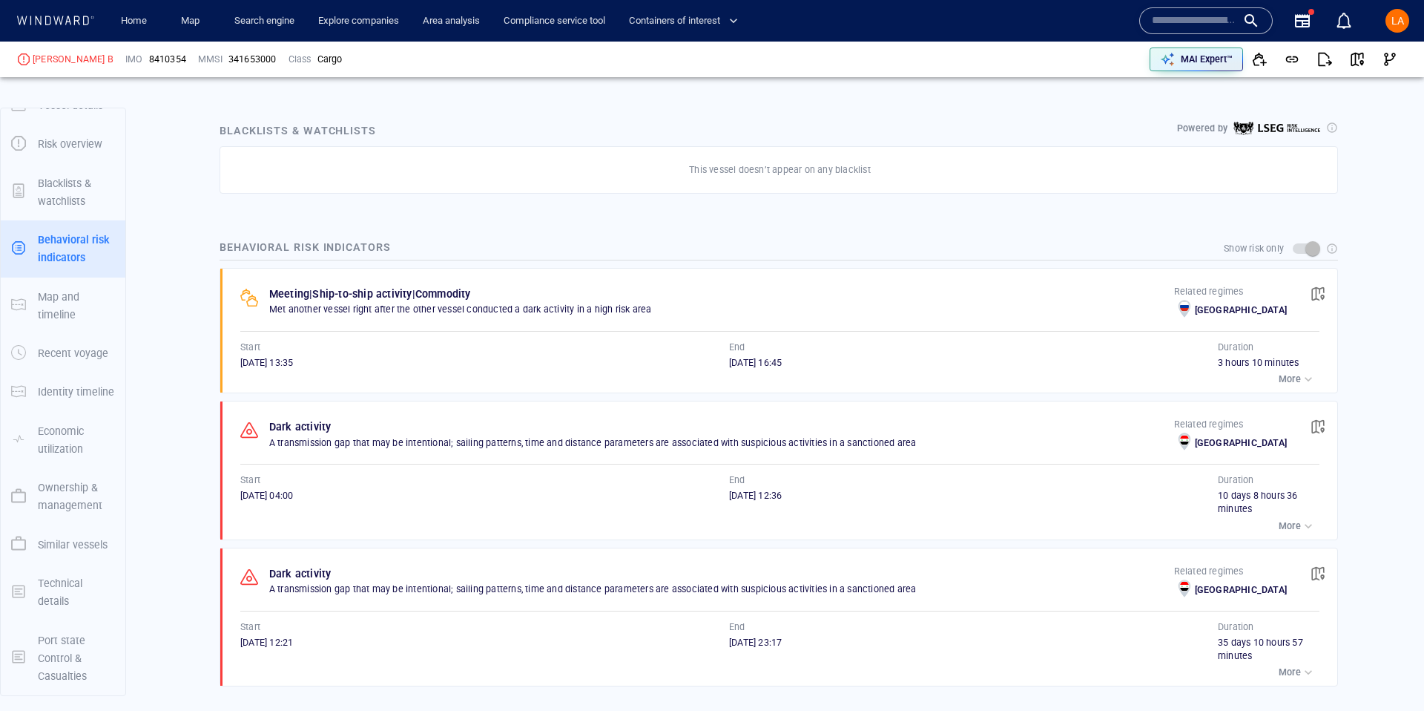
scroll to position [748, 0]
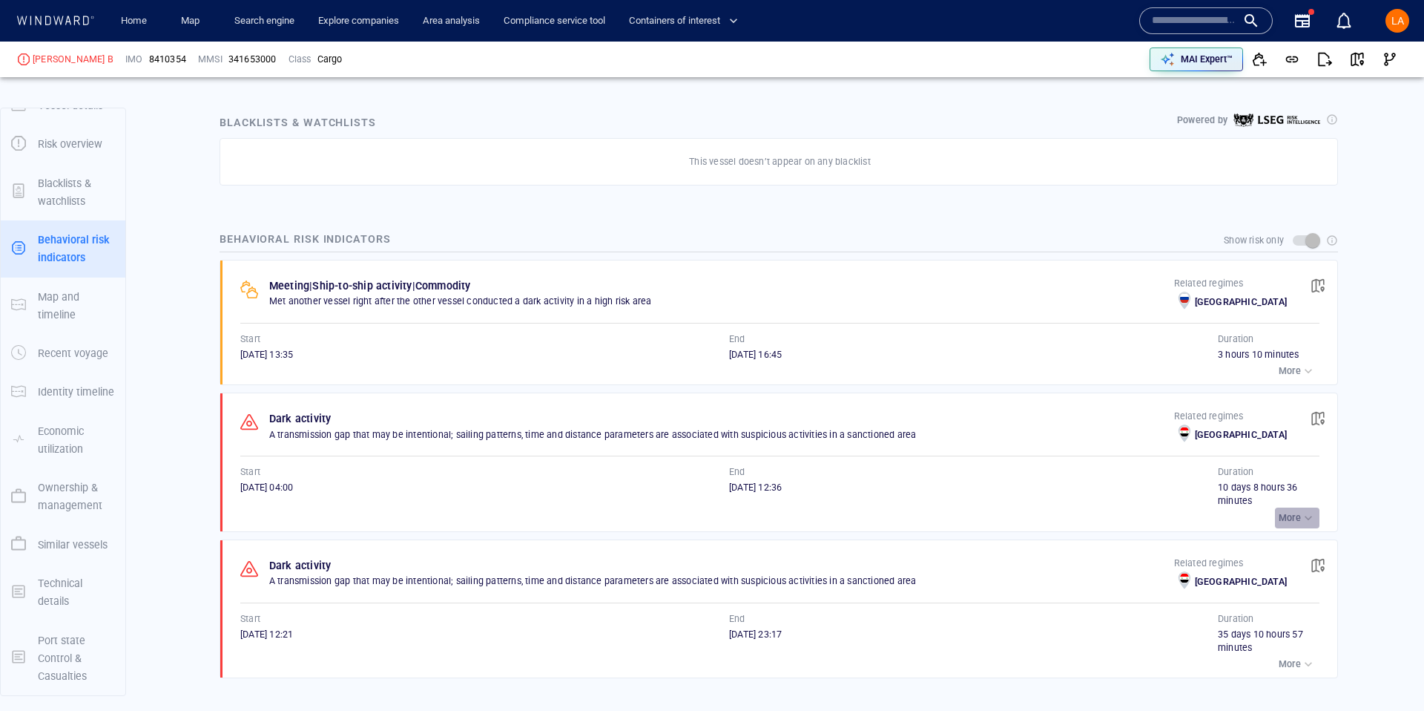
click at [1295, 518] on p "More" at bounding box center [1290, 517] width 22 height 13
